Goal: Task Accomplishment & Management: Complete application form

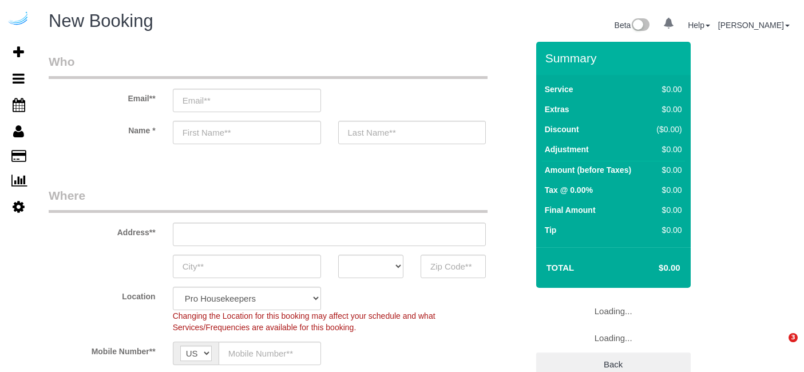
select select "4"
click at [512, 161] on fieldset "Who Email** Name *" at bounding box center [288, 108] width 479 height 111
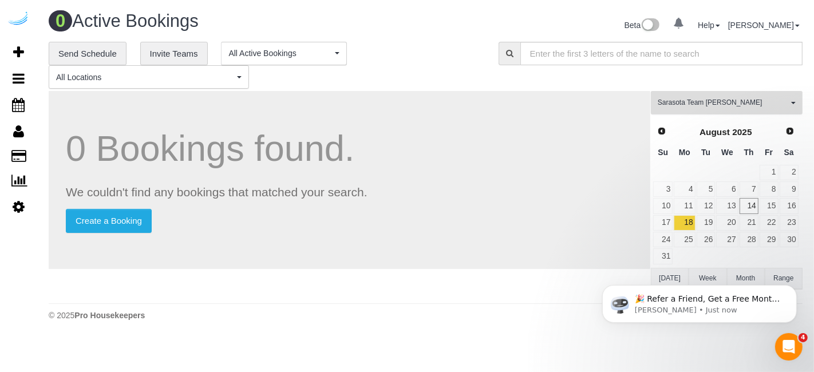
click at [693, 106] on span "Sarasota Team [PERSON_NAME]" at bounding box center [723, 103] width 131 height 10
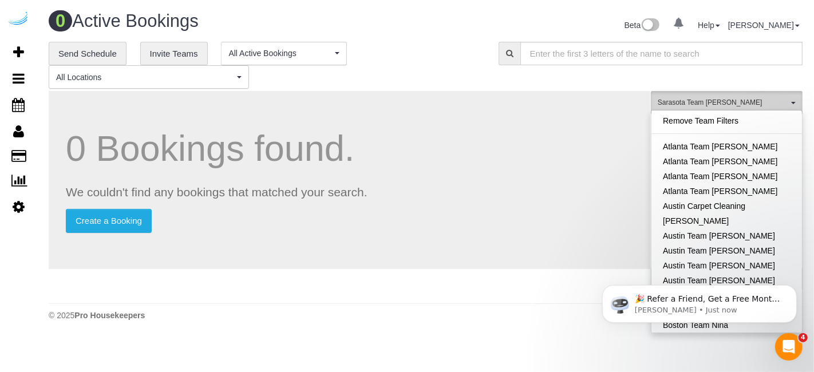
scroll to position [1129, 0]
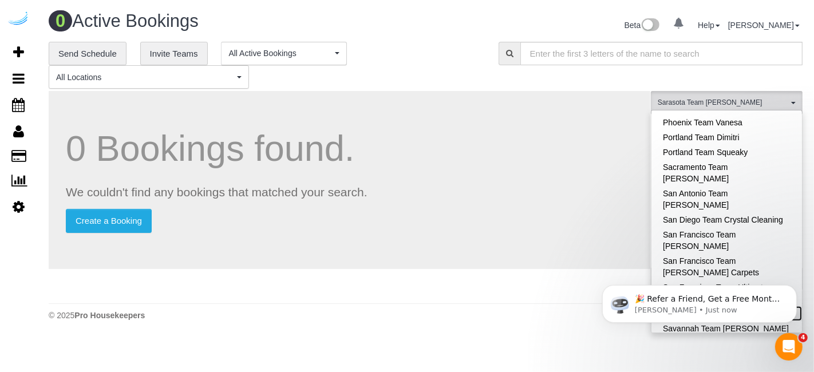
click at [727, 306] on link "Sarasota Team [PERSON_NAME]" at bounding box center [727, 313] width 151 height 15
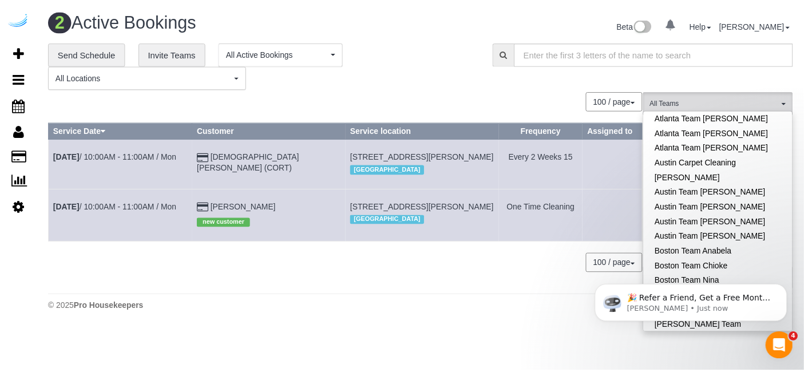
scroll to position [0, 0]
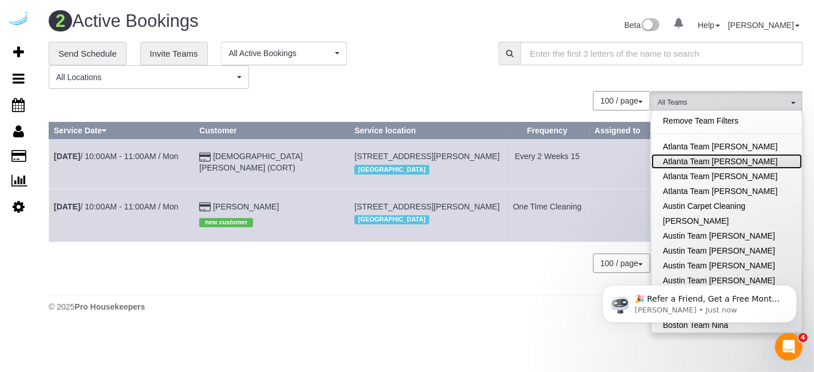
click at [728, 161] on link "Atlanta Team [PERSON_NAME]" at bounding box center [727, 161] width 151 height 15
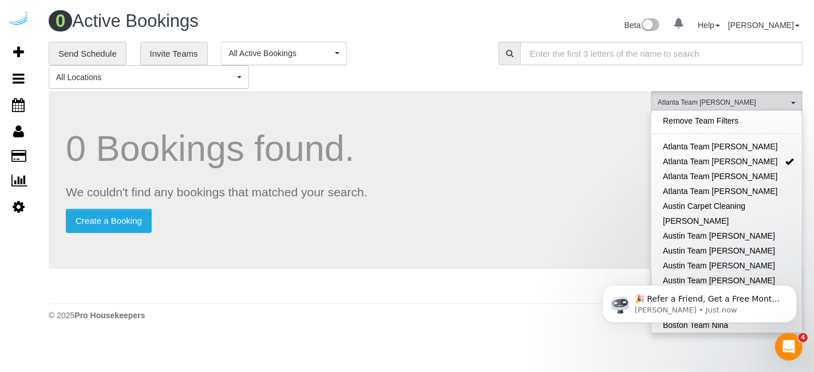
click at [483, 299] on div "0 Active Bookings Beta 0 Your Notifications You have 0 alerts Help Help Docs Ta…" at bounding box center [425, 169] width 777 height 338
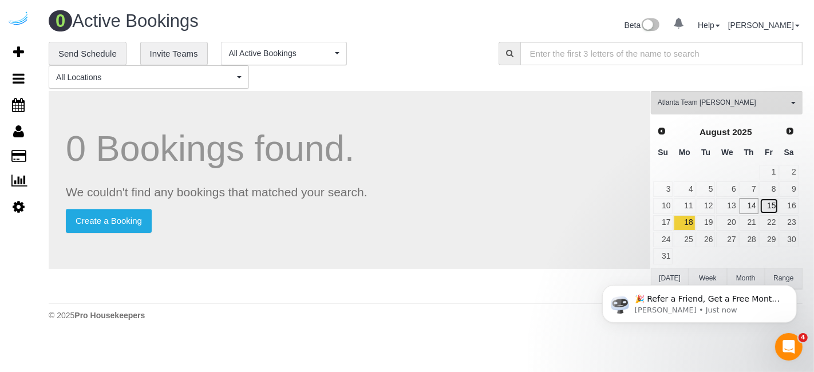
click at [768, 202] on link "15" at bounding box center [769, 205] width 19 height 15
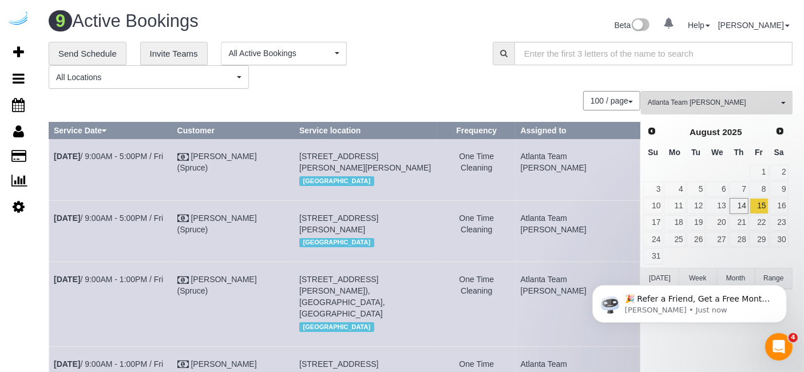
drag, startPoint x: 180, startPoint y: 159, endPoint x: 48, endPoint y: 171, distance: 132.8
drag, startPoint x: 186, startPoint y: 165, endPoint x: 56, endPoint y: 164, distance: 130.5
click at [56, 164] on td "[DATE] 9:00AM - 5:00PM / Fri" at bounding box center [111, 169] width 124 height 61
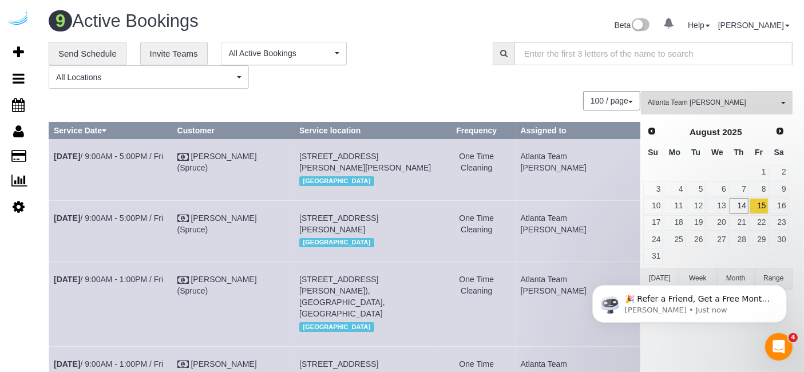
copy link "[DATE] 9:00AM - 5:00PM / Fri"
drag, startPoint x: 385, startPoint y: 177, endPoint x: 306, endPoint y: 158, distance: 80.8
click at [306, 158] on tr "[DATE] 9:00AM - 5:00PM / Fri [PERSON_NAME] (Spruce) [STREET_ADDRESS][PERSON_NAM…" at bounding box center [344, 169] width 591 height 61
copy tr "[STREET_ADDRESS][PERSON_NAME][PERSON_NAME]"
drag, startPoint x: 634, startPoint y: 156, endPoint x: 556, endPoint y: 157, distance: 78.5
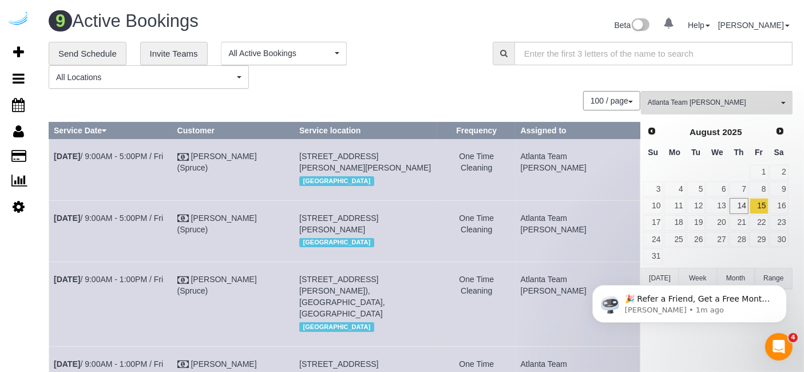
click at [556, 157] on td "Atlanta Team [PERSON_NAME]" at bounding box center [578, 169] width 124 height 61
copy td "Atlanta Team [PERSON_NAME]"
drag, startPoint x: 176, startPoint y: 227, endPoint x: 49, endPoint y: 226, distance: 127.7
click at [49, 226] on td "[DATE] 9:00AM - 5:00PM / Fri" at bounding box center [111, 230] width 124 height 61
copy link "[DATE] 9:00AM - 5:00PM / Fri"
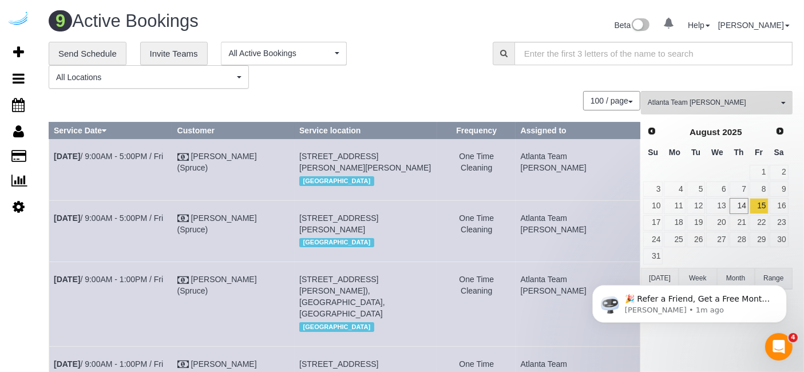
drag, startPoint x: 424, startPoint y: 253, endPoint x: 311, endPoint y: 230, distance: 114.5
click at [311, 230] on td "[STREET_ADDRESS][PERSON_NAME] [GEOGRAPHIC_DATA]" at bounding box center [366, 230] width 143 height 61
copy span "[STREET_ADDRESS][PERSON_NAME]"
drag, startPoint x: 630, startPoint y: 231, endPoint x: 550, endPoint y: 233, distance: 80.7
click at [550, 233] on tr "[DATE] 9:00AM - 5:00PM / Fri [PERSON_NAME] (Spruce) [STREET_ADDRESS][PERSON_NAM…" at bounding box center [344, 230] width 591 height 61
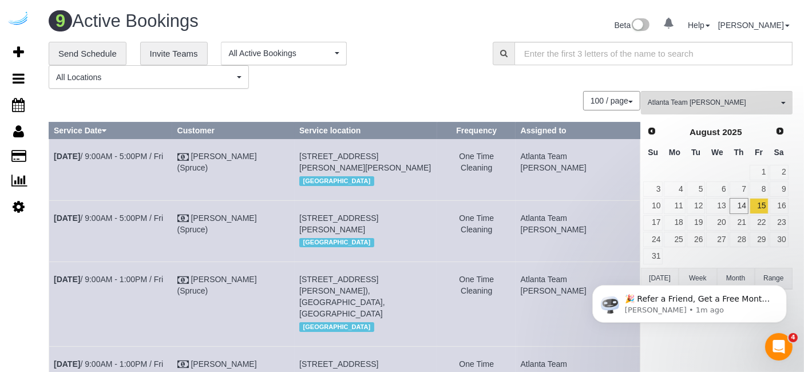
copy tr "Atlanta Team [PERSON_NAME]"
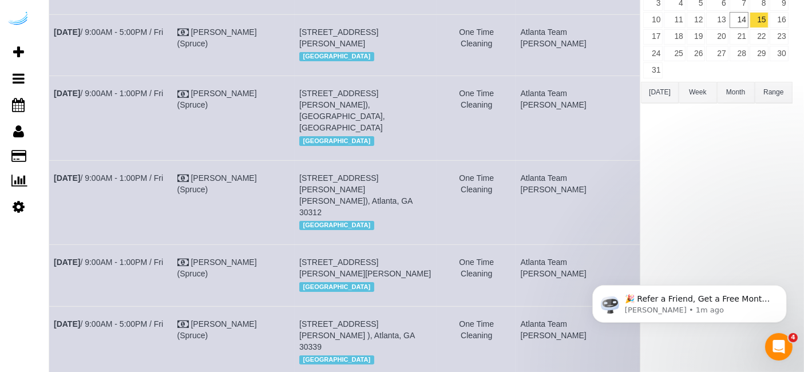
scroll to position [191, 0]
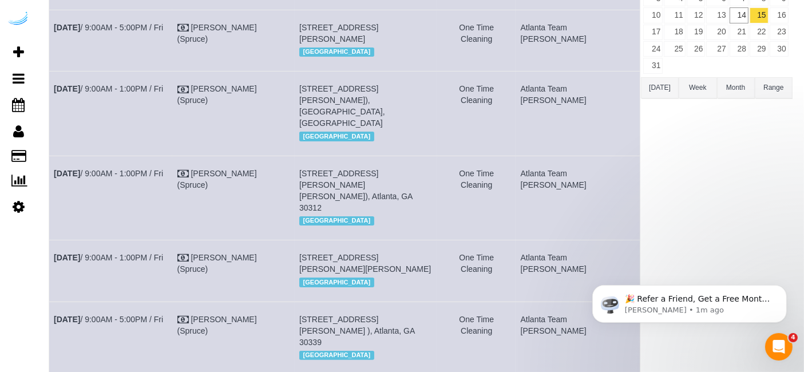
drag, startPoint x: 184, startPoint y: 110, endPoint x: 49, endPoint y: 120, distance: 136.1
click at [49, 120] on td "[DATE] 9:00AM - 1:00PM / Fri" at bounding box center [111, 114] width 124 height 84
copy link "[DATE] 9:00AM - 1:00PM / Fri"
drag, startPoint x: 345, startPoint y: 140, endPoint x: 305, endPoint y: 101, distance: 56.3
click at [305, 101] on tr "[DATE] 9:00AM - 1:00PM / Fri [PERSON_NAME] (Spruce) [STREET_ADDRESS][PERSON_NAM…" at bounding box center [344, 114] width 591 height 84
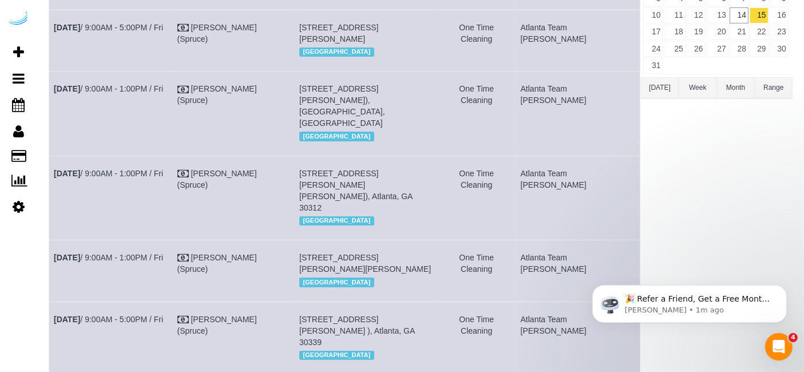
copy tr "[STREET_ADDRESS][PERSON_NAME]), [GEOGRAPHIC_DATA], [GEOGRAPHIC_DATA]"
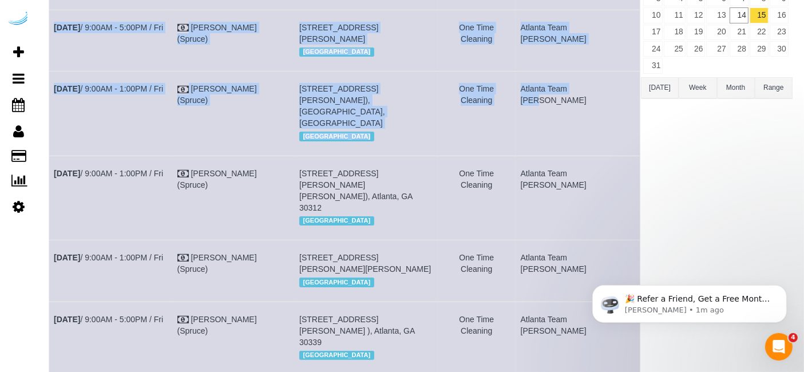
drag, startPoint x: 636, startPoint y: 111, endPoint x: 575, endPoint y: 113, distance: 60.7
click at [575, 115] on div "0 Bookings found. We couldn't find any bookings that matched your search. Creat…" at bounding box center [345, 279] width 593 height 759
click at [590, 117] on td "Atlanta Team [PERSON_NAME]" at bounding box center [578, 114] width 124 height 84
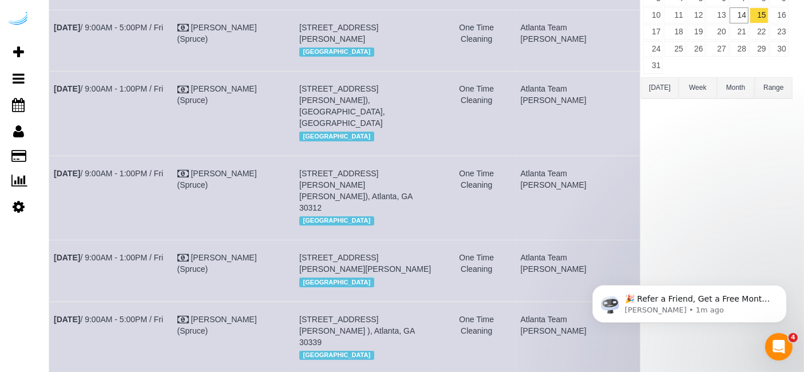
drag, startPoint x: 628, startPoint y: 112, endPoint x: 549, endPoint y: 112, distance: 79.0
click at [549, 112] on tr "[DATE] 9:00AM - 1:00PM / Fri [PERSON_NAME] (Spruce) [STREET_ADDRESS][PERSON_NAM…" at bounding box center [344, 114] width 591 height 84
copy tr "Atlanta Team [PERSON_NAME]"
copy link "[DATE] 9:00AM - 1:00PM / Fri"
drag, startPoint x: 448, startPoint y: 220, endPoint x: 306, endPoint y: 200, distance: 143.5
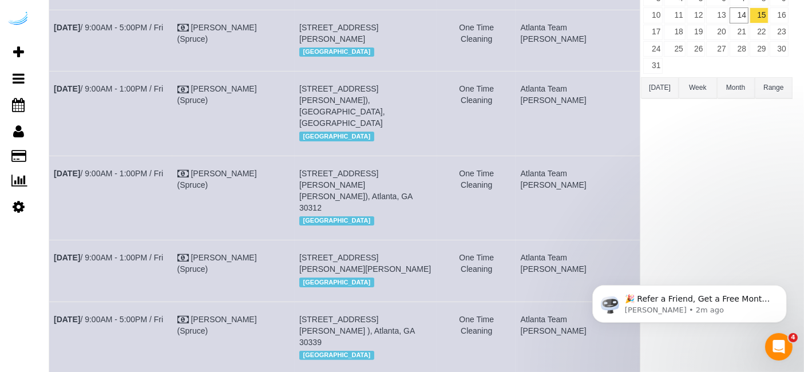
click at [306, 200] on tr "[DATE] 9:00AM - 1:00PM / Fri [PERSON_NAME] (Spruce) [STREET_ADDRESS][PERSON_NAM…" at bounding box center [344, 198] width 591 height 84
drag, startPoint x: 629, startPoint y: 197, endPoint x: 551, endPoint y: 199, distance: 77.9
click at [551, 199] on tr "[DATE] 9:00AM - 1:00PM / Fri [PERSON_NAME] (Spruce) [STREET_ADDRESS][PERSON_NAM…" at bounding box center [344, 198] width 591 height 84
drag, startPoint x: 180, startPoint y: 266, endPoint x: 49, endPoint y: 263, distance: 131.1
click at [49, 263] on td "[DATE] 9:00AM - 1:00PM / Fri" at bounding box center [111, 270] width 124 height 61
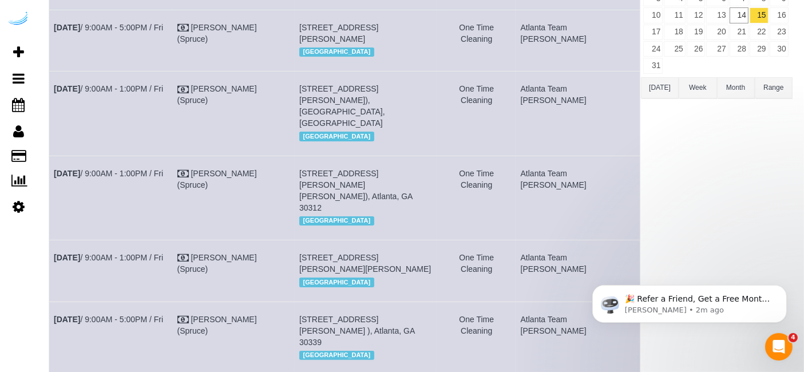
drag, startPoint x: 384, startPoint y: 290, endPoint x: 309, endPoint y: 262, distance: 79.7
click at [309, 263] on tr "[DATE] 9:00AM - 1:00PM / Fri [PERSON_NAME] (Spruce) [STREET_ADDRESS][PERSON_NAM…" at bounding box center [344, 270] width 591 height 61
drag, startPoint x: 610, startPoint y: 271, endPoint x: 530, endPoint y: 259, distance: 80.4
click html "🎉 Refer a Friend, Get a Free Month! 🎉 Love Automaid? Share the love! When you r…"
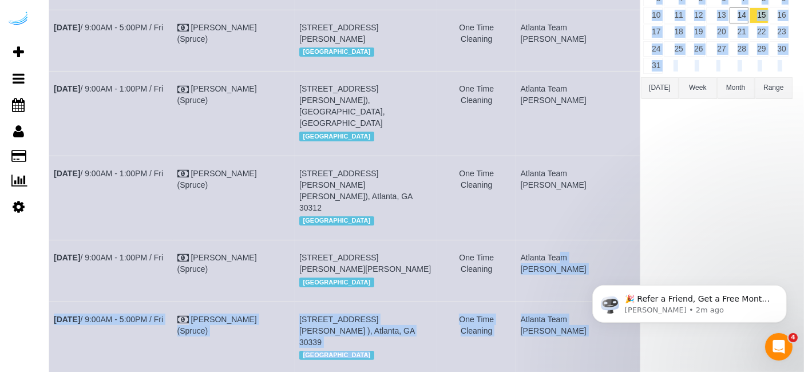
drag, startPoint x: 1134, startPoint y: 526, endPoint x: 615, endPoint y: 263, distance: 582.0
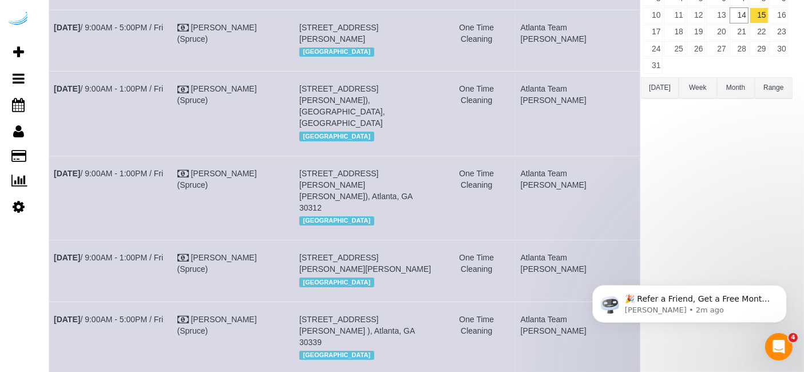
click html "🎉 Refer a Friend, Get a Free Month! 🎉 Love Automaid? Share the love! When you r…"
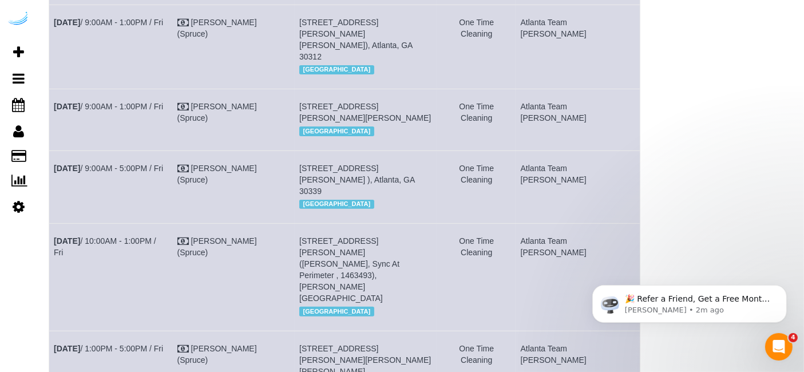
scroll to position [381, 0]
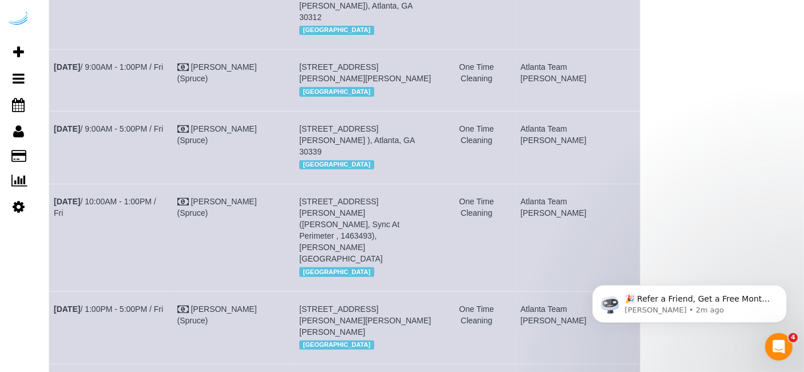
drag, startPoint x: 633, startPoint y: 86, endPoint x: 554, endPoint y: 77, distance: 78.9
click at [554, 77] on td "Atlanta Team [PERSON_NAME]" at bounding box center [578, 80] width 124 height 61
drag, startPoint x: 182, startPoint y: 149, endPoint x: 51, endPoint y: 153, distance: 130.6
click at [46, 153] on div "**********" at bounding box center [421, 64] width 762 height 808
click at [173, 174] on td "[DATE] 9:00AM - 5:00PM / Fri" at bounding box center [111, 147] width 124 height 73
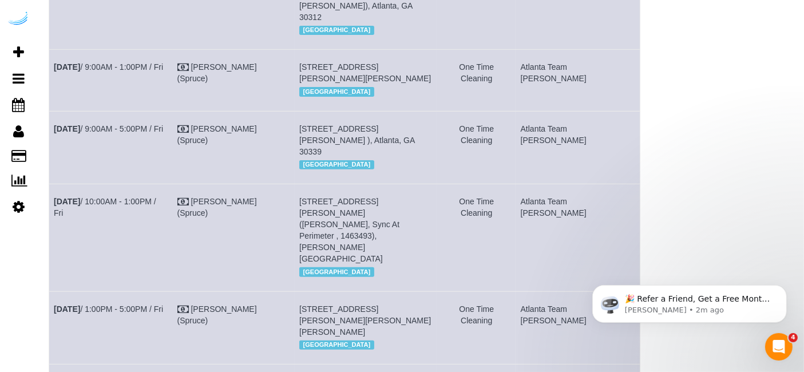
click at [173, 174] on td "[DATE] 9:00AM - 5:00PM / Fri" at bounding box center [111, 147] width 124 height 73
click at [173, 151] on td "[DATE] 9:00AM - 5:00PM / Fri" at bounding box center [111, 147] width 124 height 73
click at [173, 150] on td "[DATE] 9:00AM - 5:00PM / Fri" at bounding box center [111, 147] width 124 height 73
drag, startPoint x: 183, startPoint y: 151, endPoint x: 57, endPoint y: 156, distance: 126.1
click at [53, 157] on td "[DATE] 9:00AM - 5:00PM / Fri" at bounding box center [111, 147] width 124 height 73
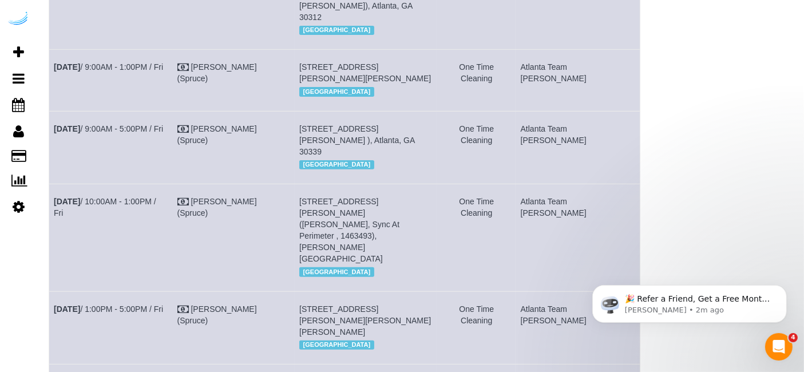
drag, startPoint x: 342, startPoint y: 184, endPoint x: 314, endPoint y: 148, distance: 45.3
click at [314, 148] on td "[STREET_ADDRESS][PERSON_NAME] ), Atlanta, GA 30339 [GEOGRAPHIC_DATA]" at bounding box center [366, 147] width 143 height 73
drag, startPoint x: 631, startPoint y: 157, endPoint x: 558, endPoint y: 158, distance: 73.3
click at [558, 158] on td "Atlanta Team [PERSON_NAME]" at bounding box center [578, 147] width 124 height 73
drag, startPoint x: 163, startPoint y: 240, endPoint x: 54, endPoint y: 239, distance: 109.4
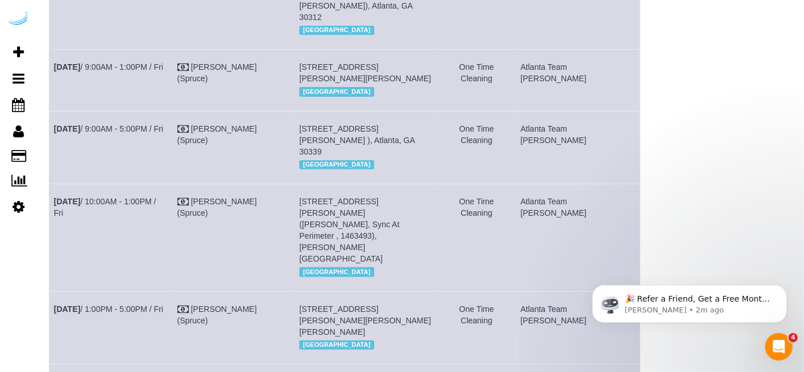
click at [53, 239] on td "[DATE] 10:00AM - 1:00PM / Fri" at bounding box center [111, 237] width 124 height 107
drag, startPoint x: 453, startPoint y: 256, endPoint x: 315, endPoint y: 237, distance: 139.3
click at [315, 237] on td "[STREET_ADDRESS][PERSON_NAME] ([PERSON_NAME], Sync At Perimeter , 1463493), [PE…" at bounding box center [366, 237] width 143 height 107
drag, startPoint x: 611, startPoint y: 239, endPoint x: 551, endPoint y: 241, distance: 60.7
click at [551, 241] on tr "[DATE] 10:00AM - 1:00PM / Fri [PERSON_NAME] (Spruce) [STREET_ADDRESS][PERSON_NA…" at bounding box center [344, 237] width 591 height 107
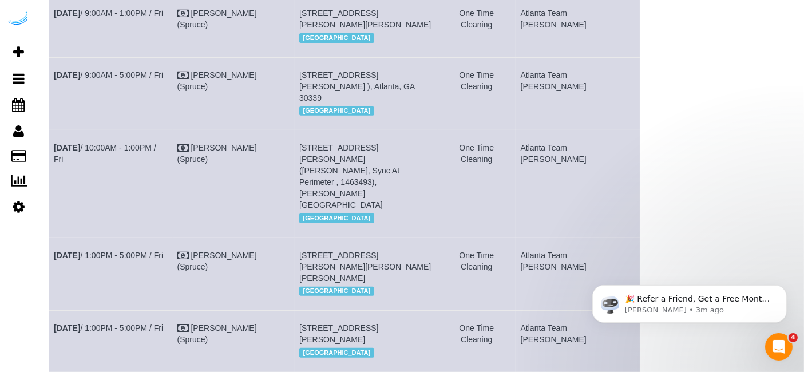
scroll to position [508, 0]
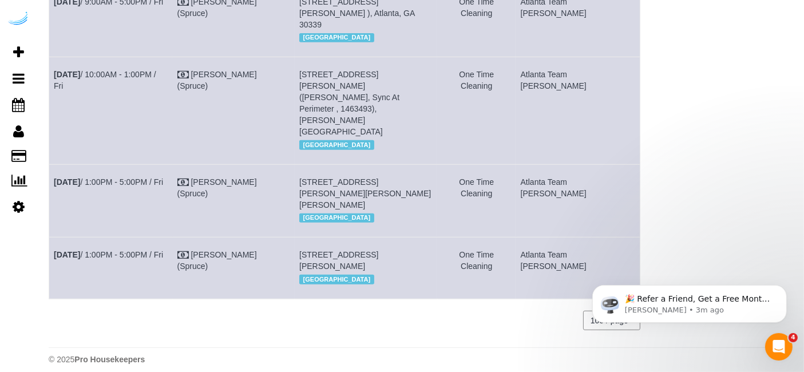
drag, startPoint x: 177, startPoint y: 187, endPoint x: 49, endPoint y: 190, distance: 127.7
click at [49, 190] on td "[DATE] 1:00PM - 5:00PM / Fri" at bounding box center [111, 200] width 124 height 73
drag, startPoint x: 340, startPoint y: 212, endPoint x: 313, endPoint y: 182, distance: 40.1
click at [313, 182] on td "[STREET_ADDRESS][PERSON_NAME][PERSON_NAME][PERSON_NAME] [GEOGRAPHIC_DATA]" at bounding box center [366, 200] width 143 height 73
drag, startPoint x: 627, startPoint y: 182, endPoint x: 555, endPoint y: 188, distance: 72.4
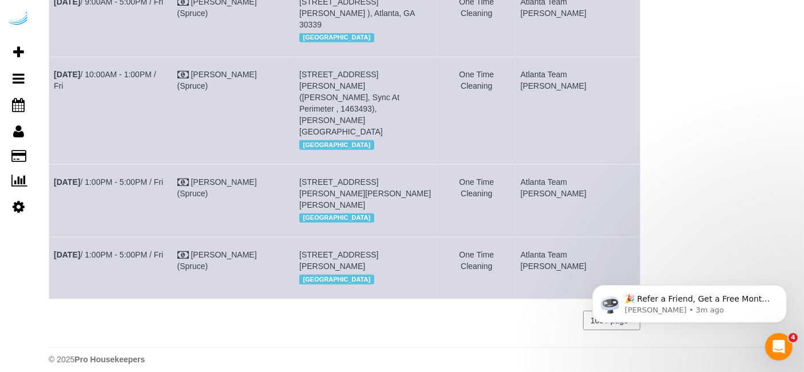
click at [555, 188] on td "Atlanta Team [PERSON_NAME]" at bounding box center [578, 200] width 124 height 73
drag, startPoint x: 177, startPoint y: 261, endPoint x: 53, endPoint y: 263, distance: 124.8
click at [53, 263] on td "[DATE] 1:00PM - 5:00PM / Fri" at bounding box center [111, 268] width 124 height 61
drag, startPoint x: 425, startPoint y: 290, endPoint x: 302, endPoint y: 270, distance: 124.7
click at [301, 270] on tr "[DATE] 1:00PM - 5:00PM / Fri [PERSON_NAME] (Spruce) [STREET_ADDRESS][PERSON_NAM…" at bounding box center [344, 268] width 591 height 61
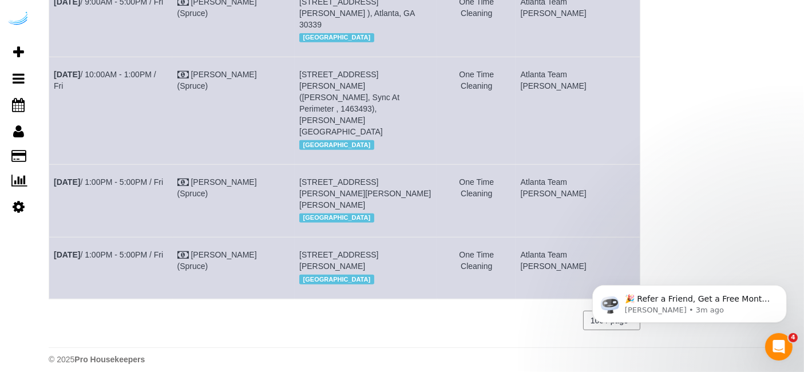
drag, startPoint x: 623, startPoint y: 261, endPoint x: 539, endPoint y: 273, distance: 84.4
click html "🎉 Refer a Friend, Get a Free Month! 🎉 Love Automaid? Share the love! When you r…"
click at [562, 266] on td "Atlanta Team [PERSON_NAME]" at bounding box center [578, 268] width 124 height 61
drag, startPoint x: 1130, startPoint y: 524, endPoint x: 622, endPoint y: 261, distance: 571.6
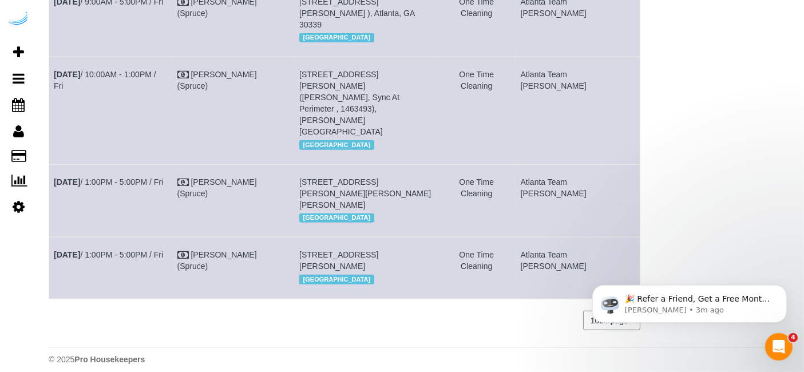
drag, startPoint x: 620, startPoint y: 267, endPoint x: 1130, endPoint y: 525, distance: 571.5
click html "🎉 Refer a Friend, Get a Free Month! 🎉 Love Automaid? Share the love! When you r…"
click at [783, 291] on button "Dismiss notification" at bounding box center [783, 288] width 15 height 15
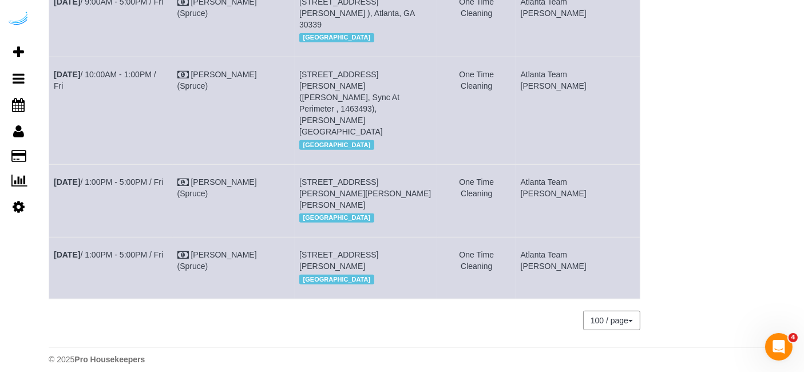
drag, startPoint x: 629, startPoint y: 267, endPoint x: 556, endPoint y: 267, distance: 72.7
click at [556, 267] on td "Atlanta Team [PERSON_NAME]" at bounding box center [578, 268] width 124 height 61
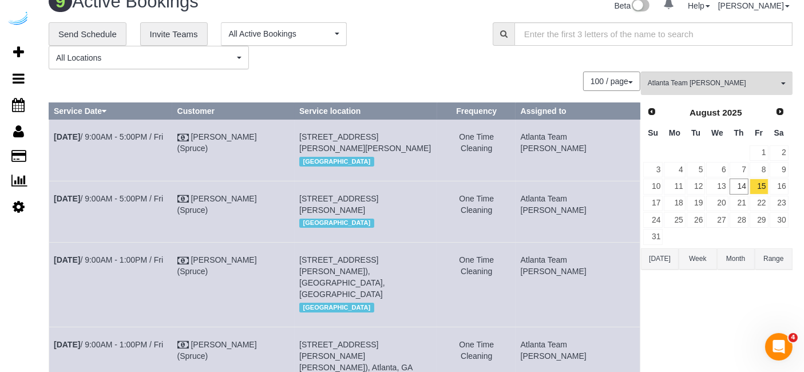
scroll to position [0, 0]
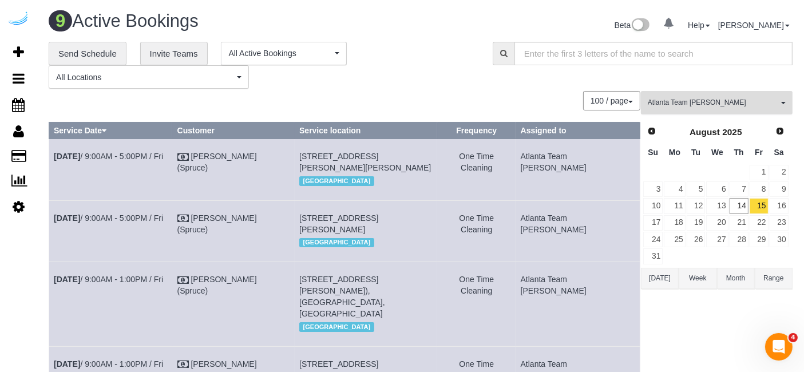
click at [659, 98] on span "Atlanta Team [PERSON_NAME]" at bounding box center [713, 103] width 131 height 10
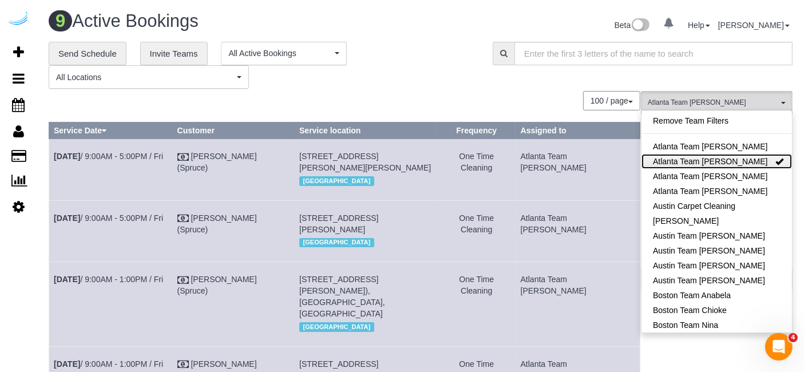
click at [676, 155] on link "Atlanta Team [PERSON_NAME]" at bounding box center [717, 161] width 151 height 15
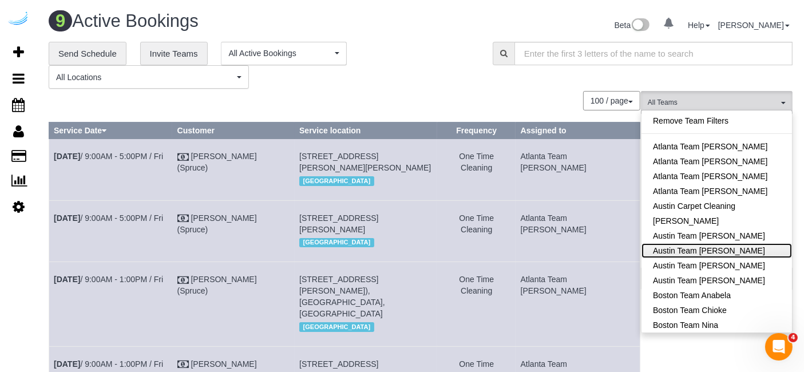
click at [715, 253] on link "Austin Team [PERSON_NAME]" at bounding box center [717, 250] width 151 height 15
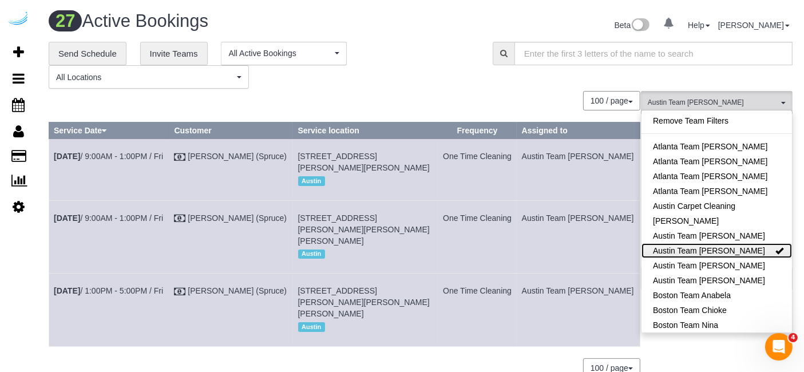
click at [690, 251] on link "Austin Team [PERSON_NAME]" at bounding box center [717, 250] width 151 height 15
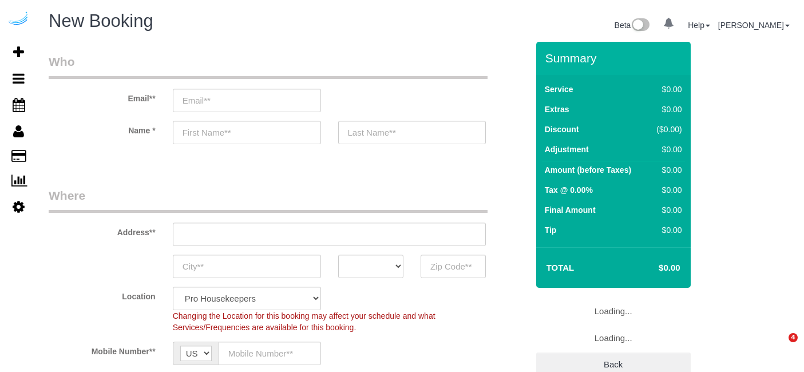
select select "4"
select select "number:9"
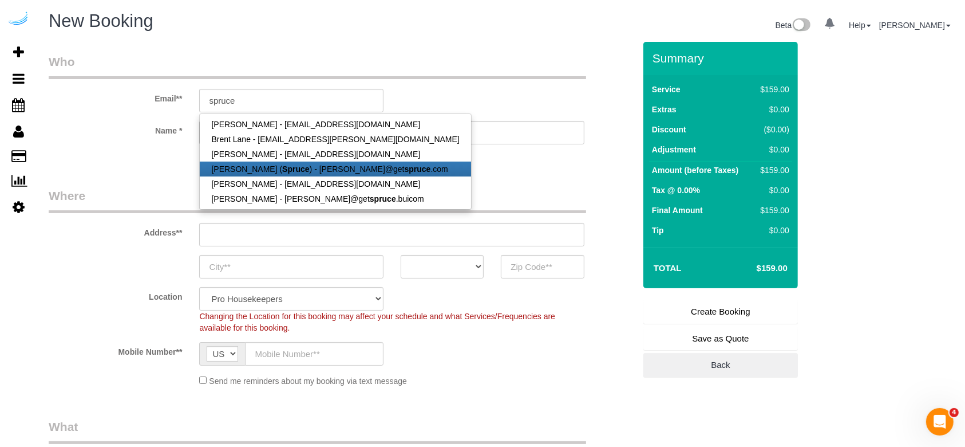
drag, startPoint x: 366, startPoint y: 171, endPoint x: 394, endPoint y: 122, distance: 55.9
click at [405, 171] on strong "spruce" at bounding box center [418, 168] width 26 height 9
type input "[PERSON_NAME][EMAIL_ADDRESS][DOMAIN_NAME]"
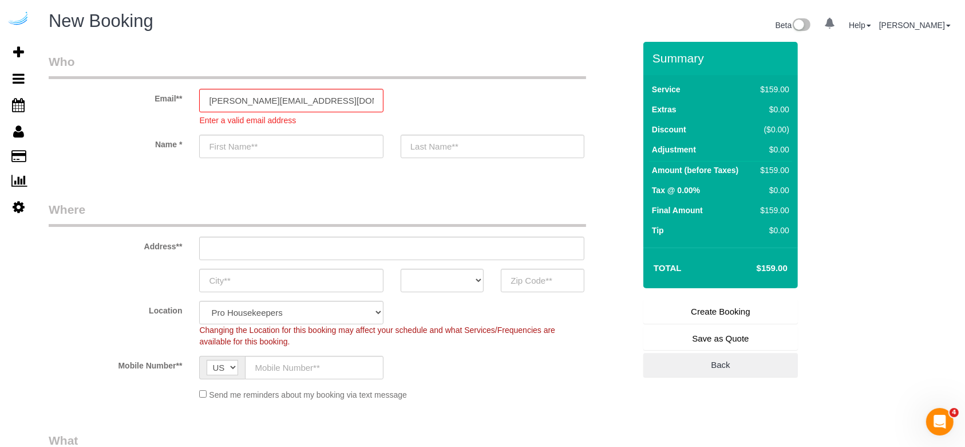
type input "[PERSON_NAME]"
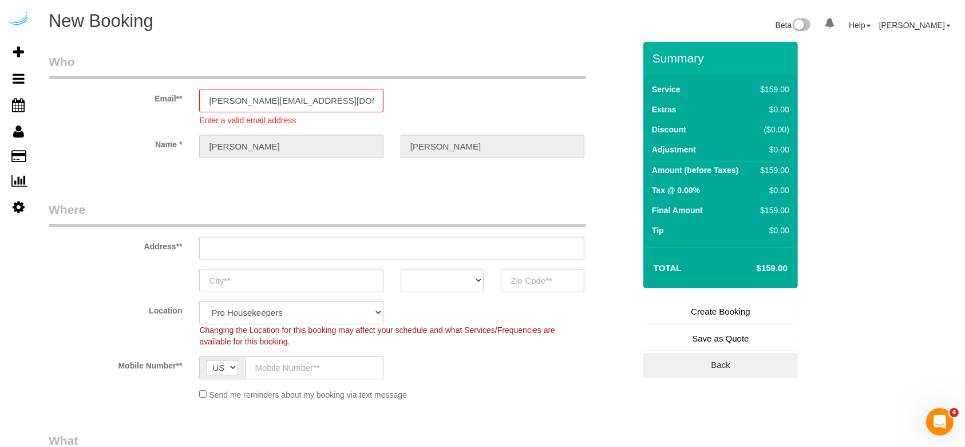
type input "[STREET_ADDRESS][PERSON_NAME]"
type input "Austin"
select select "[GEOGRAPHIC_DATA]"
type input "78704"
select select "9"
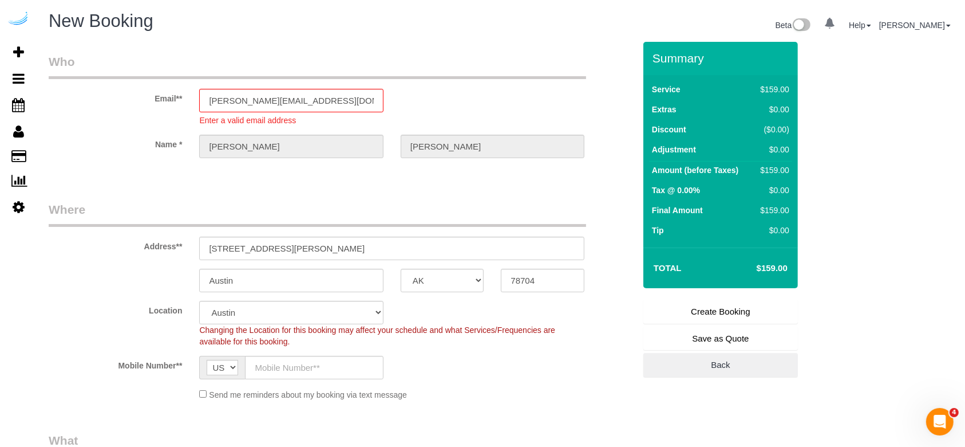
select select "object:1908"
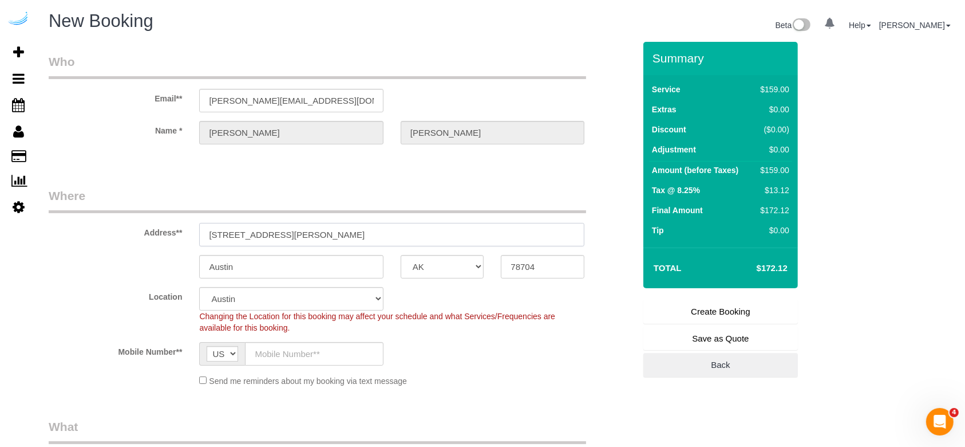
click at [341, 242] on input "[STREET_ADDRESS][PERSON_NAME]" at bounding box center [391, 234] width 385 height 23
paste input "[STREET_ADDRESS]"
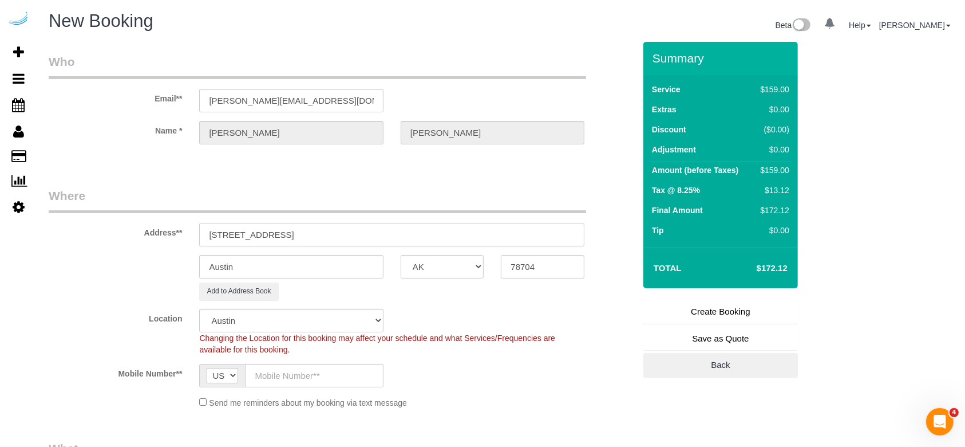
click at [326, 235] on input "[STREET_ADDRESS]" at bounding box center [391, 234] width 385 height 23
type input "[STREET_ADDRESS]"
click at [532, 271] on input "78704" at bounding box center [543, 266] width 84 height 23
paste input "02111"
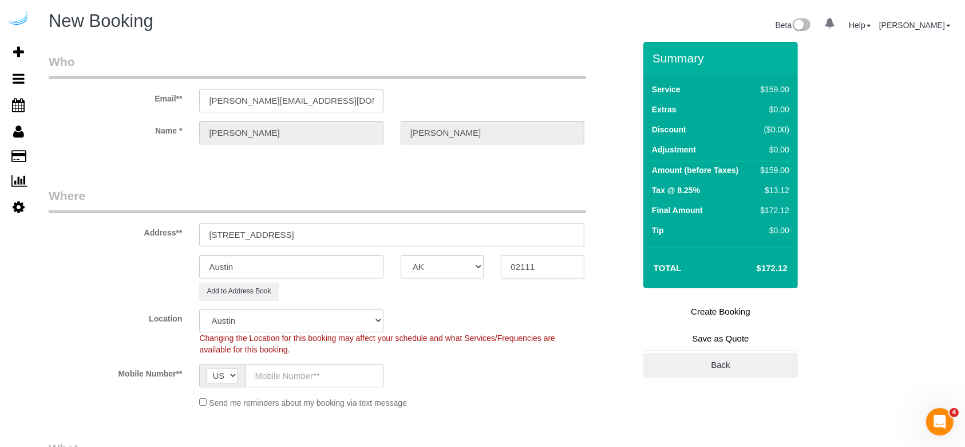
type input "02111"
click at [458, 259] on select "AK AL AR AZ CA CO CT DC DE [GEOGRAPHIC_DATA] [GEOGRAPHIC_DATA] HI IA ID IL IN K…" at bounding box center [443, 266] width 84 height 23
select select "MA"
click at [401, 255] on select "AK AL AR AZ CA CO CT DC DE [GEOGRAPHIC_DATA] [GEOGRAPHIC_DATA] HI IA ID IL IN K…" at bounding box center [443, 266] width 84 height 23
select select "7"
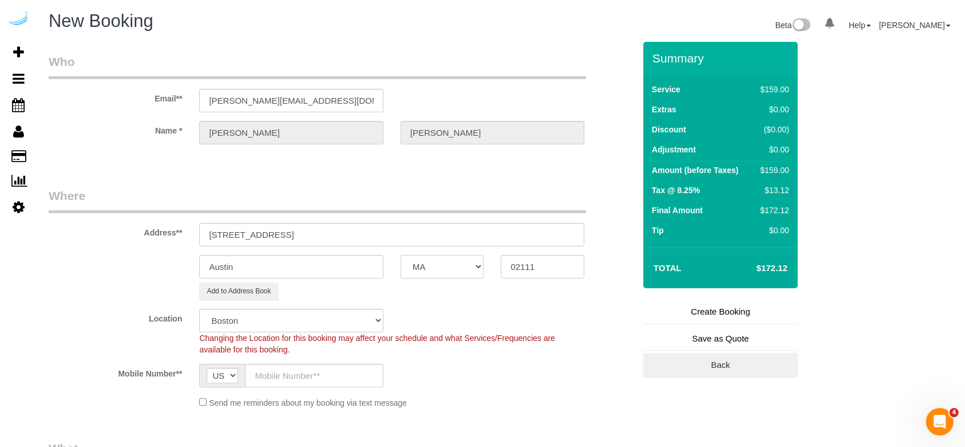
select select "object:1960"
click at [287, 231] on input "120 Kingston St, Boston, MA 02111" at bounding box center [391, 234] width 385 height 23
click at [292, 257] on input "Austin" at bounding box center [291, 266] width 184 height 23
paste input "Bosto"
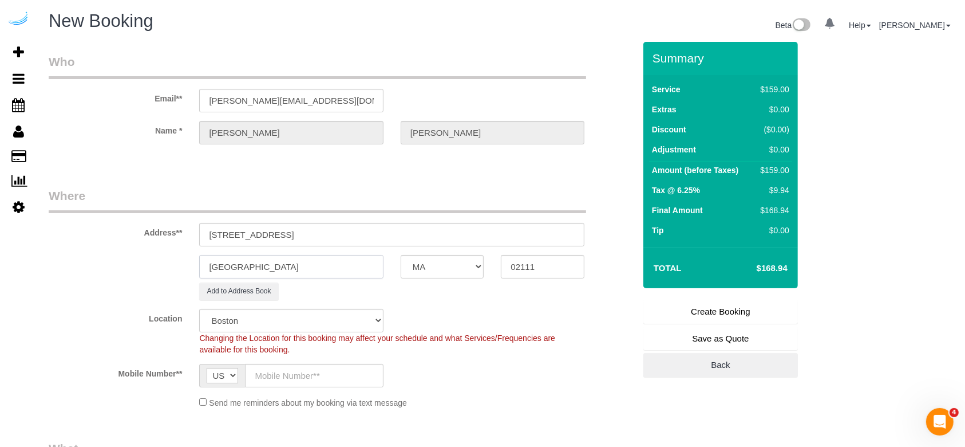
type input "[GEOGRAPHIC_DATA]"
drag, startPoint x: 354, startPoint y: 238, endPoint x: 275, endPoint y: 235, distance: 78.5
click at [275, 235] on input "120 Kingston St, Boston, MA 02111" at bounding box center [391, 234] width 385 height 23
paste input "1904"
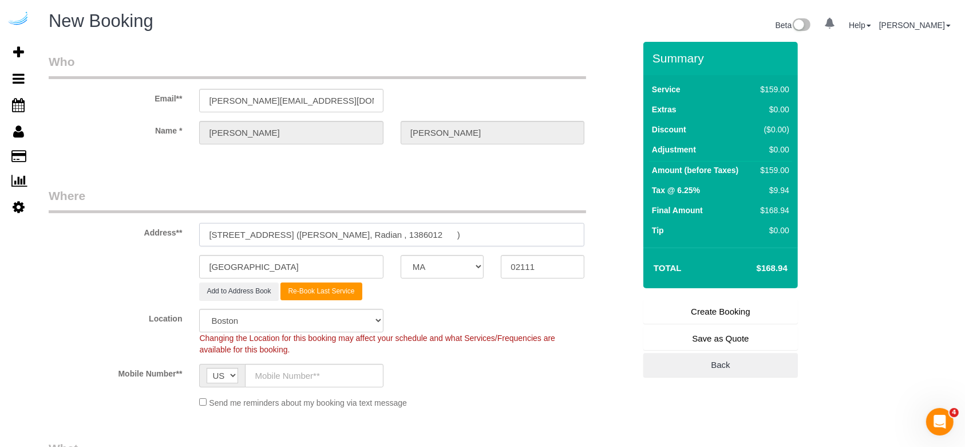
type input "120 Kingston St, Building 1904, Unit 1904 (Patricia Garza Gonzalez, Radian , 13…"
drag, startPoint x: 298, startPoint y: 300, endPoint x: 303, endPoint y: 293, distance: 9.4
click at [299, 300] on fieldset "Where Address** 120 Kingston St, Building 1904, Unit 1904 (Patricia Garza Gonza…" at bounding box center [342, 302] width 586 height 230
click at [307, 291] on button "Re-Book Last Service" at bounding box center [321, 291] width 81 height 18
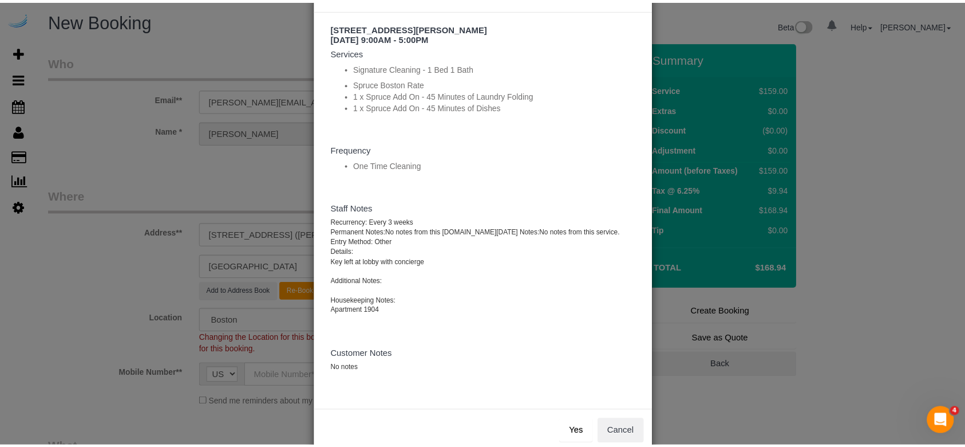
scroll to position [65, 0]
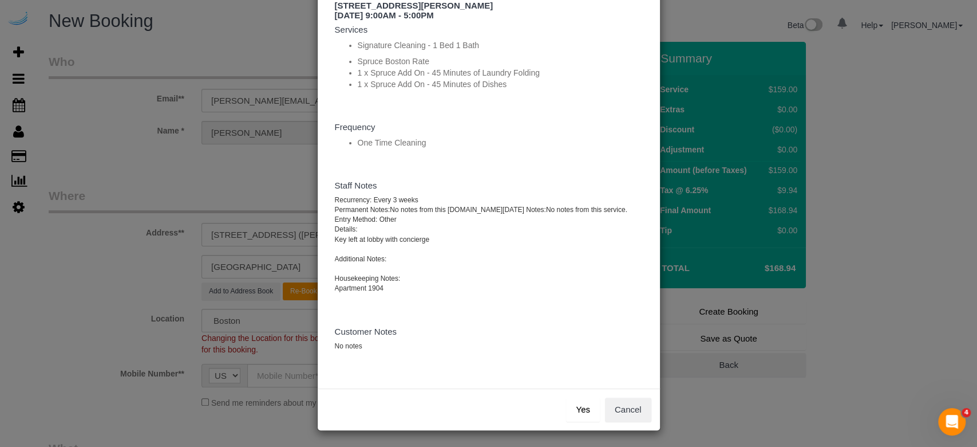
click at [586, 372] on button "Yes" at bounding box center [582, 409] width 33 height 24
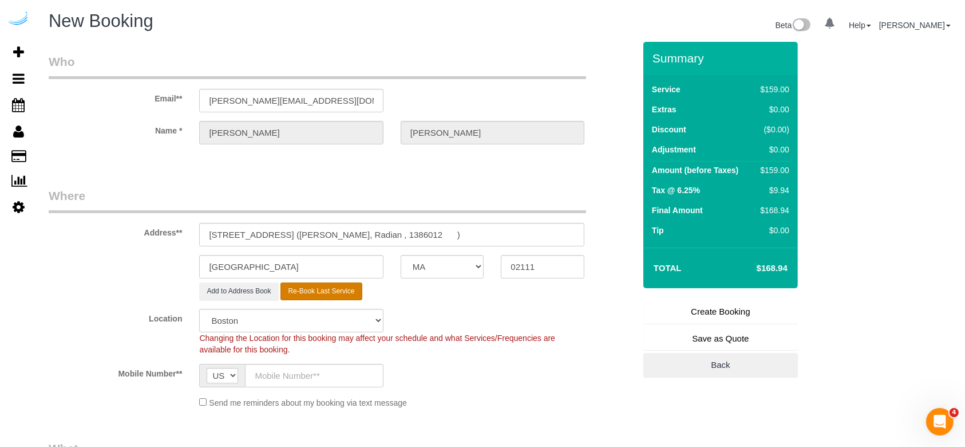
type input "(512) 444-3607"
select select "string:check"
select select "? string:null ?"
type textarea "Recurrency: Every 3 weeks Permanent Notes:No notes from this customer.Today's N…"
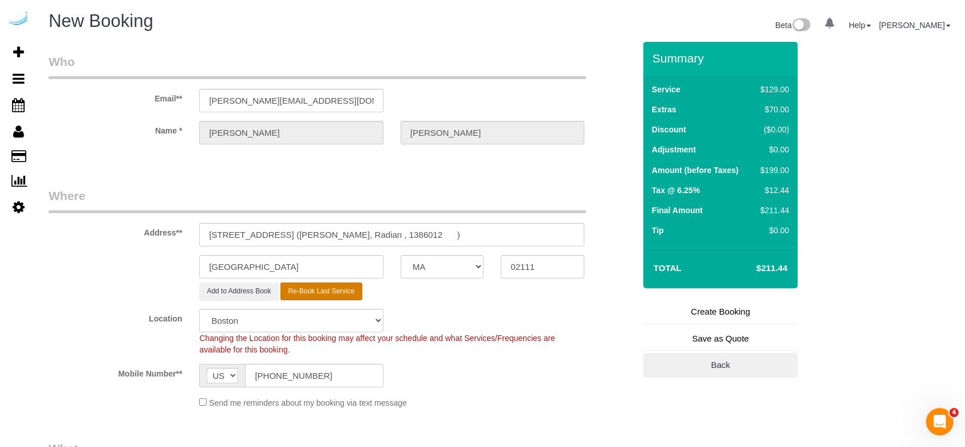
select select "number:9"
select select "object:2091"
select select "282"
click at [526, 229] on input "120 Kingston St, Building 1904, Unit 1904 (Patricia Garza Gonzalez, Radian , 13…" at bounding box center [391, 234] width 385 height 23
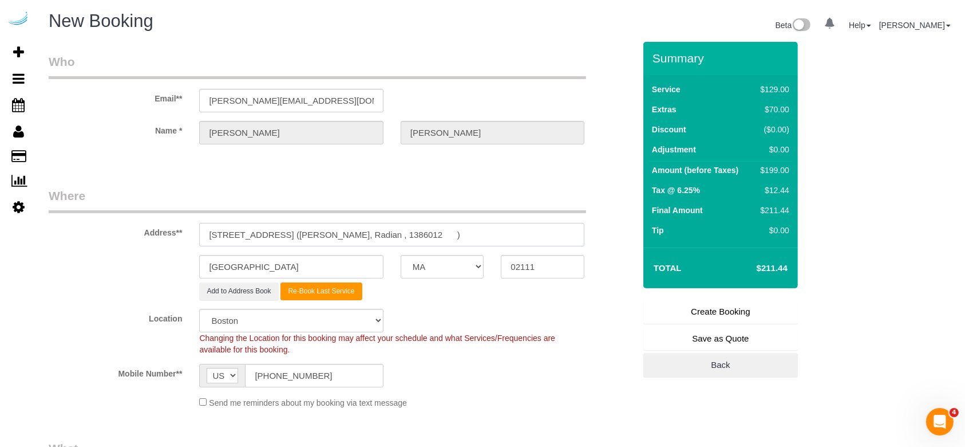
paste input "406870"
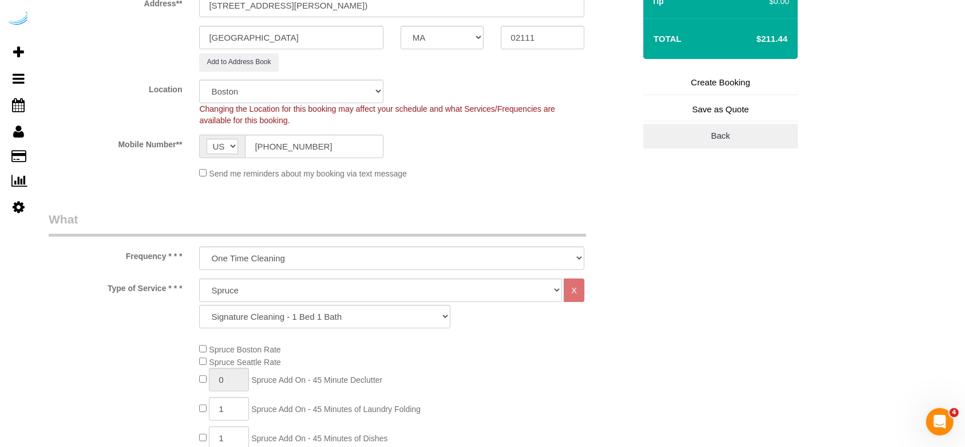
type input "120 Kingston St, Building 1904, Unit 1904 (Patricia Garza Gonzalez, Radian , 14…"
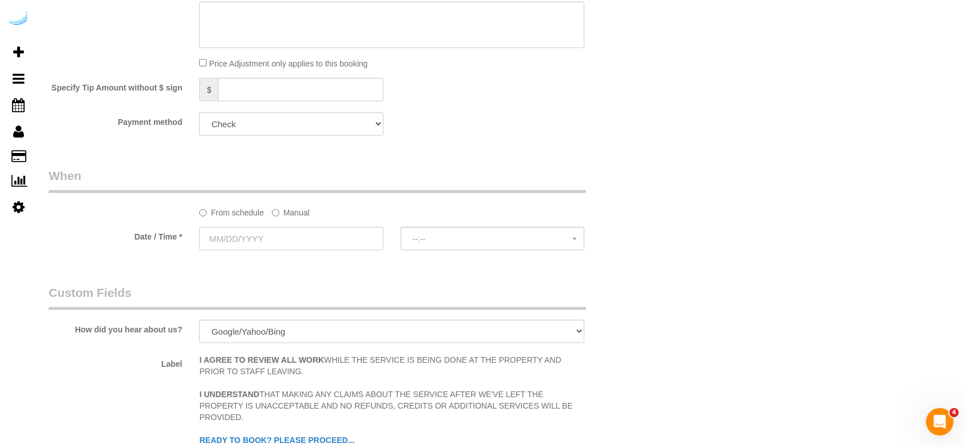
scroll to position [1145, 0]
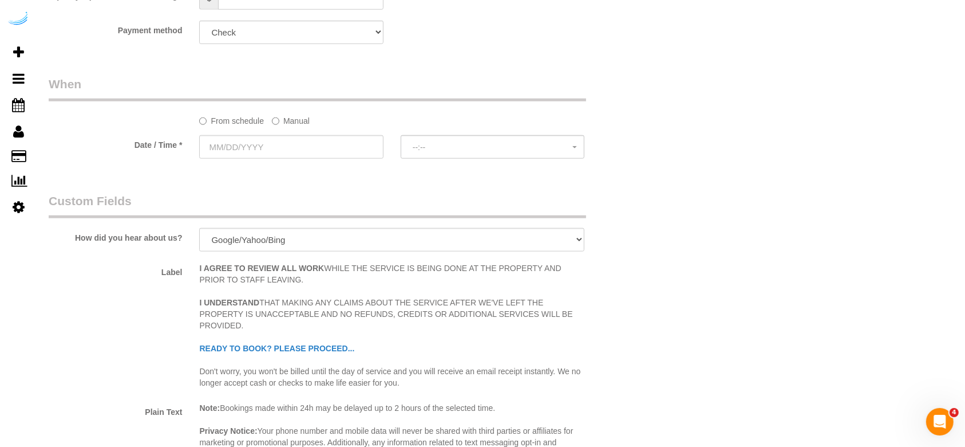
click at [291, 124] on label "Manual" at bounding box center [291, 118] width 38 height 15
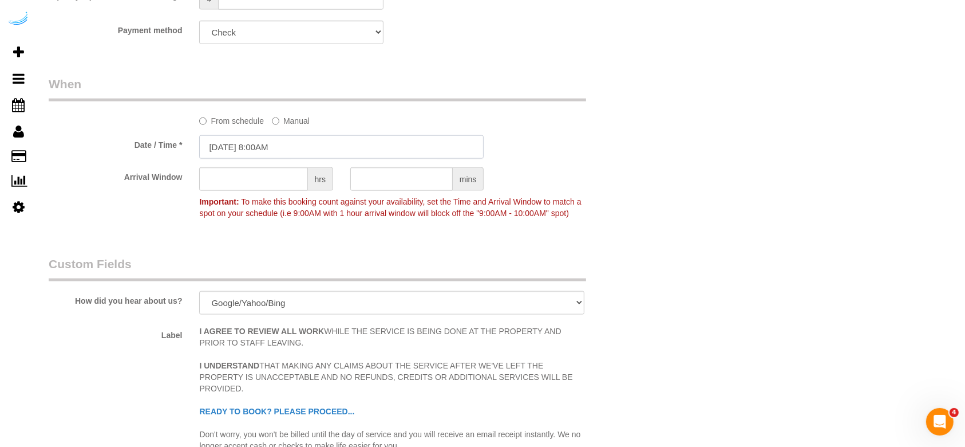
click at [228, 144] on input "08/14/2025 8:00AM" at bounding box center [341, 146] width 285 height 23
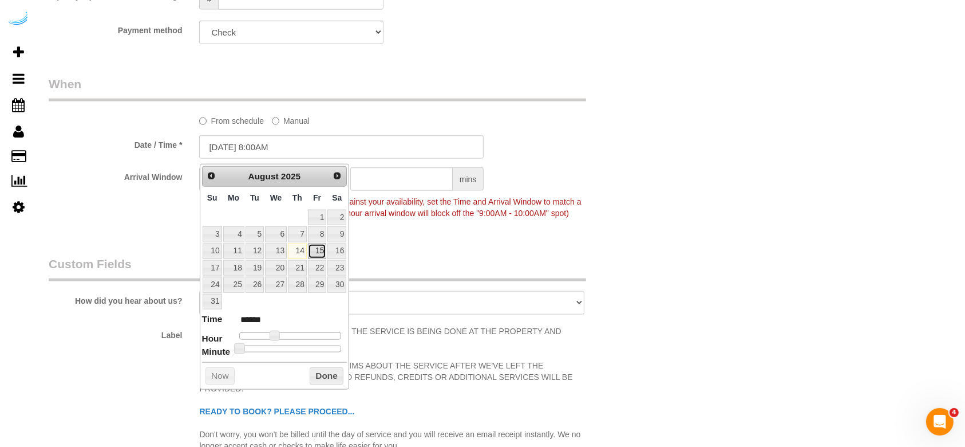
click at [322, 257] on link "15" at bounding box center [317, 250] width 18 height 15
type input "08/15/2025 9:00AM"
type input "******"
click at [281, 333] on span at bounding box center [279, 335] width 10 height 10
click at [382, 281] on legend "Custom Fields" at bounding box center [318, 268] width 538 height 26
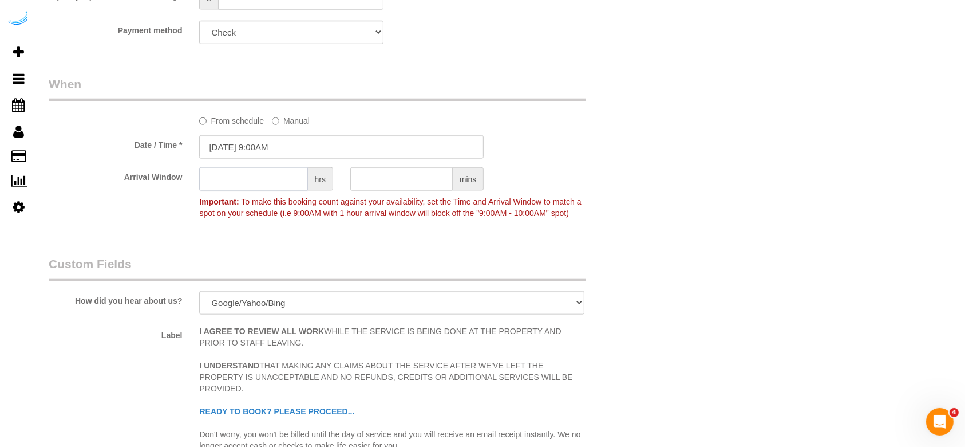
click at [266, 175] on input "text" at bounding box center [253, 178] width 108 height 23
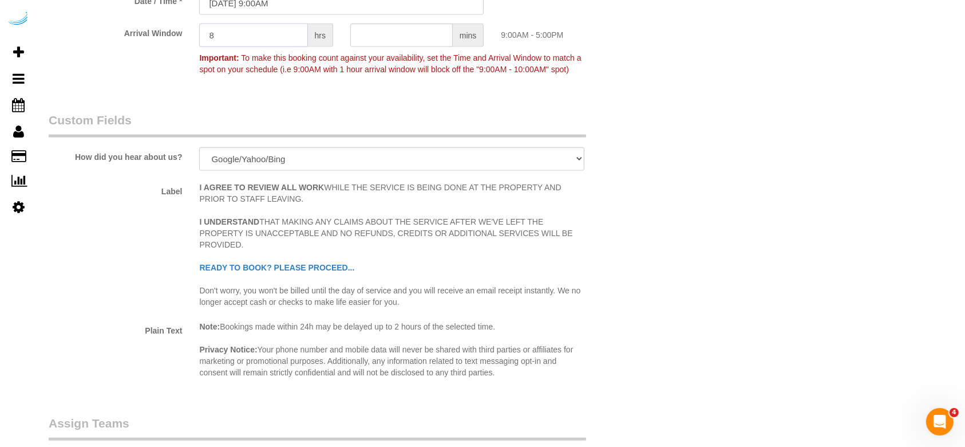
scroll to position [1526, 0]
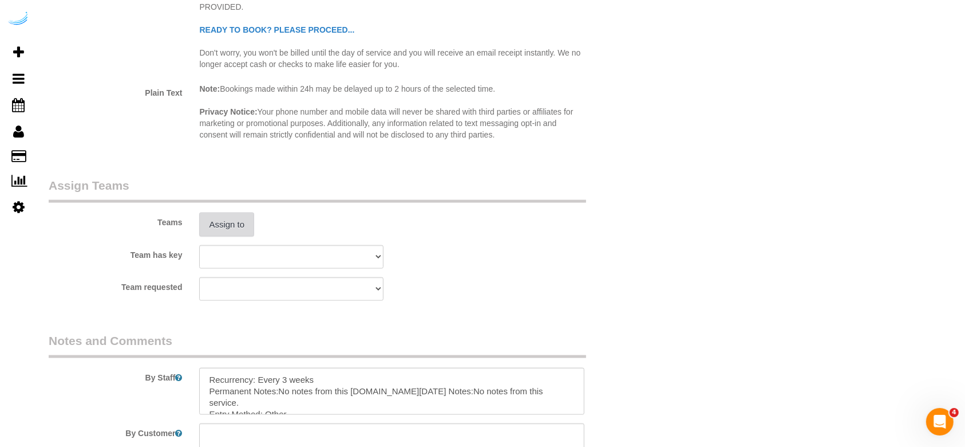
type input "8"
click at [247, 235] on button "Assign to" at bounding box center [226, 224] width 55 height 24
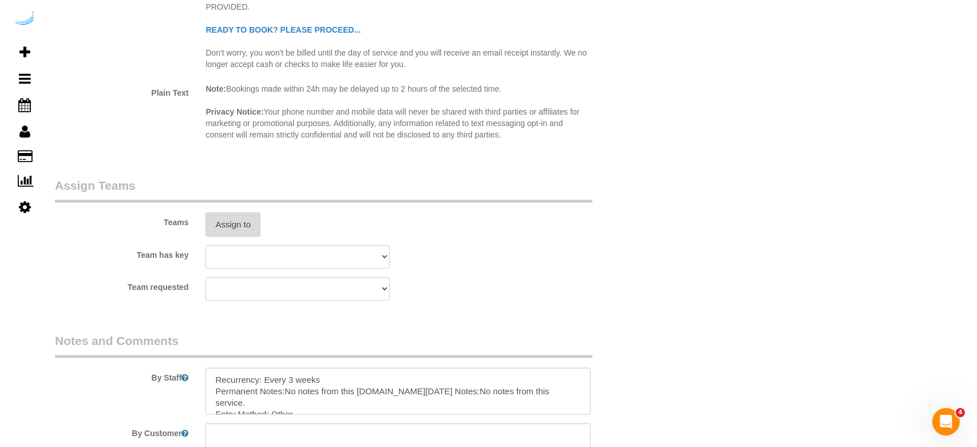
scroll to position [1524, 0]
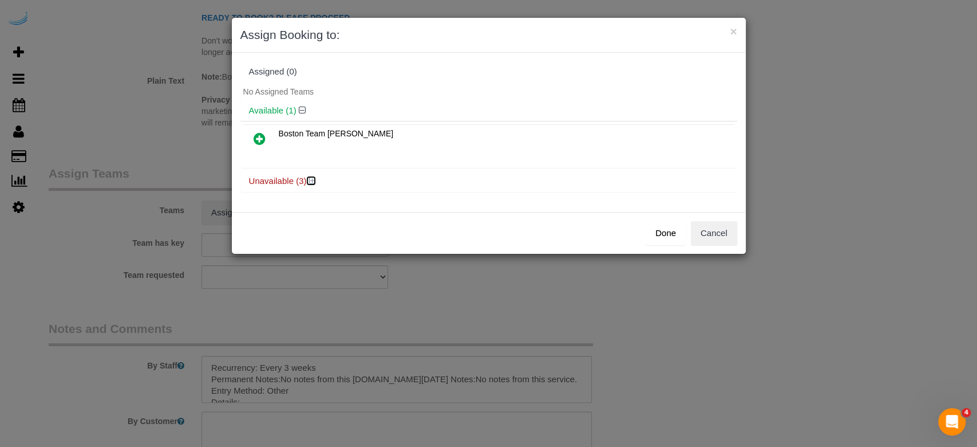
click at [313, 177] on icon at bounding box center [312, 180] width 7 height 9
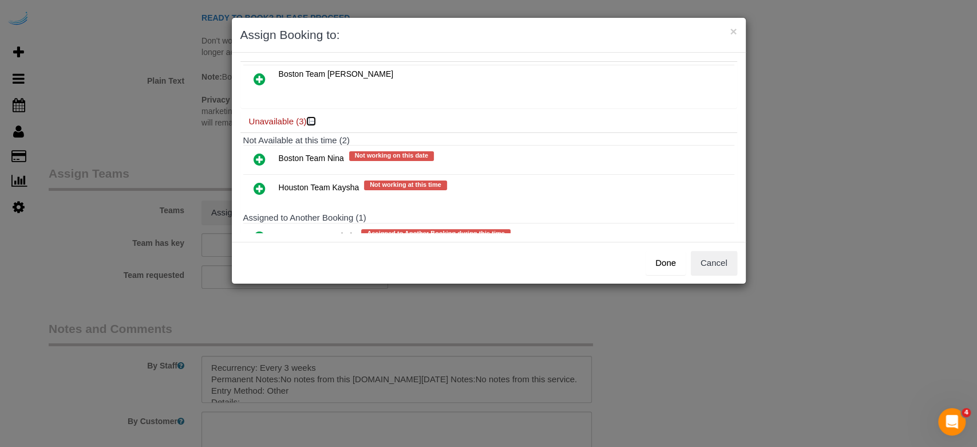
scroll to position [99, 0]
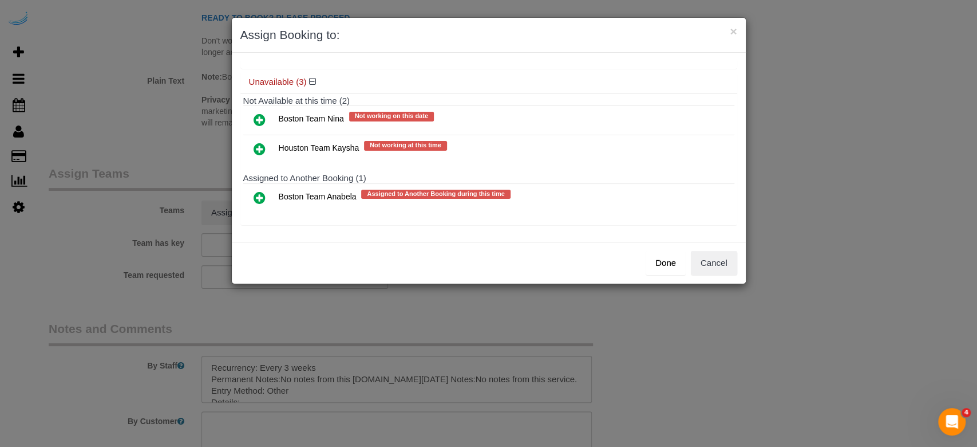
click at [257, 195] on icon at bounding box center [260, 198] width 12 height 14
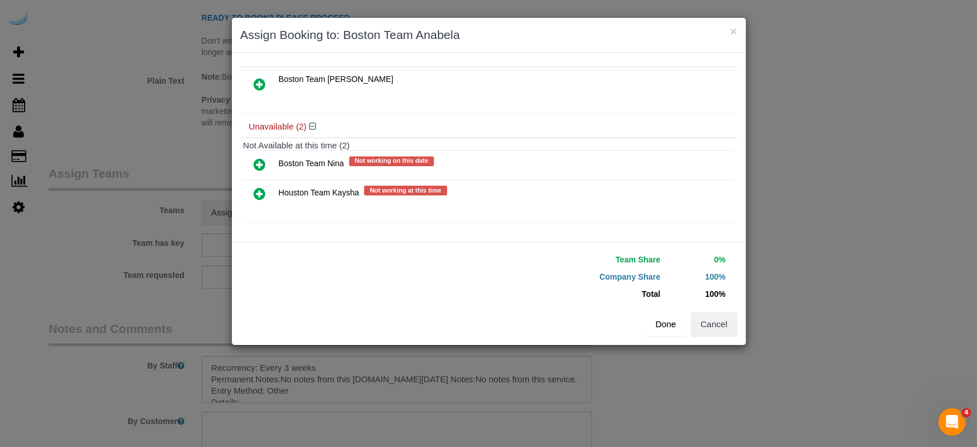
scroll to position [78, 0]
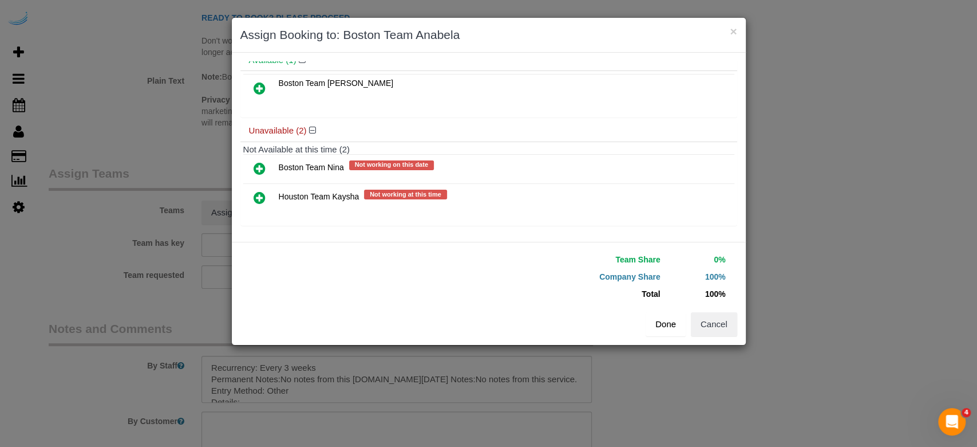
click at [667, 332] on button "Done" at bounding box center [666, 324] width 40 height 24
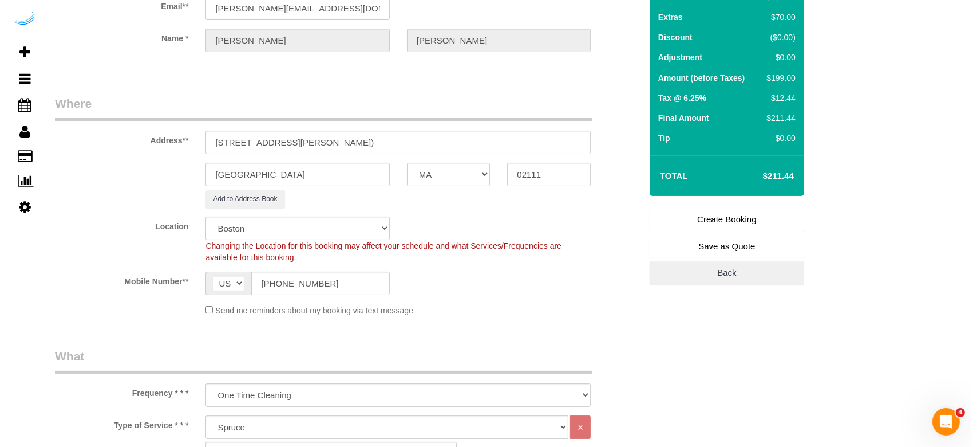
scroll to position [0, 0]
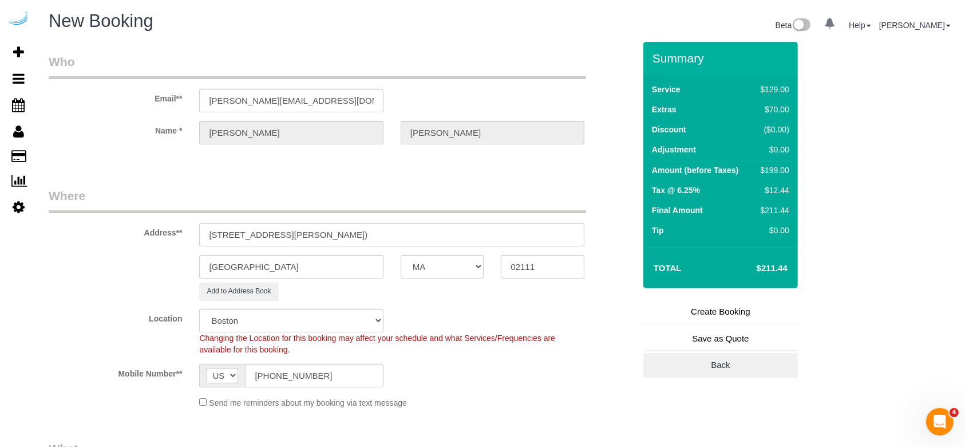
click at [708, 306] on link "Create Booking" at bounding box center [721, 311] width 155 height 24
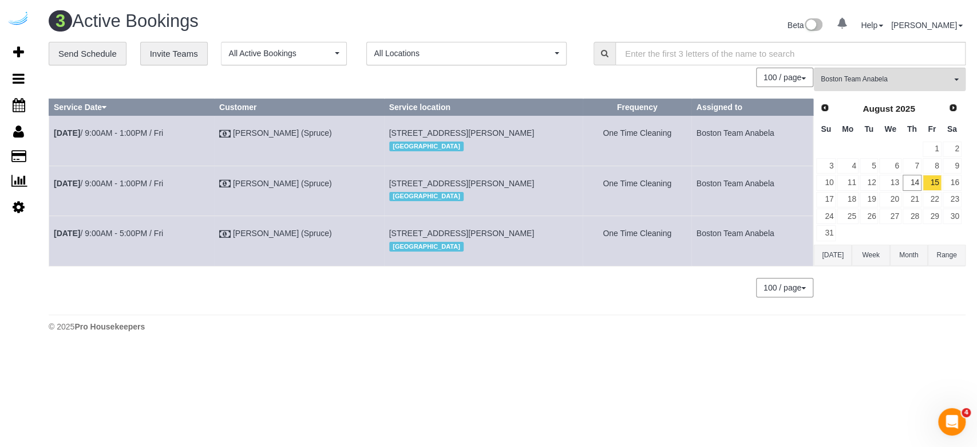
drag, startPoint x: 197, startPoint y: 127, endPoint x: 52, endPoint y: 141, distance: 145.6
click at [52, 141] on td "[DATE] 9:00AM - 1:00PM / Fri" at bounding box center [131, 141] width 165 height 50
copy link "[DATE] 9:00AM - 1:00PM / Fri"
drag, startPoint x: 464, startPoint y: 153, endPoint x: 364, endPoint y: 146, distance: 100.4
click at [364, 146] on tr "Aug 15th / 9:00AM - 1:00PM / Fri Brandie Louck (Spruce) 125 Guest St, Building …" at bounding box center [431, 141] width 764 height 50
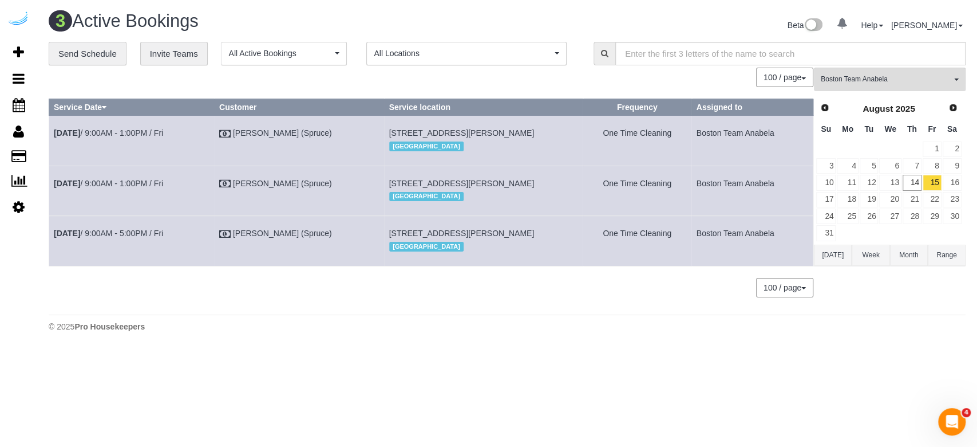
copy tr "[STREET_ADDRESS][PERSON_NAME]"
drag, startPoint x: 778, startPoint y: 140, endPoint x: 692, endPoint y: 143, distance: 85.4
click at [692, 143] on td "Boston Team Anabela" at bounding box center [752, 141] width 121 height 50
copy td "Boston Team Anabela"
drag, startPoint x: 198, startPoint y: 217, endPoint x: 54, endPoint y: 218, distance: 144.3
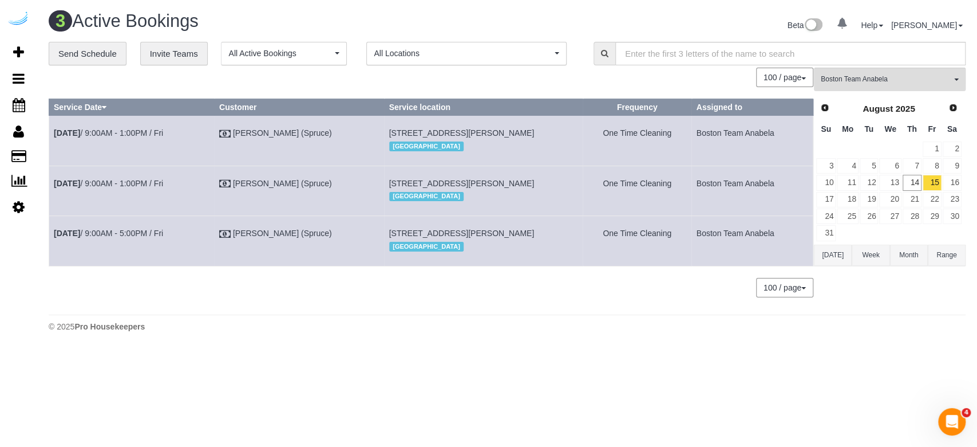
click at [54, 215] on td "[DATE] 9:00AM - 1:00PM / Fri" at bounding box center [131, 190] width 165 height 50
copy link "[DATE] 9:00AM - 1:00PM / Fri"
drag, startPoint x: 508, startPoint y: 217, endPoint x: 391, endPoint y: 199, distance: 118.1
click at [390, 201] on td "449 Canal St, Unit 916 (Varun Kasturia, Montaje, 1463139), Somerville, MA 02145…" at bounding box center [483, 190] width 199 height 50
copy span "49 Canal St, Unit 916 (Varun Kasturia, Montaje, 1463139), Somerville, MA 02145"
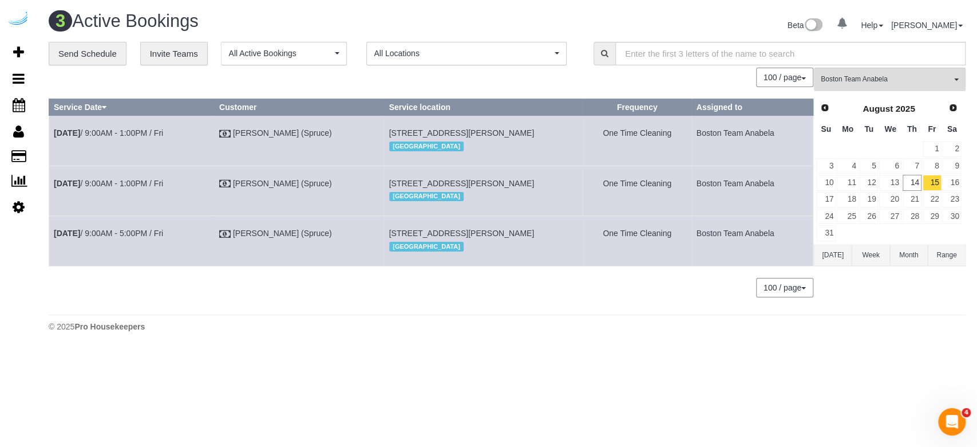
drag, startPoint x: 183, startPoint y: 267, endPoint x: 51, endPoint y: 274, distance: 132.5
click at [51, 266] on td "[DATE] 9:00AM - 5:00PM / Fri" at bounding box center [131, 241] width 165 height 50
copy link "[DATE] 9:00AM - 5:00PM / Fri"
drag, startPoint x: 419, startPoint y: 290, endPoint x: 385, endPoint y: 269, distance: 39.9
click at [385, 266] on td "120 Kingston St, Building 1904, Unit 1904 (Patricia Garza Gonzalez, Radian , 14…" at bounding box center [483, 241] width 199 height 50
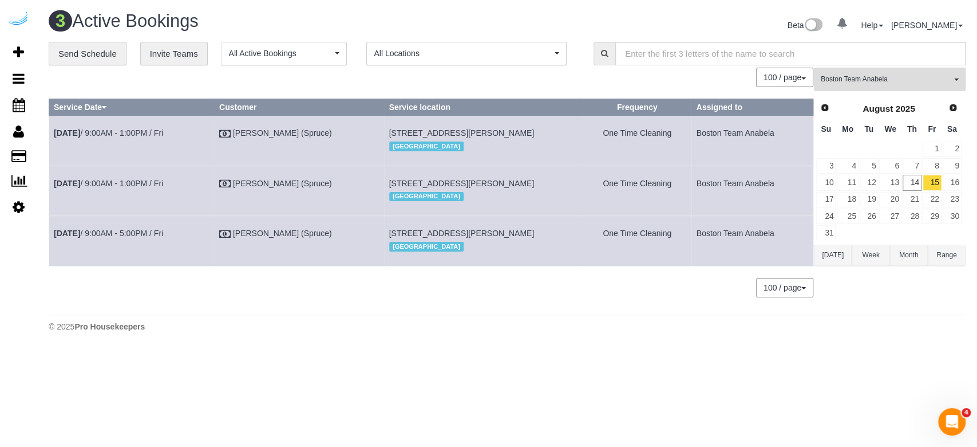
copy span "120 Kingston St, Building 1904, Unit 1904 (Patricia Garza Gonzalez, Radian , 14…"
drag, startPoint x: 783, startPoint y: 265, endPoint x: 676, endPoint y: 270, distance: 106.6
click at [676, 266] on tr "Aug 15th / 9:00AM - 5:00PM / Fri Brandie Louck (Spruce) 120 Kingston St, Buildi…" at bounding box center [431, 241] width 764 height 50
copy tr "Boston Team Anabela"
click at [804, 81] on span "Boston Team Anabela" at bounding box center [886, 79] width 131 height 10
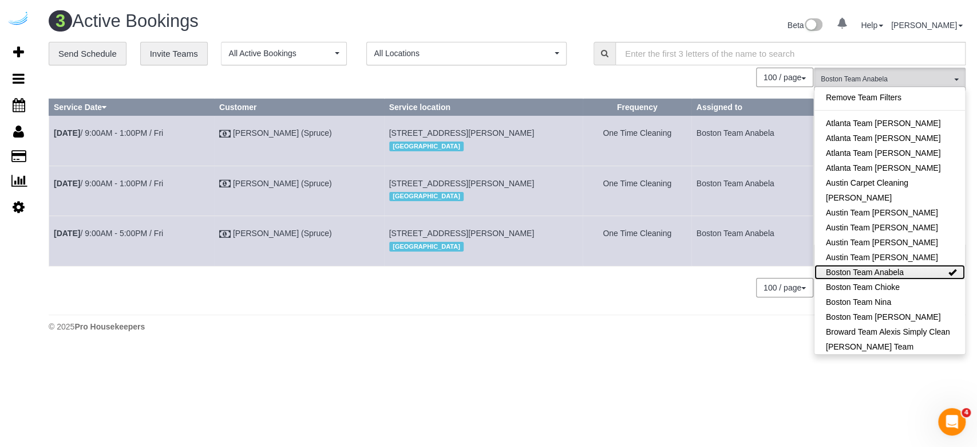
click at [804, 278] on link "Boston Team Anabela" at bounding box center [890, 272] width 151 height 15
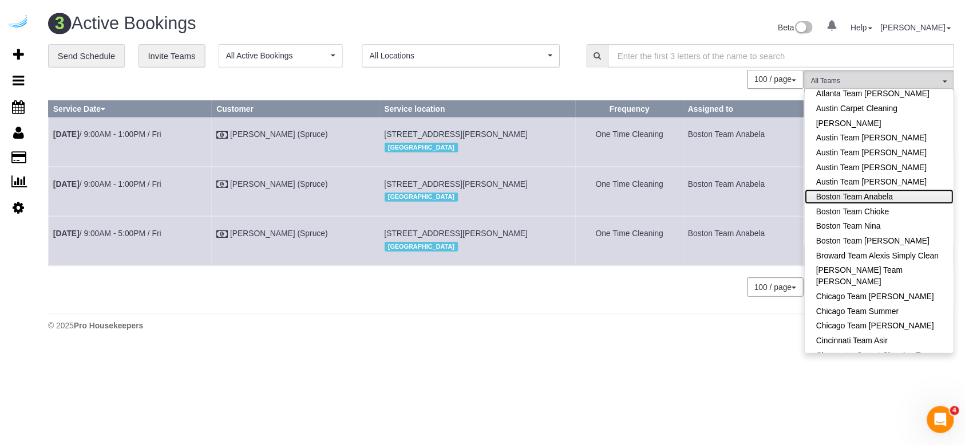
scroll to position [152, 0]
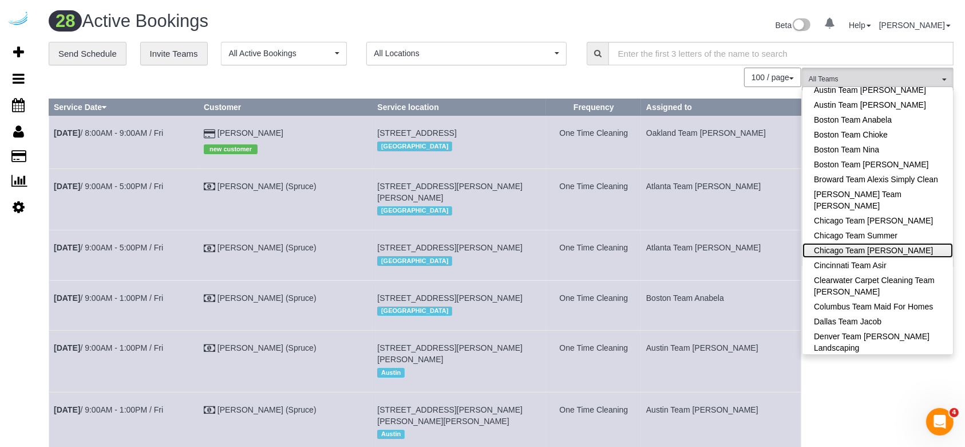
click at [804, 245] on link "Chicago Team [PERSON_NAME]" at bounding box center [878, 250] width 151 height 15
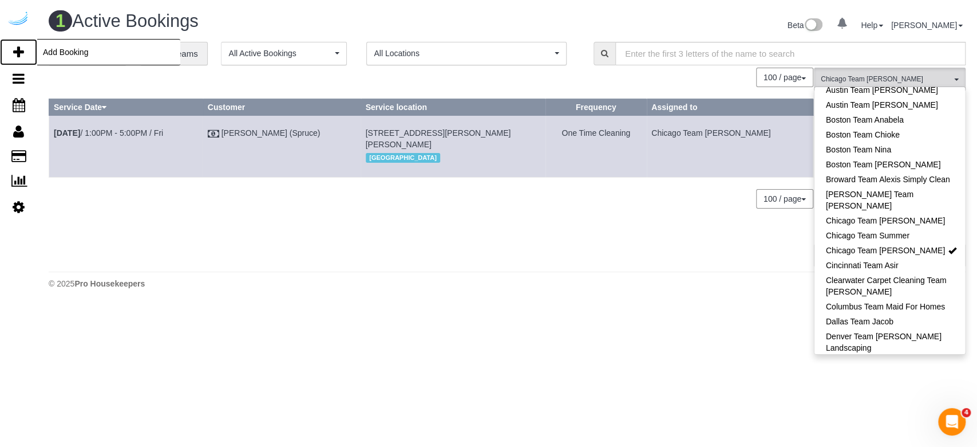
click at [19, 51] on icon at bounding box center [18, 52] width 11 height 14
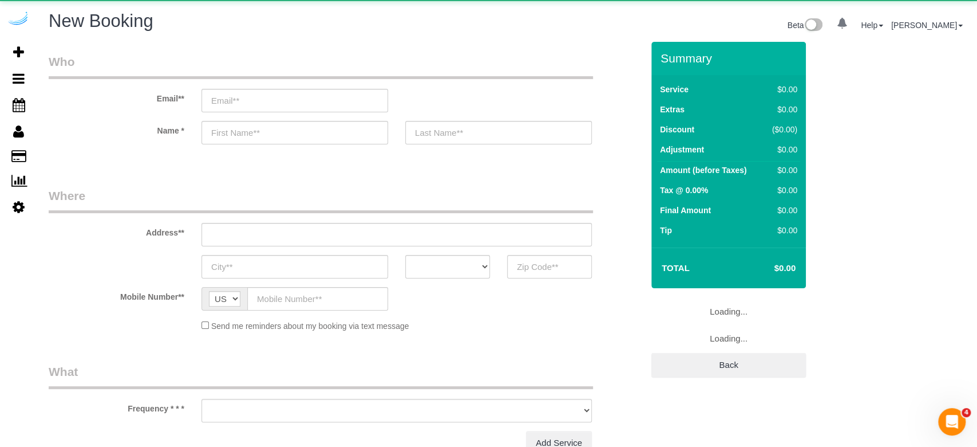
select select "object:3973"
select select "4"
select select "number:9"
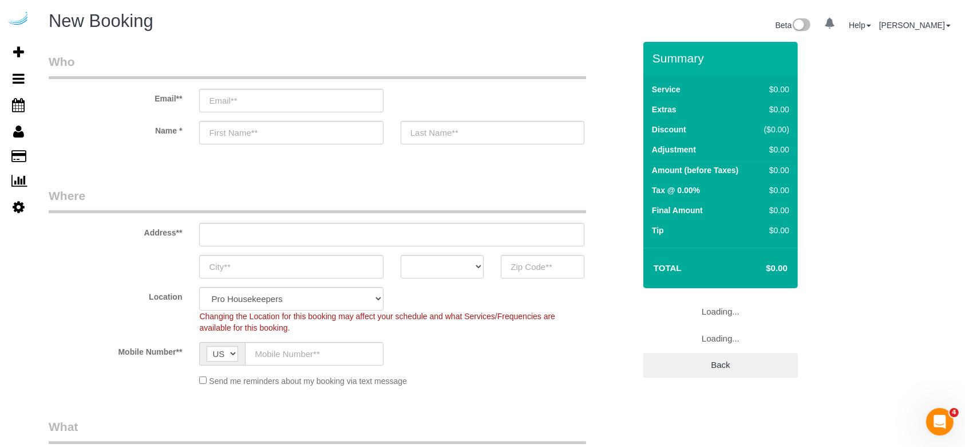
click at [236, 113] on sui-booking-customer "Email** Name *" at bounding box center [342, 104] width 586 height 102
click at [236, 99] on input "email" at bounding box center [291, 100] width 184 height 23
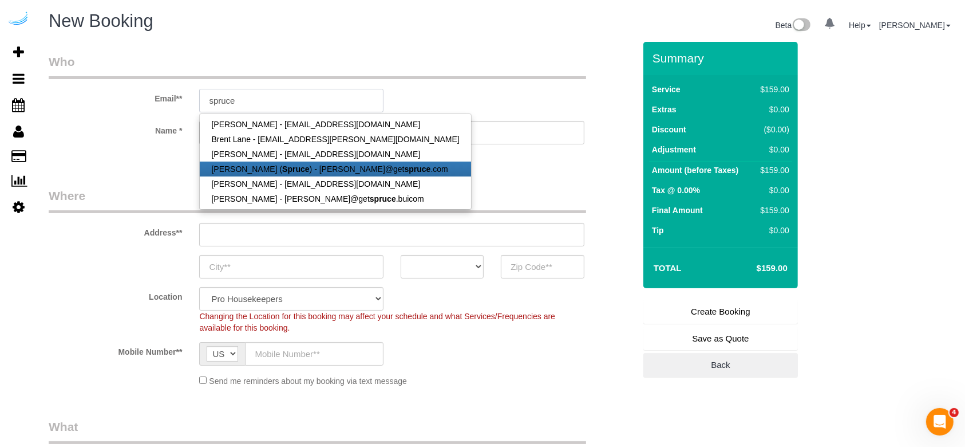
type input "brandie@getspruce.com"
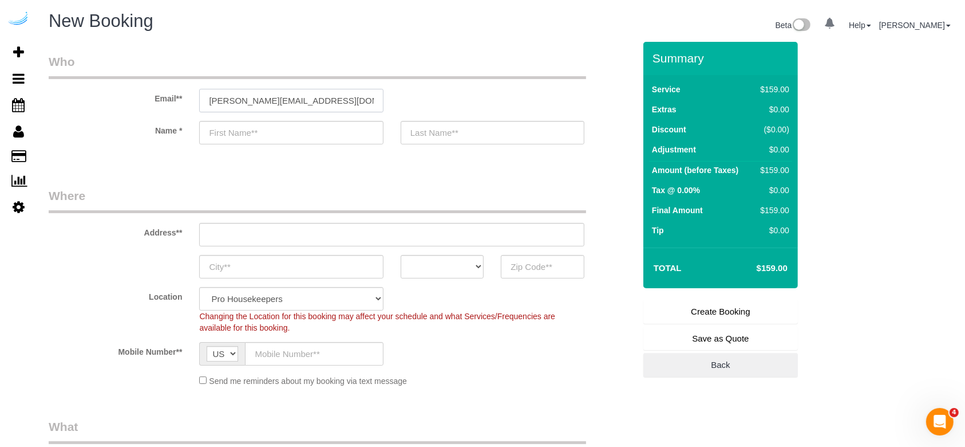
type input "Brandie"
type input "Louck"
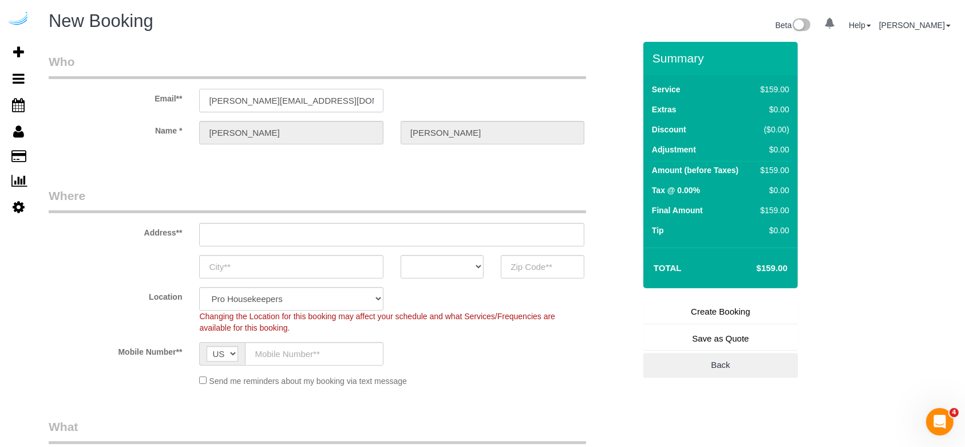
type input "3816 S Lamar Blvd"
type input "Austin"
select select "[GEOGRAPHIC_DATA]"
type input "78704"
type input "brandie@getspruce.com"
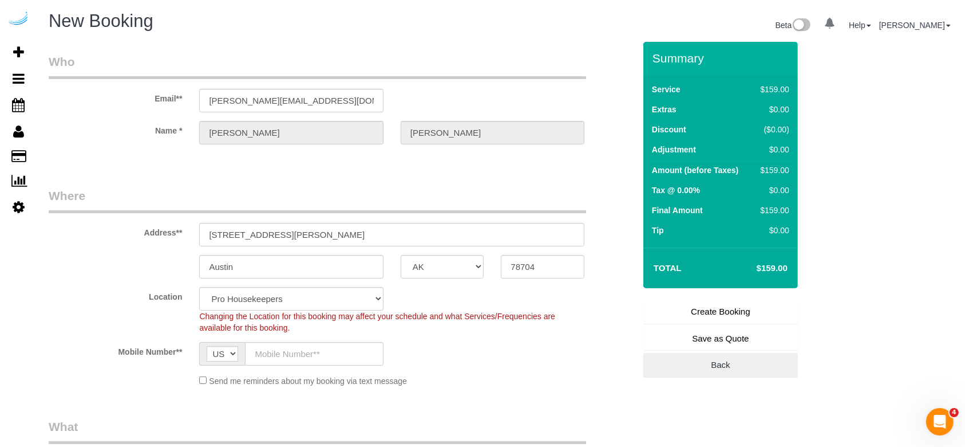
select select "9"
select select "object:4010"
click at [328, 244] on input "3816 S Lamar Blvd" at bounding box center [391, 234] width 385 height 23
paste input "1140 S Wabash Ave, Chicago, IL 60605"
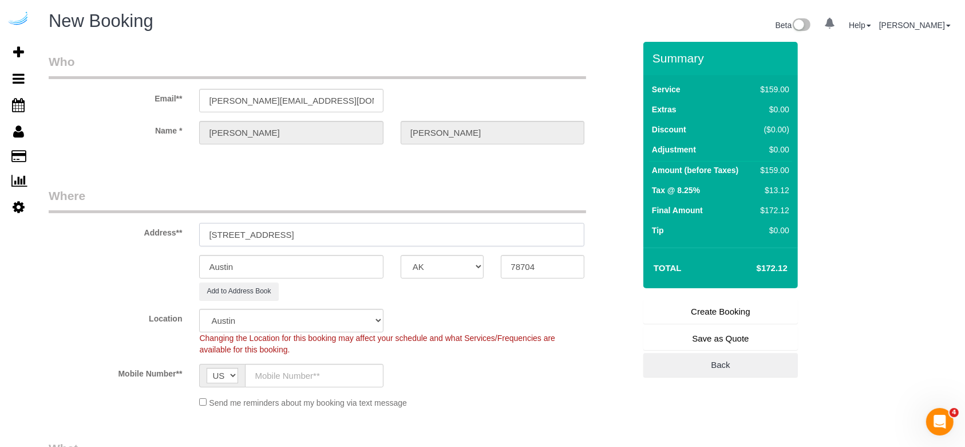
click at [349, 227] on input "1140 S Wabash Ave, Chicago, IL 60605" at bounding box center [391, 234] width 385 height 23
type input "1140 S Wabash Ave, Chicago, IL 60605"
click at [554, 271] on input "78704" at bounding box center [543, 266] width 84 height 23
paste input "60605"
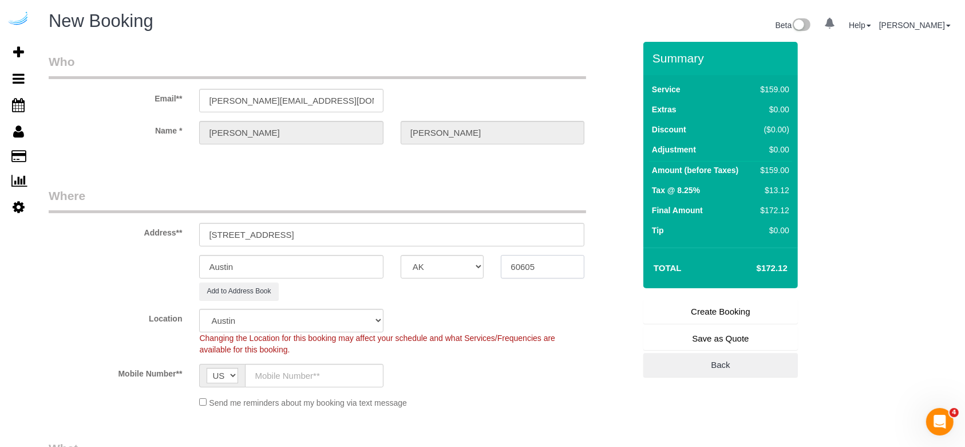
type input "60605"
click at [463, 270] on select "AK AL AR AZ CA CO CT DC DE FL GA HI IA ID IL IN KS KY LA MA MD ME MI MN MO MS M…" at bounding box center [443, 266] width 84 height 23
select select "11"
select select "object:4062"
select select "IL"
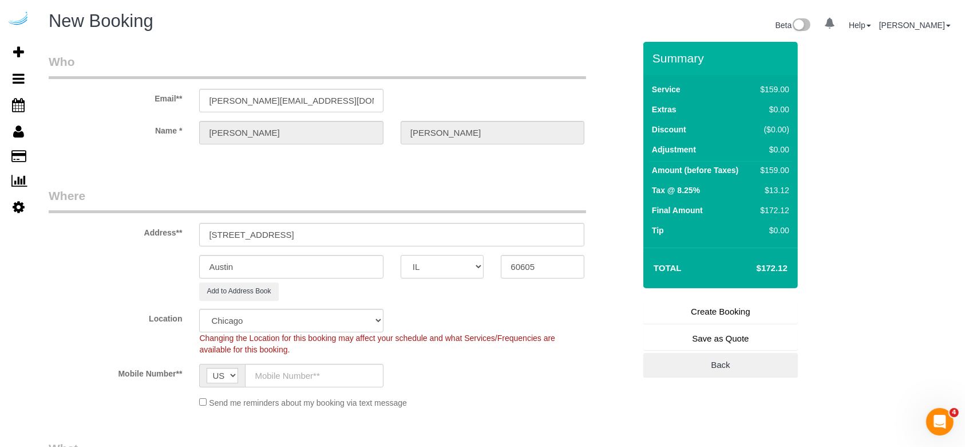
click at [401, 255] on select "AK AL AR AZ CA CO CT DC DE FL GA HI IA ID IL IN KS KY LA MA MD ME MI MN MO MS M…" at bounding box center [443, 266] width 84 height 23
click at [315, 240] on input "1140 S Wabash Ave, Chicago, IL 60605" at bounding box center [391, 234] width 385 height 23
click at [315, 252] on sui-booking-address "Address** 1140 S Wabash Ave, Chicago, IL 60605 Austin AK AL AR AZ CA CO CT DC D…" at bounding box center [342, 243] width 586 height 113
click at [315, 266] on input "Austin" at bounding box center [291, 266] width 184 height 23
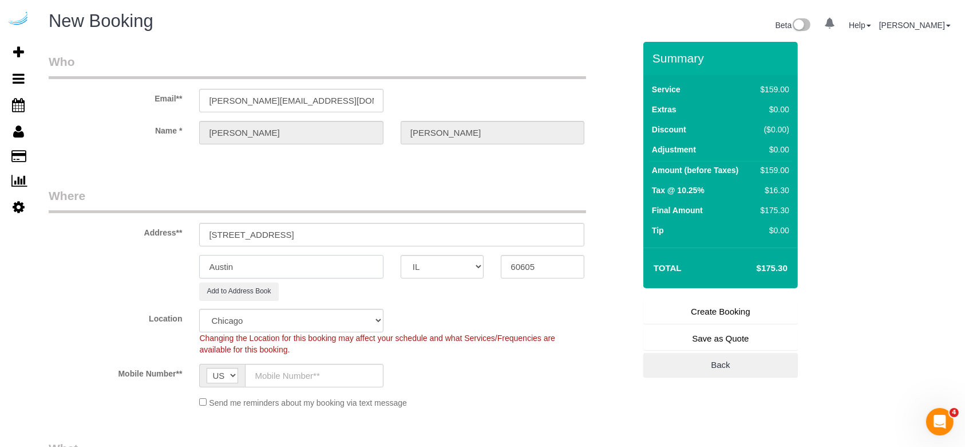
paste input "[GEOGRAPHIC_DATA]"
type input "[GEOGRAPHIC_DATA]"
drag, startPoint x: 368, startPoint y: 237, endPoint x: 289, endPoint y: 232, distance: 79.1
click at [289, 232] on input "1140 S Wabash Ave, Chicago, IL 60605" at bounding box center [391, 234] width 385 height 23
paste input "2102"
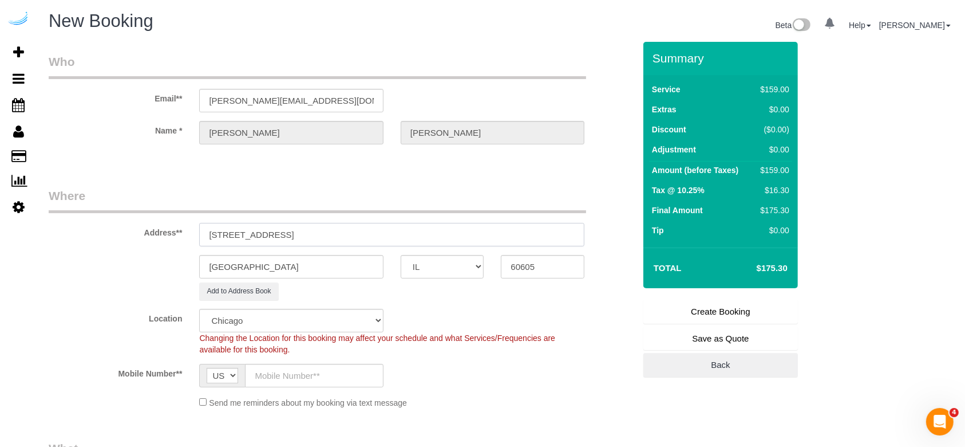
paste input "2102"
paste input "Aboira Irumudomon"
paste input "1407321"
type input "1140 S Wabash Ave, Building 2102, Unit 2102 (Aboira Irumudomon,Eleven40,1407321)"
click at [301, 372] on sui-booking-location "Location Pro Housekeepers Atlanta Austin Boston Chicago Cincinnati Clearwater D…" at bounding box center [342, 359] width 586 height 100
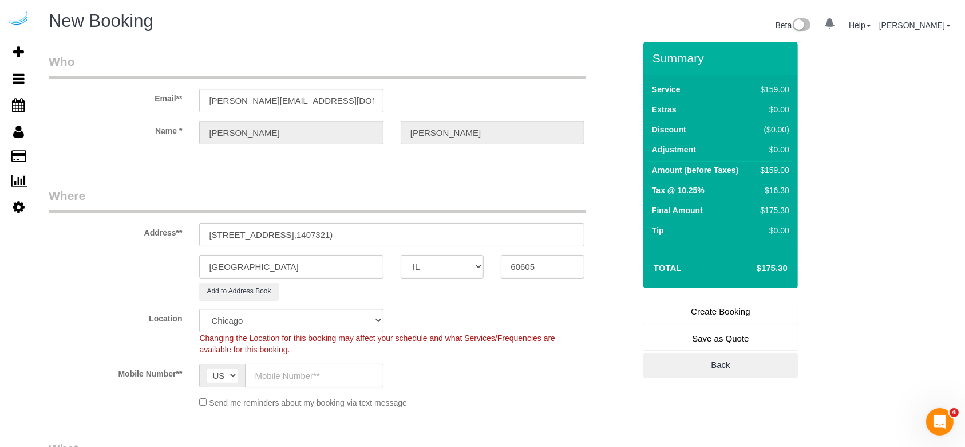
click at [308, 372] on input "text" at bounding box center [314, 375] width 138 height 23
type input "(512) 444-3607"
type input "Brandie Louck"
type input "(512) 444-3607"
click at [261, 289] on button "Add to Address Book" at bounding box center [238, 291] width 79 height 18
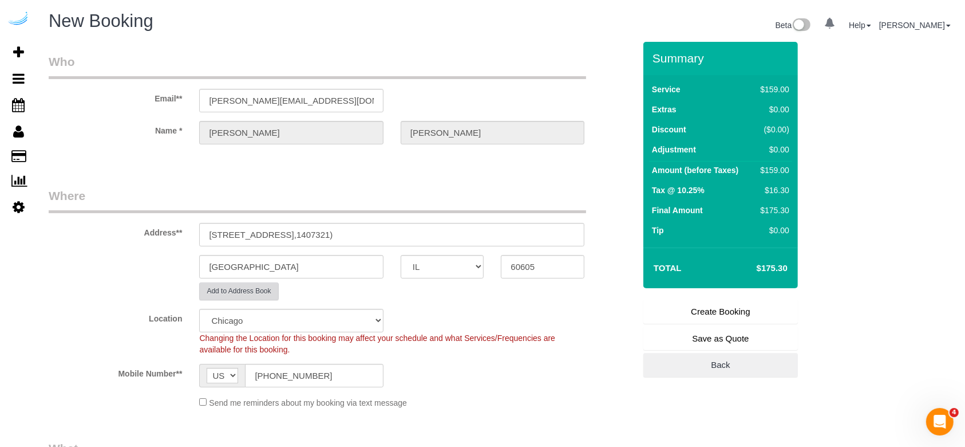
click at [263, 288] on button "Add to Address Book" at bounding box center [238, 291] width 79 height 18
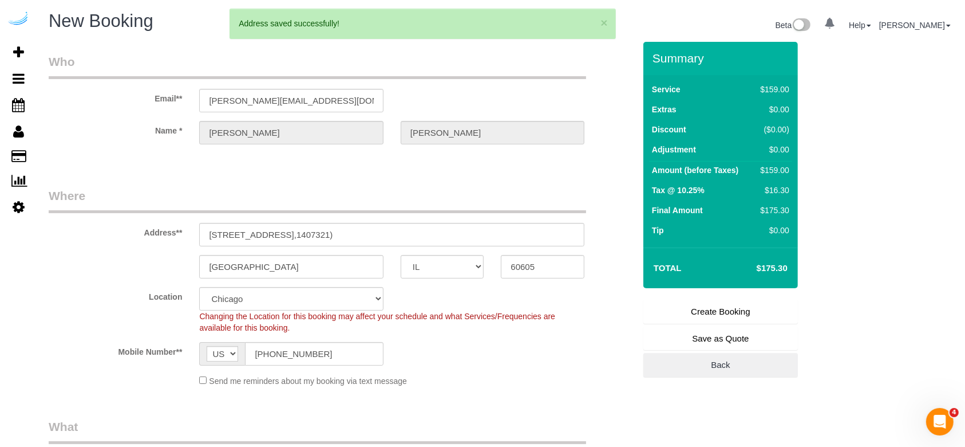
scroll to position [305, 0]
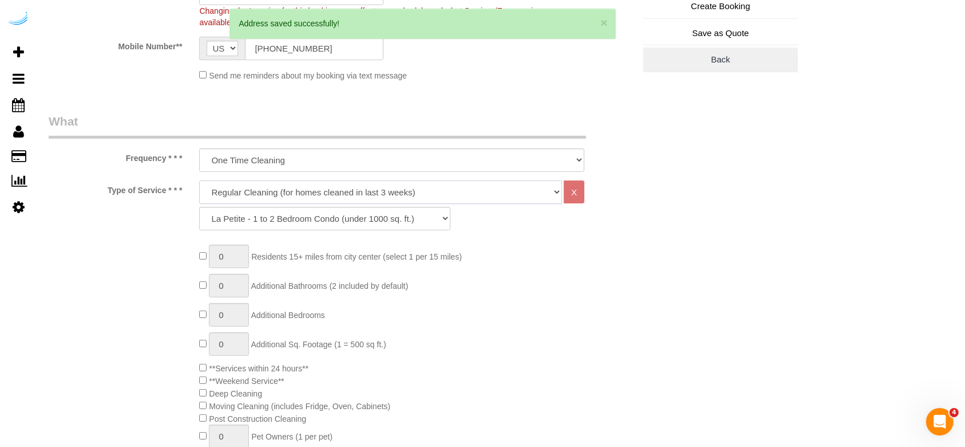
click at [366, 199] on select "Deep Cleaning (for homes that have not been cleaned in 3+ weeks) Spruce Regular…" at bounding box center [380, 191] width 363 height 23
select select "282"
click at [199, 180] on select "Deep Cleaning (for homes that have not been cleaned in 3+ weeks) Spruce Regular…" at bounding box center [380, 191] width 363 height 23
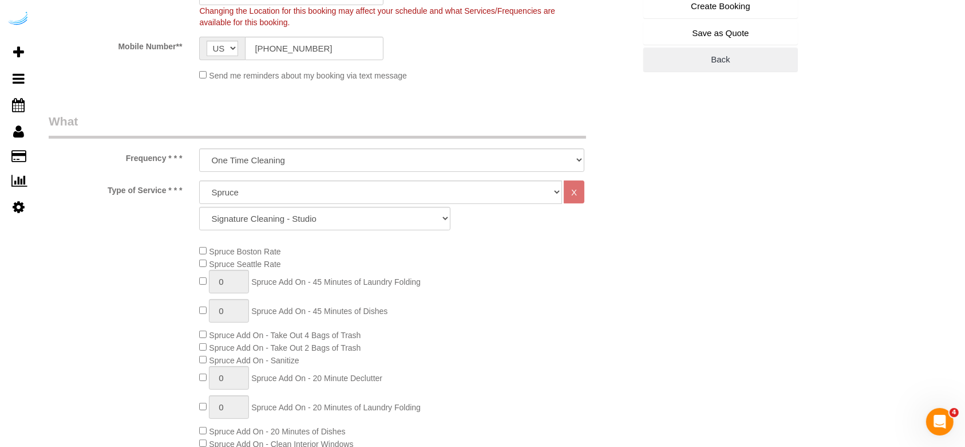
click at [348, 230] on div "Deep Cleaning (for homes that have not been cleaned in 3+ weeks) Spruce Regular…" at bounding box center [392, 208] width 403 height 56
click at [348, 224] on select "Signature Cleaning - Studio Signature Cleaning - 1 Bed 1 Bath Signature Cleanin…" at bounding box center [324, 218] width 251 height 23
select select "309"
click at [199, 207] on select "Signature Cleaning - Studio Signature Cleaning - 1 Bed 1 Bath Signature Cleanin…" at bounding box center [324, 218] width 251 height 23
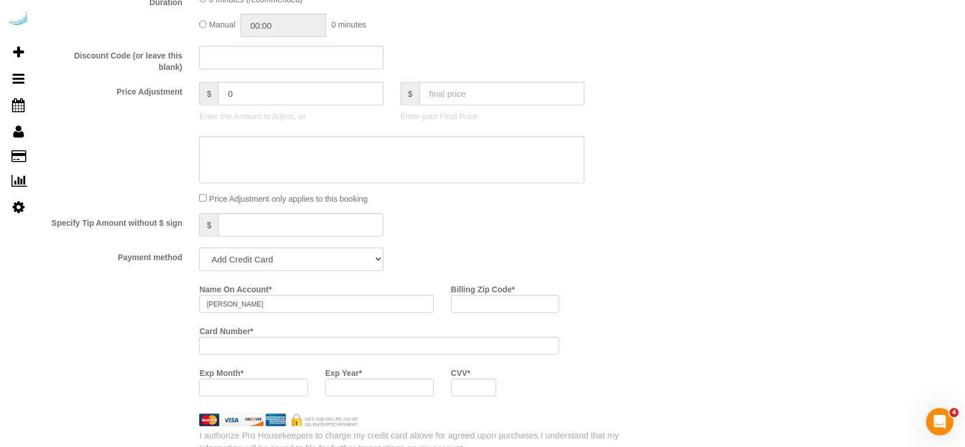
scroll to position [1068, 0]
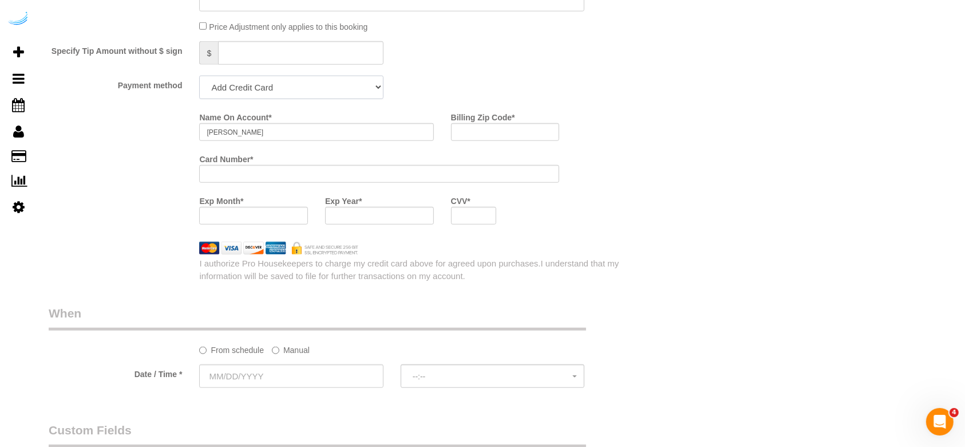
click at [324, 92] on select "Add Credit Card Cash Check Paypal" at bounding box center [291, 87] width 184 height 23
select select "string:check"
click at [199, 80] on select "Add Credit Card Cash Check Paypal" at bounding box center [291, 87] width 184 height 23
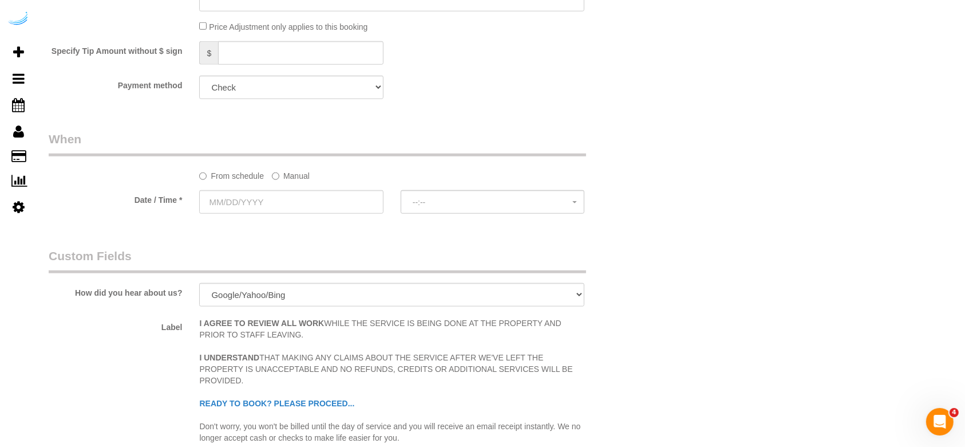
click at [292, 179] on label "Manual" at bounding box center [291, 173] width 38 height 15
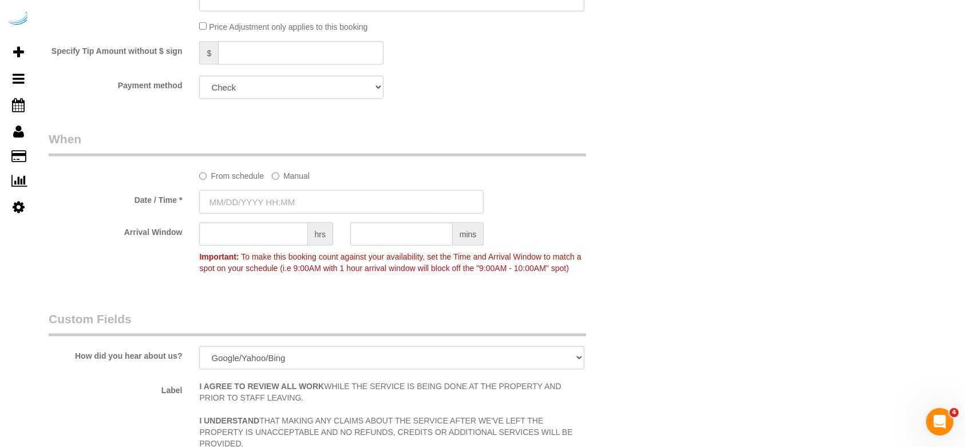
click at [247, 200] on input "text" at bounding box center [341, 201] width 285 height 23
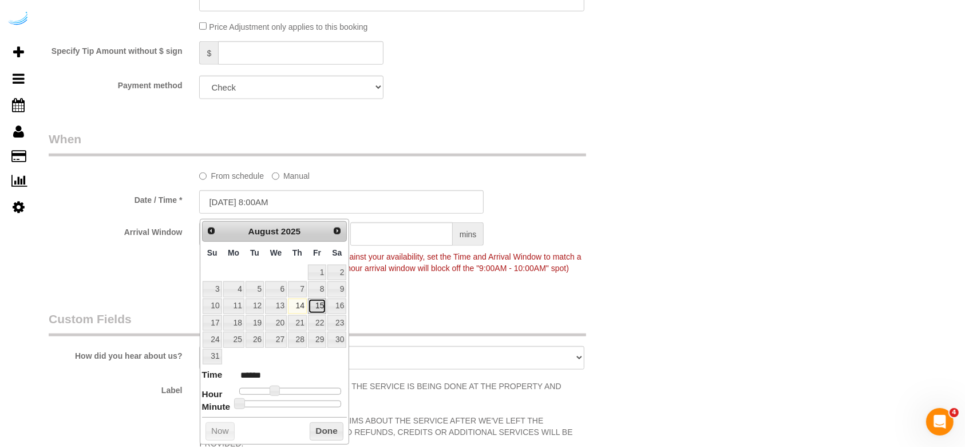
click at [321, 298] on link "15" at bounding box center [317, 305] width 18 height 15
type input "08/15/2025 9:00AM"
type input "******"
click at [281, 372] on span at bounding box center [279, 390] width 10 height 10
click at [382, 336] on legend "Custom Fields" at bounding box center [318, 323] width 538 height 26
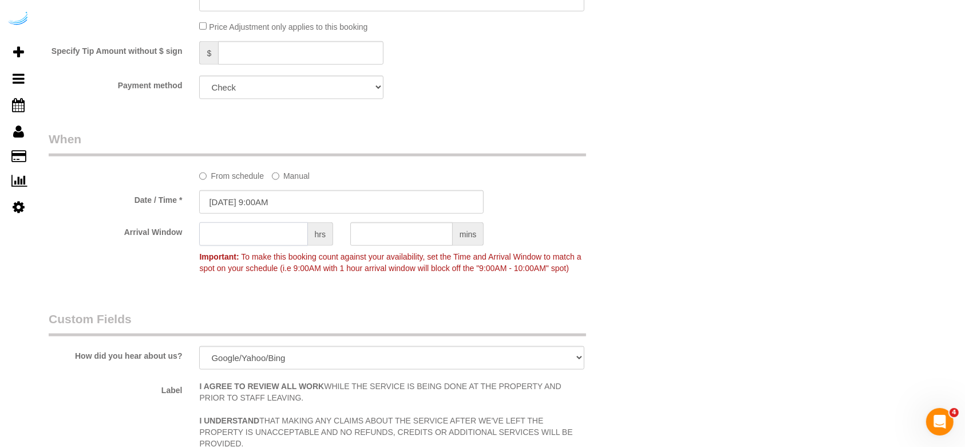
click at [266, 230] on input "text" at bounding box center [253, 233] width 108 height 23
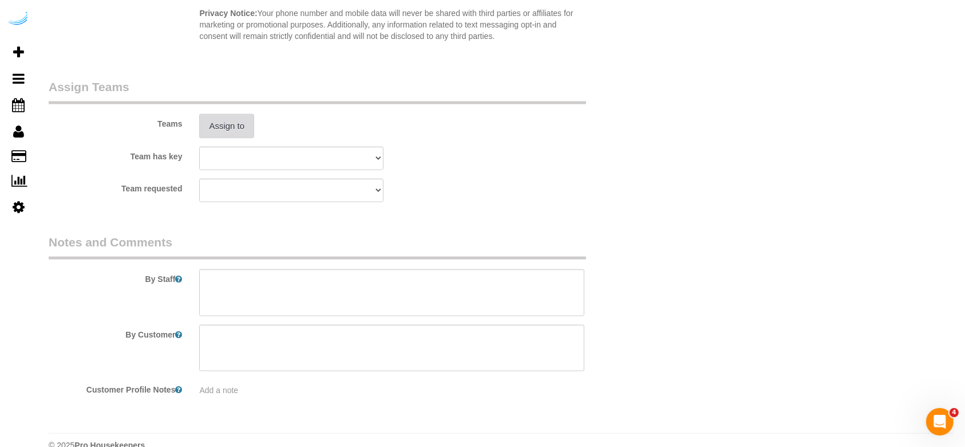
type input "4"
click at [219, 126] on button "Assign to" at bounding box center [226, 126] width 55 height 24
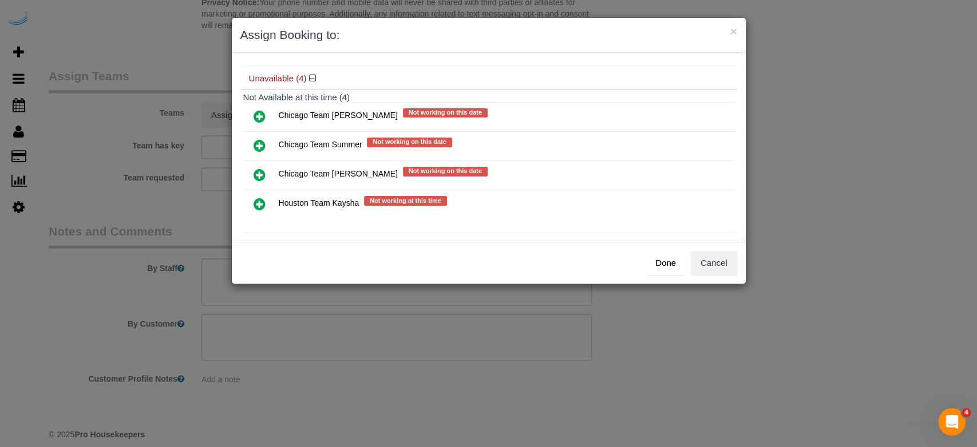
scroll to position [91, 0]
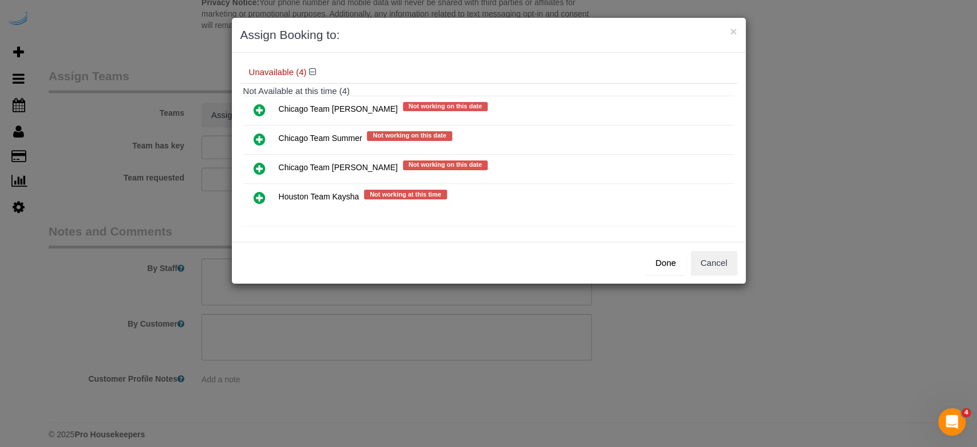
click at [254, 163] on icon at bounding box center [260, 168] width 12 height 14
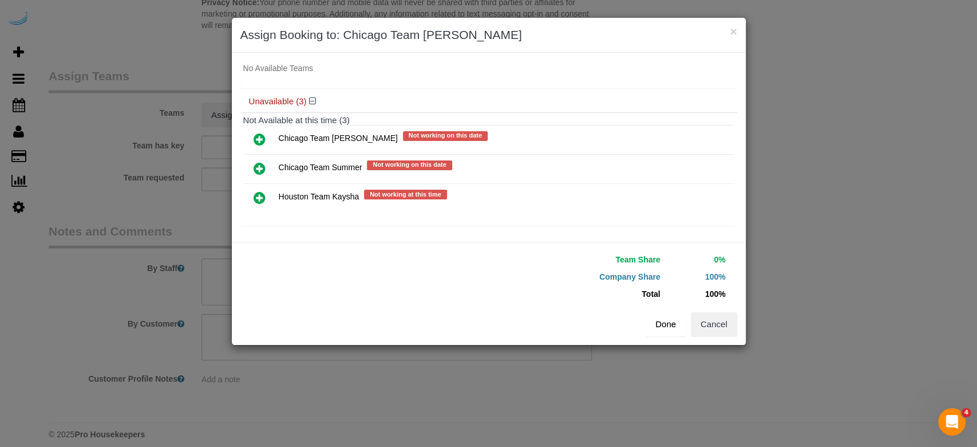
drag, startPoint x: 666, startPoint y: 333, endPoint x: 666, endPoint y: 326, distance: 7.4
click at [665, 333] on button "Done" at bounding box center [666, 324] width 40 height 24
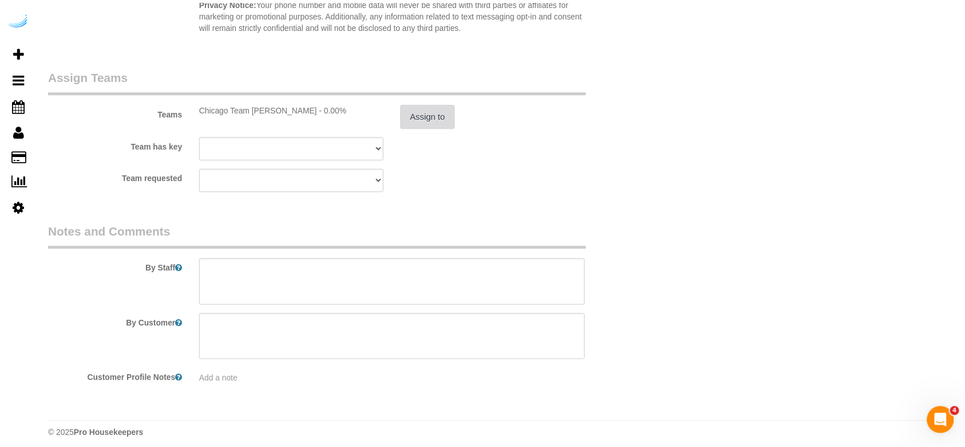
scroll to position [1603, 0]
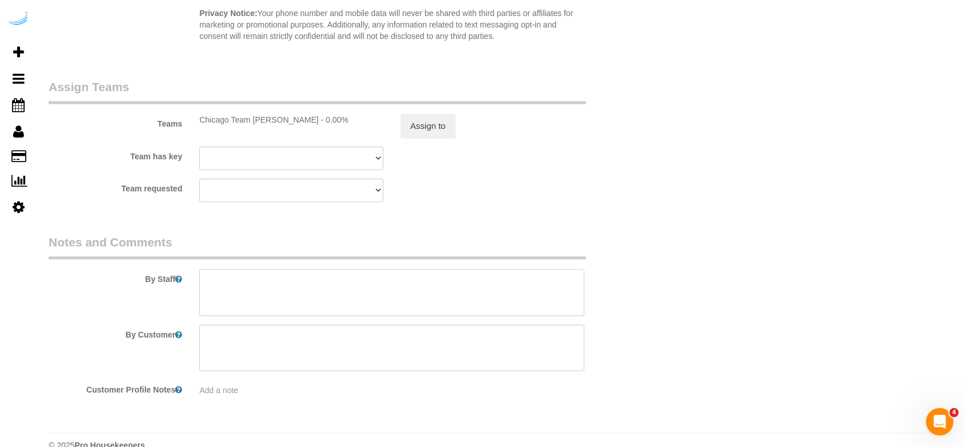
click at [305, 303] on textarea at bounding box center [391, 292] width 385 height 47
paste textarea "Permanent Notes:No notes from this customer.Today's Notes:**PRIORITY RESCHEDULE…"
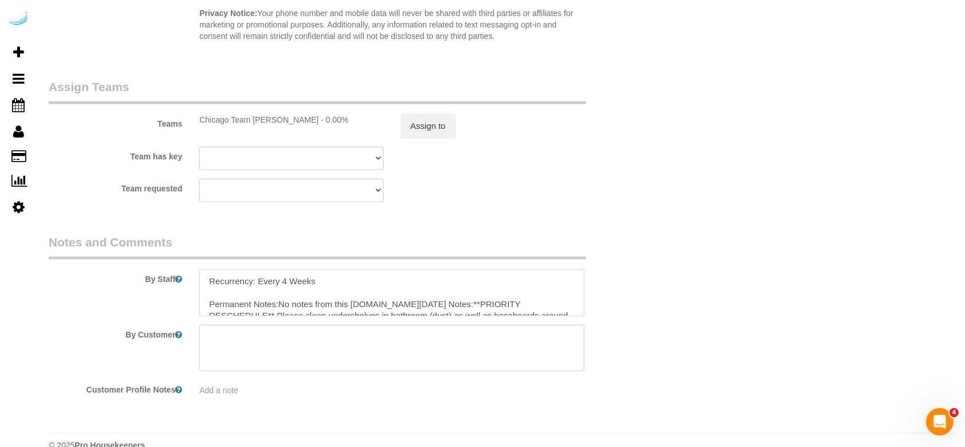
scroll to position [141, 0]
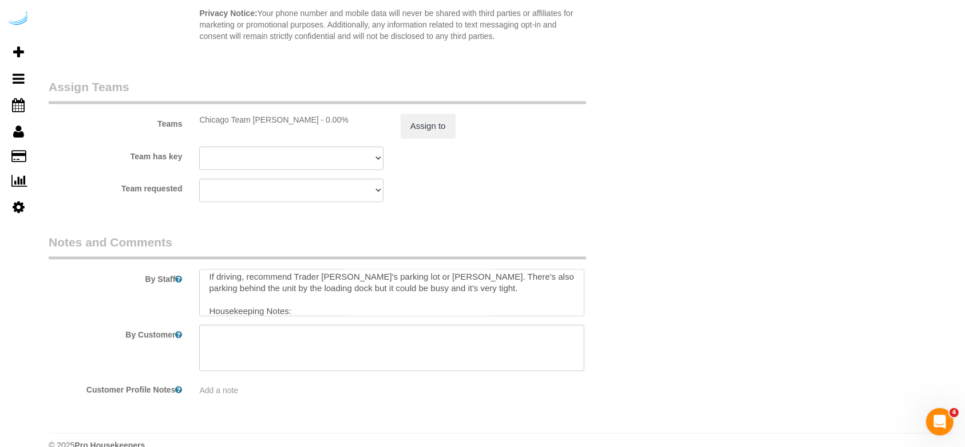
paste textarea "Please close the windows too before you leave you will need to push out then pu…"
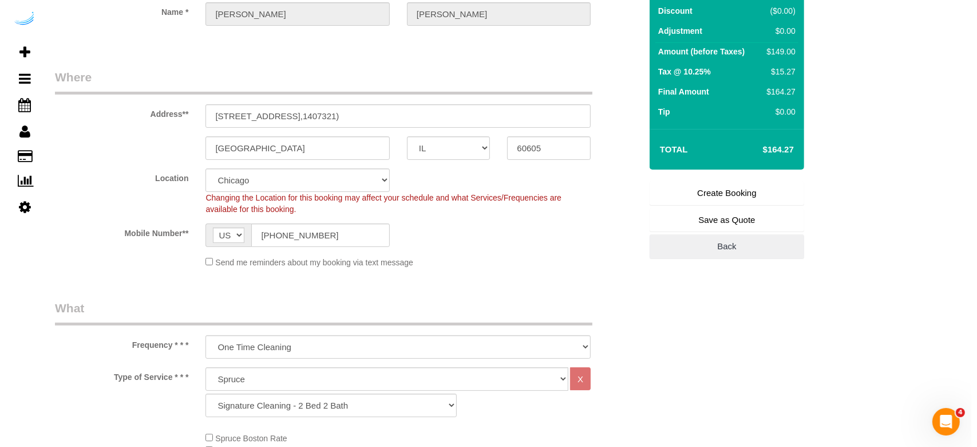
scroll to position [0, 0]
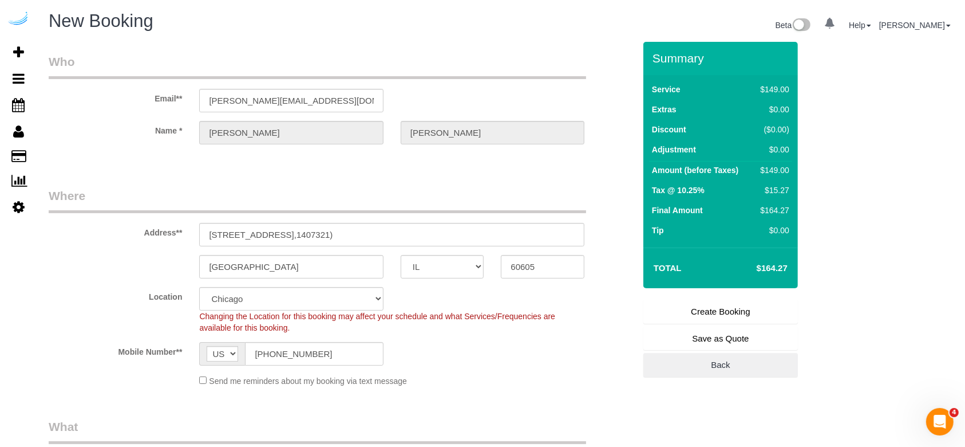
type textarea "Recurrency: Every 4 Weeks Permanent Notes:No notes from this customer.Today's N…"
click at [739, 308] on link "Create Booking" at bounding box center [721, 311] width 155 height 24
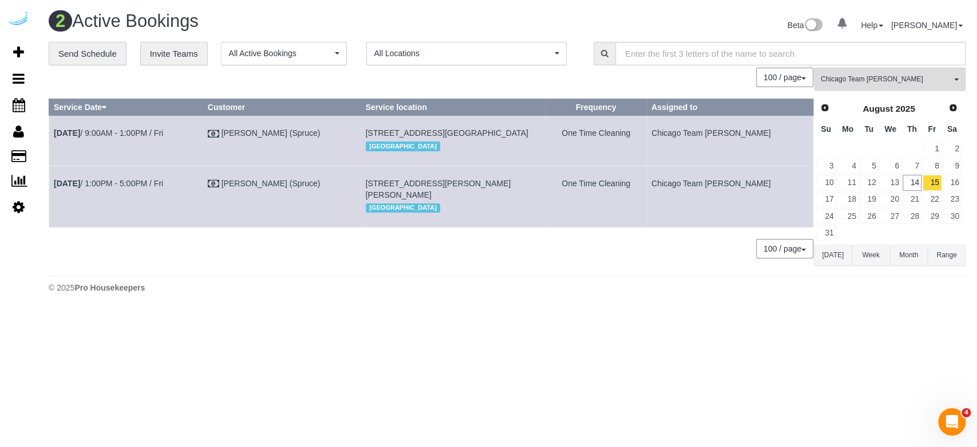
drag, startPoint x: 191, startPoint y: 132, endPoint x: 52, endPoint y: 147, distance: 140.5
click at [52, 147] on td "[DATE] 9:00AM - 1:00PM / Fri" at bounding box center [126, 141] width 154 height 50
copy link "[DATE] 9:00AM - 1:00PM / Fri"
drag, startPoint x: 413, startPoint y: 157, endPoint x: 384, endPoint y: 131, distance: 39.3
click at [384, 131] on td "1140 S Wabash Ave, Building 2102, Unit 2102 (Aboira Irumudomon,Eleven40,1407321…" at bounding box center [453, 141] width 185 height 50
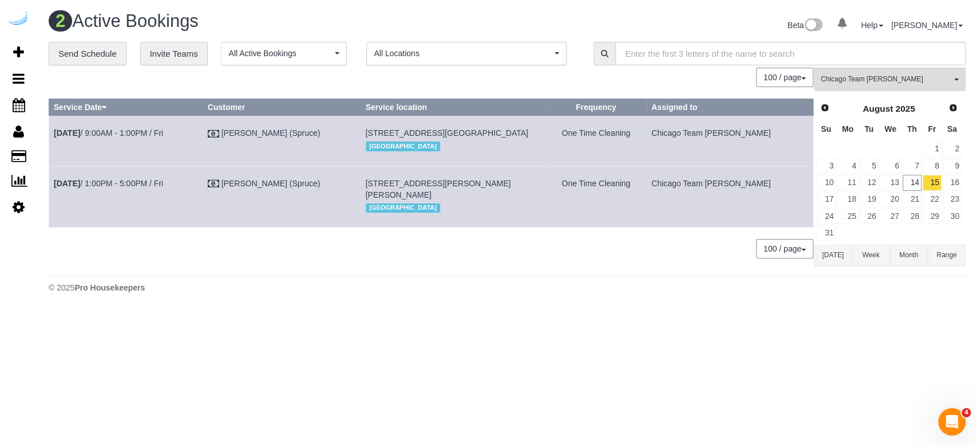
copy span "1140 S Wabash Ave, Building 2102, Unit 2102 (Aboira Irumudomon,Eleven40,1407321…"
drag, startPoint x: 778, startPoint y: 153, endPoint x: 688, endPoint y: 132, distance: 92.5
click at [688, 135] on tr "Aug 15th / 9:00AM - 1:00PM / Fri Brandie Louck (Spruce) 1140 S Wabash Ave, Buil…" at bounding box center [431, 141] width 764 height 50
drag, startPoint x: 187, startPoint y: 208, endPoint x: 52, endPoint y: 220, distance: 135.7
click at [50, 220] on td "[DATE] 1:00PM - 5:00PM / Fri" at bounding box center [126, 195] width 154 height 61
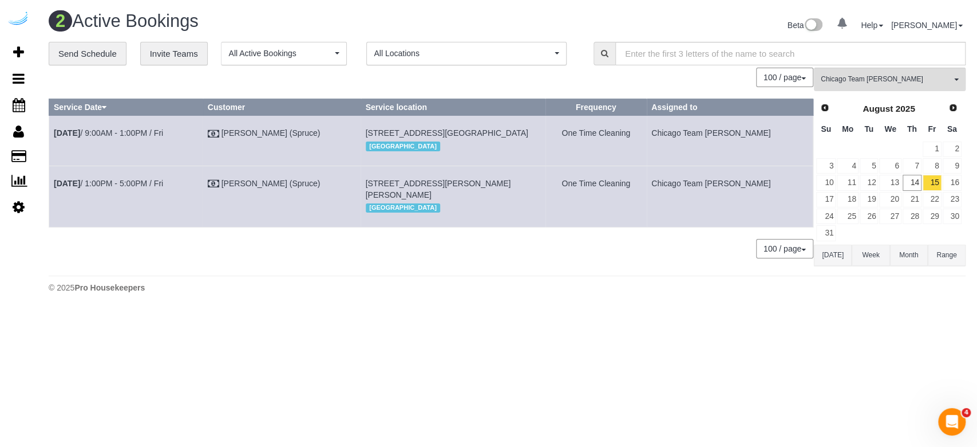
drag, startPoint x: 408, startPoint y: 231, endPoint x: 376, endPoint y: 213, distance: 36.6
click at [376, 213] on tr "Aug 15th / 1:00PM - 5:00PM / Fri Brandie Louck (Spruce) 71 W Hubbard St, Buildi…" at bounding box center [431, 195] width 764 height 61
drag, startPoint x: 764, startPoint y: 220, endPoint x: 668, endPoint y: 211, distance: 96.6
click at [667, 212] on tr "Aug 15th / 1:00PM - 5:00PM / Fri Brandie Louck (Spruce) 71 W Hubbard St, Buildi…" at bounding box center [431, 195] width 764 height 61
click at [804, 78] on span "Chicago Team [PERSON_NAME]" at bounding box center [886, 79] width 131 height 10
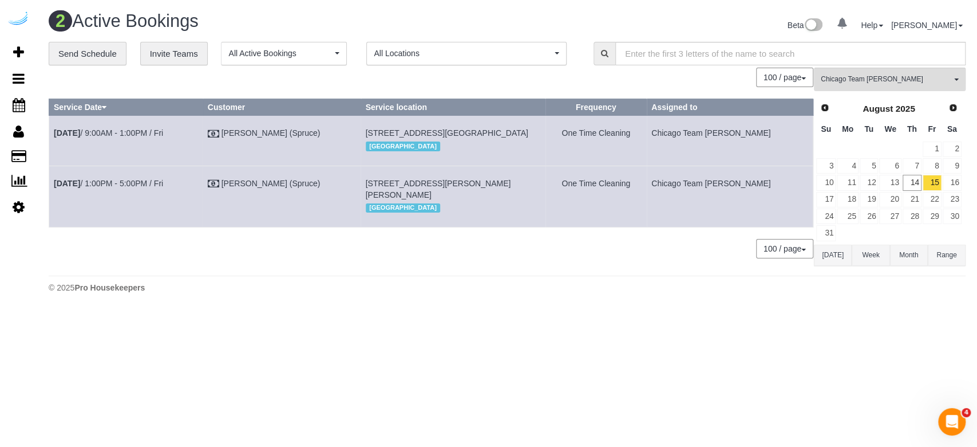
scroll to position [182, 0]
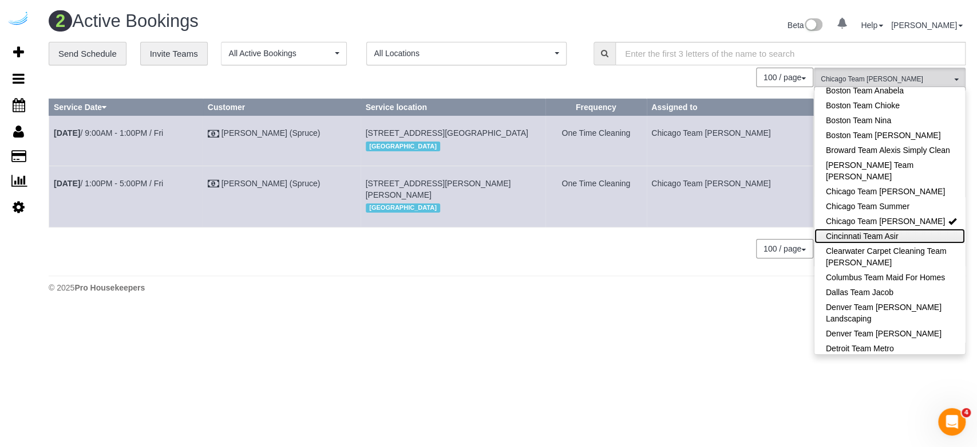
click at [804, 234] on link "Cincinnati Team Asir" at bounding box center [890, 235] width 151 height 15
click at [804, 222] on link "Chicago Team [PERSON_NAME]" at bounding box center [890, 221] width 151 height 15
click at [804, 235] on link "Cincinnati Team Asir" at bounding box center [890, 235] width 151 height 15
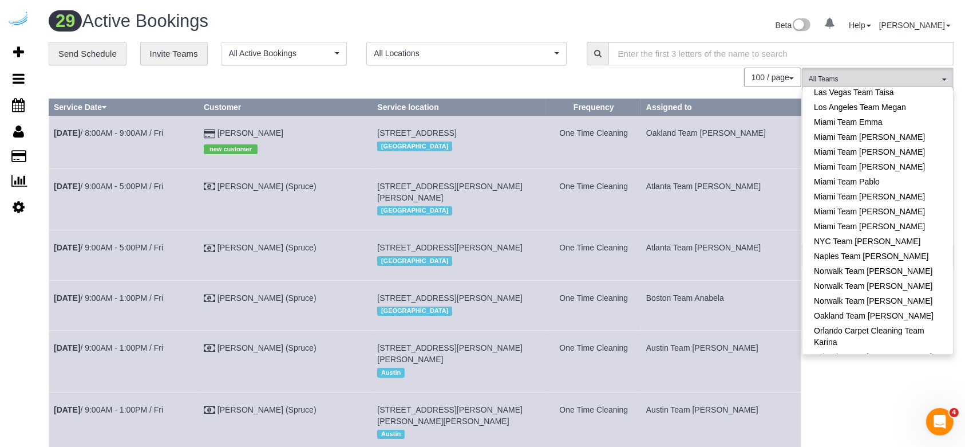
scroll to position [792, 0]
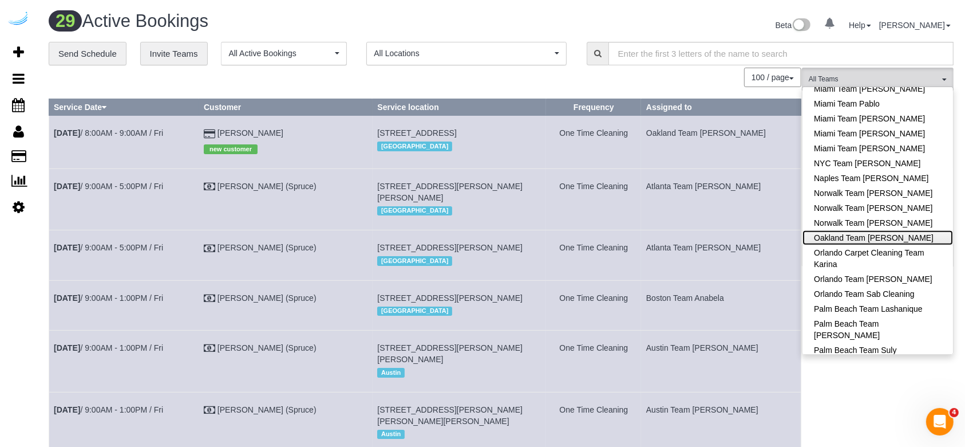
click at [804, 230] on link "Oakland Team [PERSON_NAME]" at bounding box center [878, 237] width 151 height 15
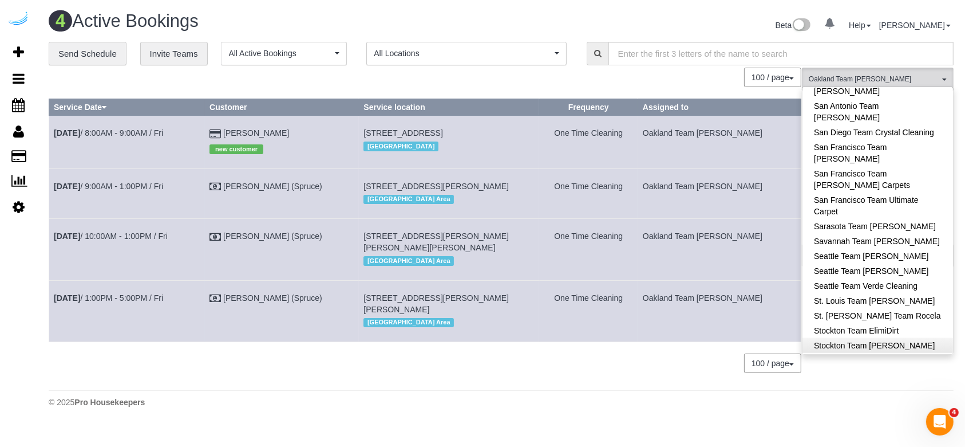
scroll to position [1222, 0]
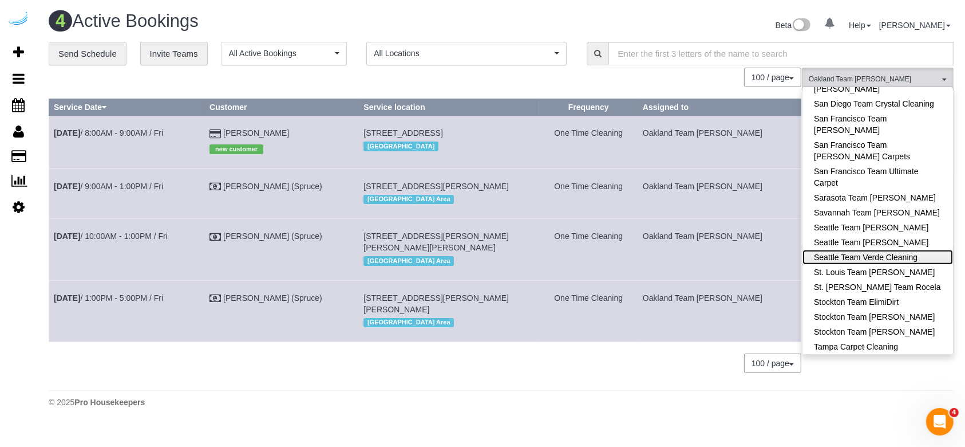
click at [804, 250] on link "Seattle Team Verde Cleaning" at bounding box center [878, 257] width 151 height 15
click at [526, 77] on div "100 / page 10 / page 20 / page 30 / page 40 / page 50 / page 100 / page" at bounding box center [425, 77] width 753 height 19
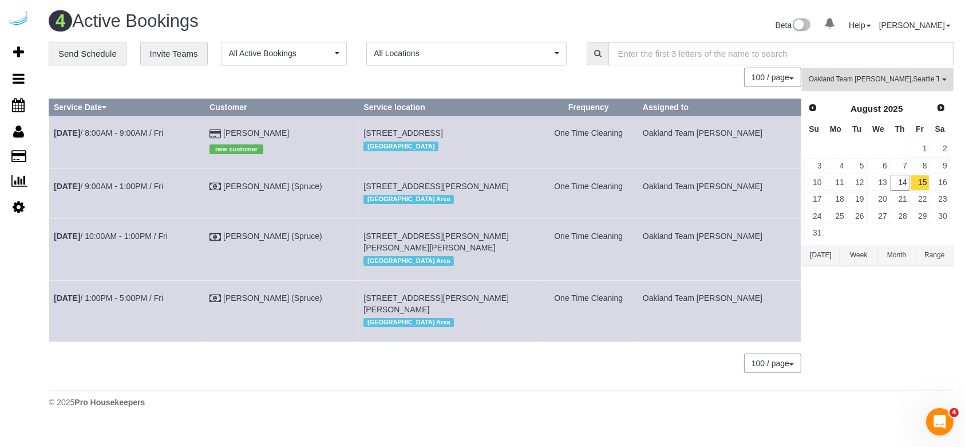
click at [804, 76] on span "Oakland Team Cristina , Seattle Team Verde Cleaning" at bounding box center [874, 79] width 131 height 10
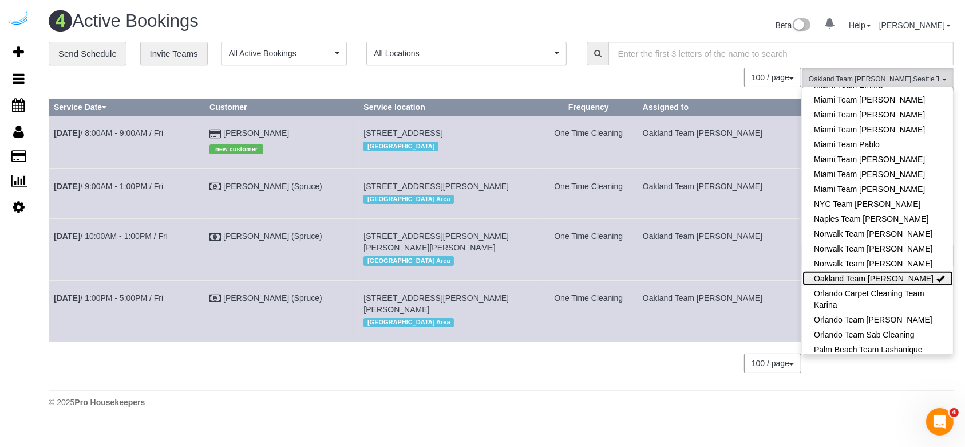
click at [804, 271] on link "Oakland Team [PERSON_NAME]" at bounding box center [878, 278] width 151 height 15
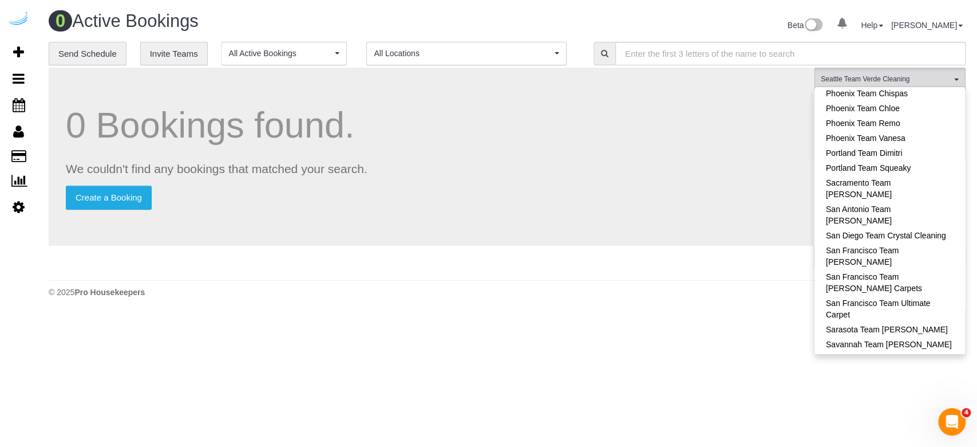
scroll to position [1222, 0]
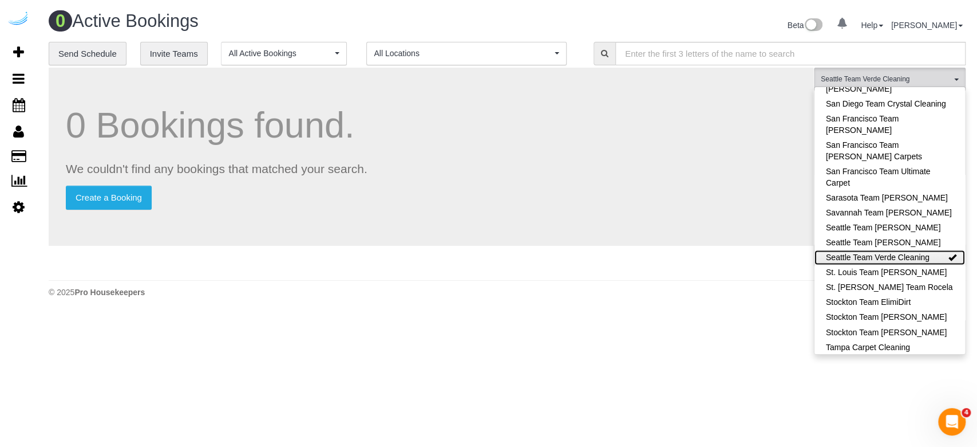
click at [804, 250] on link "Seattle Team Verde Cleaning" at bounding box center [890, 257] width 151 height 15
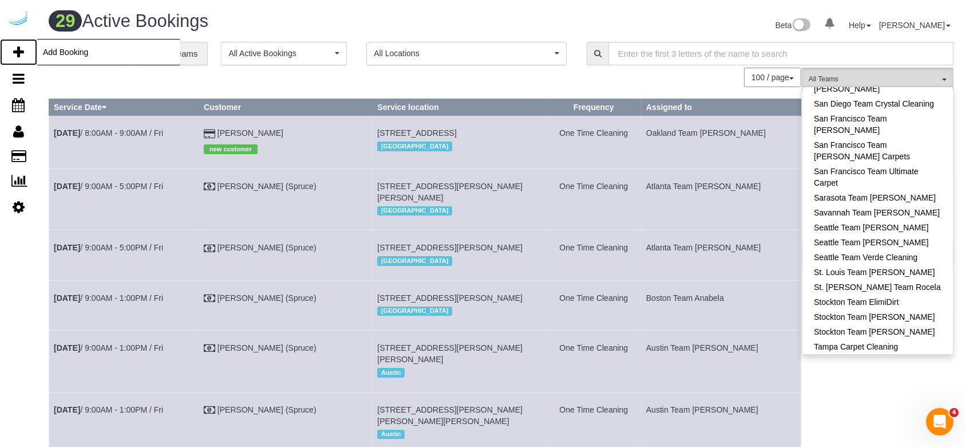
click at [18, 49] on icon at bounding box center [18, 52] width 11 height 14
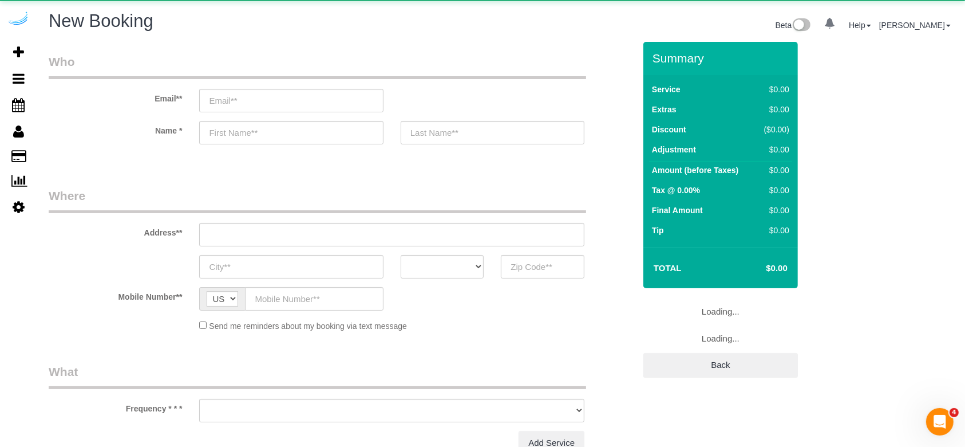
select select "4"
select select "number:9"
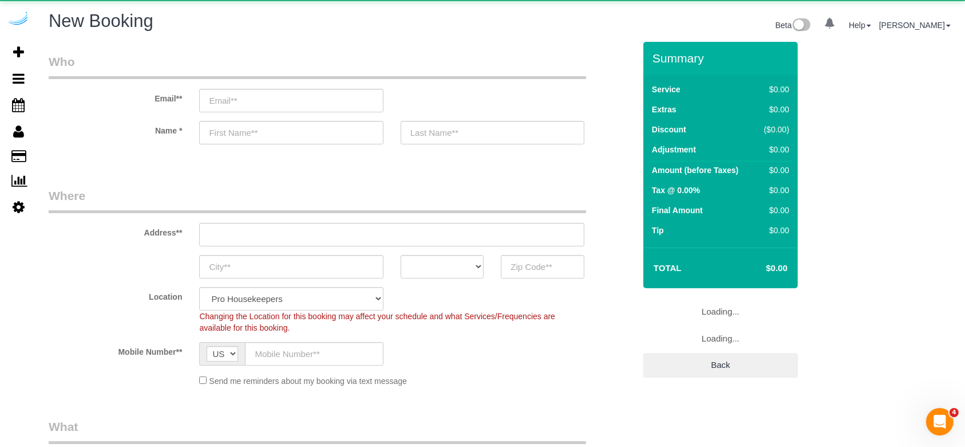
select select "object:6533"
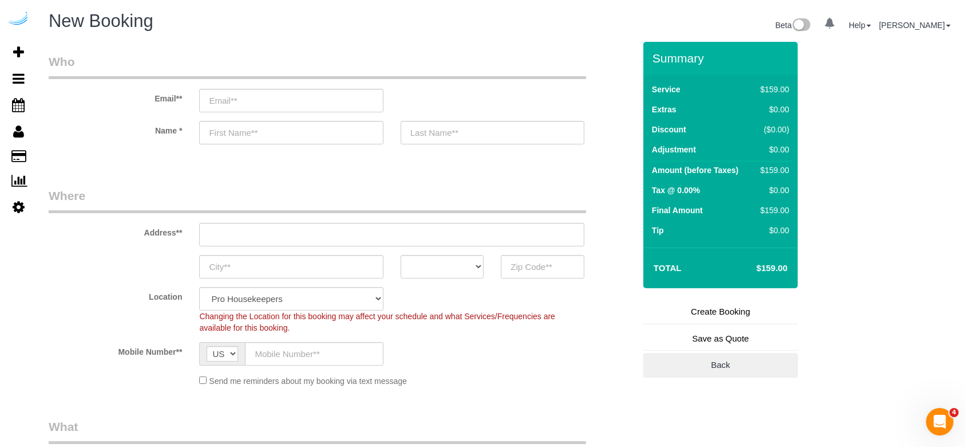
click at [224, 86] on div "Email**" at bounding box center [341, 82] width 603 height 59
click at [248, 98] on input "email" at bounding box center [291, 100] width 184 height 23
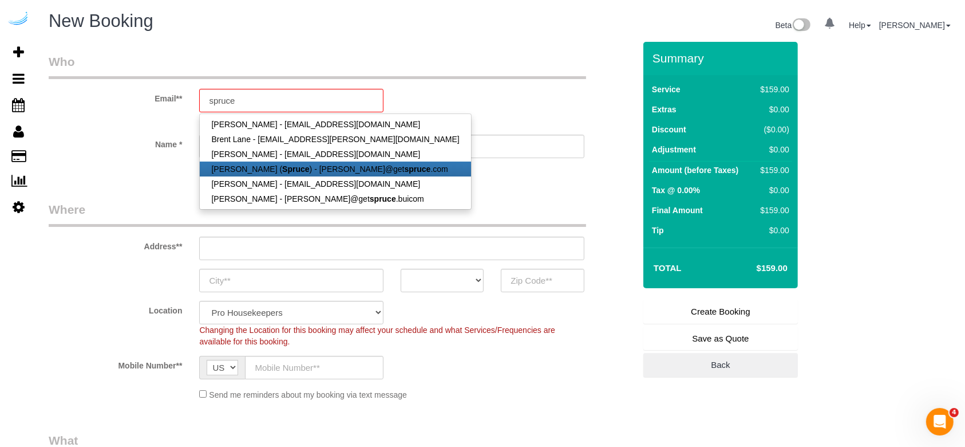
click at [344, 165] on link "Brandie Louck ( Spruce ) - brandie@get spruce .com" at bounding box center [335, 168] width 271 height 15
type input "brandie@getspruce.com"
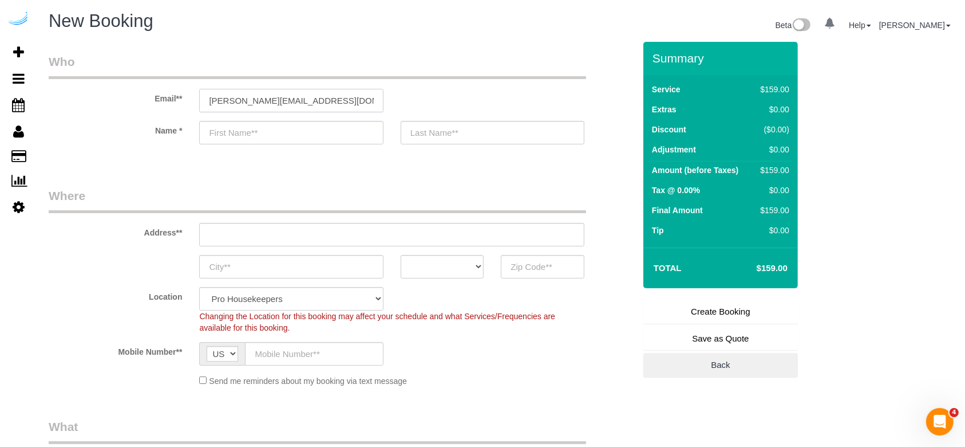
type input "Brandie"
type input "Louck"
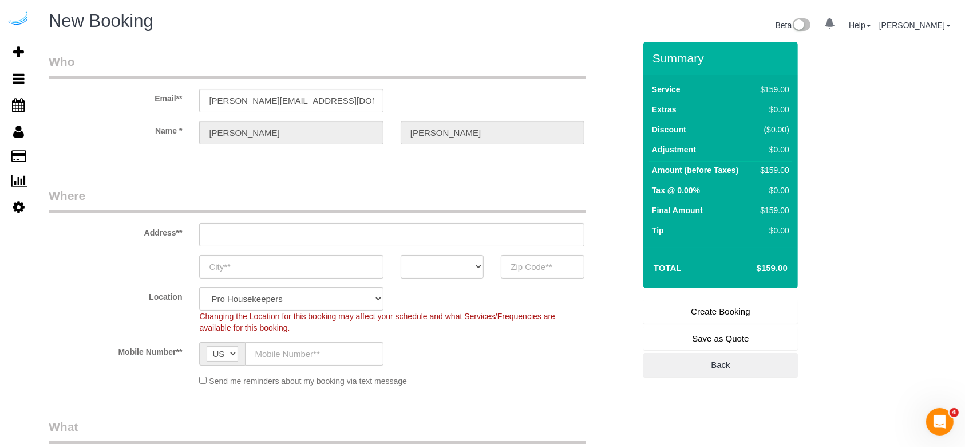
type input "3816 S Lamar Blvd"
type input "Austin"
select select "[GEOGRAPHIC_DATA]"
type input "78704"
select select "9"
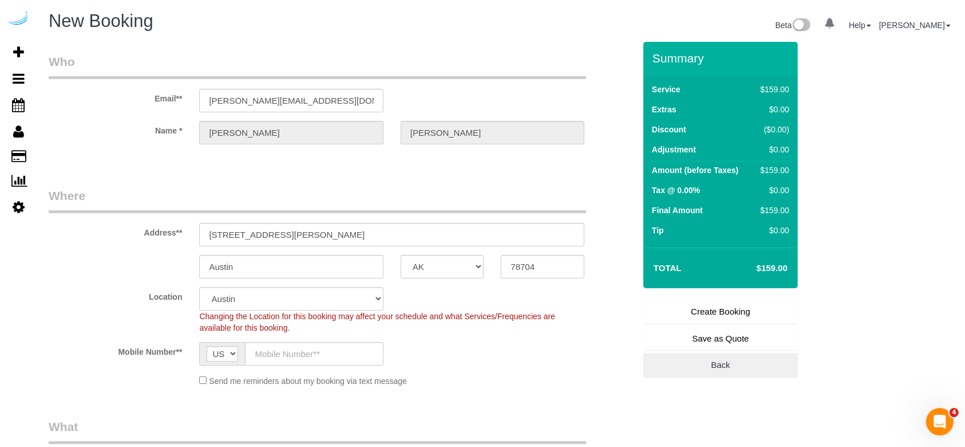
select select "object:6572"
click at [309, 237] on input "3816 S Lamar Blvd" at bounding box center [391, 234] width 385 height 23
paste input "1850 N 34th St, Seattle, WA 98103"
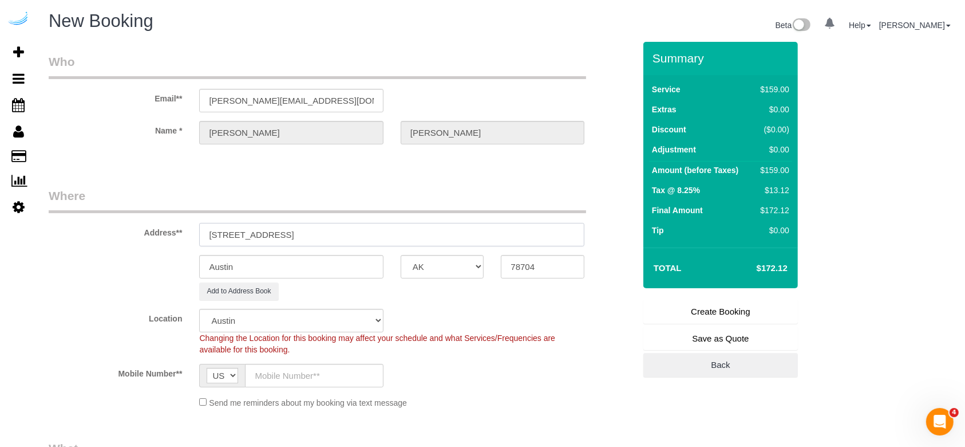
click at [326, 236] on input "1850 N 34th St, Seattle, WA 98103" at bounding box center [391, 234] width 385 height 23
type input "1850 N 34th St, Seattle, WA 98103"
click at [545, 255] on input "78704" at bounding box center [543, 266] width 84 height 23
paste input "98103"
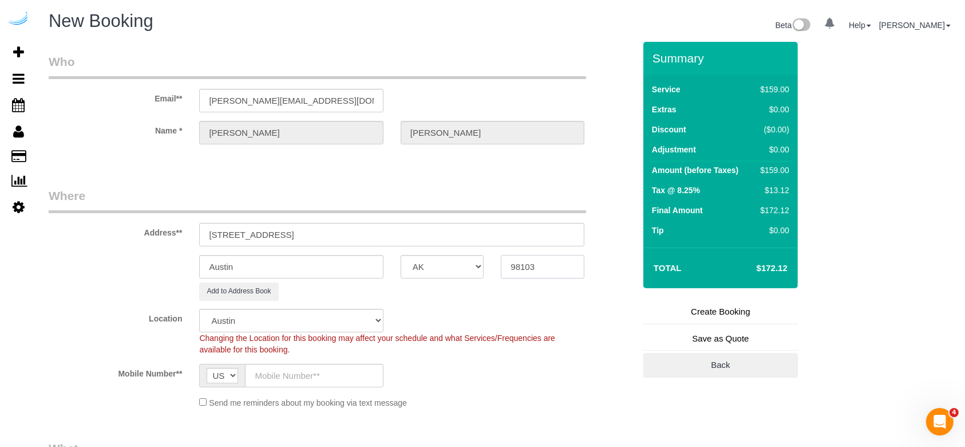
type input "98103"
click at [454, 274] on select "AK AL AR AZ CA CO CT DC DE FL GA HI IA ID IL IN KS KY LA MA MD ME MI MN MO MS M…" at bounding box center [443, 266] width 84 height 23
select select "WA"
click at [401, 255] on select "AK AL AR AZ CA CO CT DC DE FL GA HI IA ID IL IN KS KY LA MA MD ME MI MN MO MS M…" at bounding box center [443, 266] width 84 height 23
select select "4"
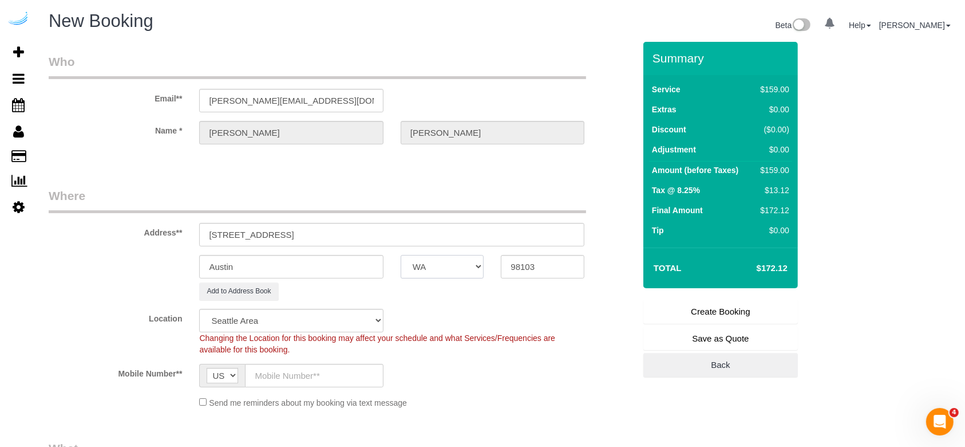
select select "object:6624"
select select "228"
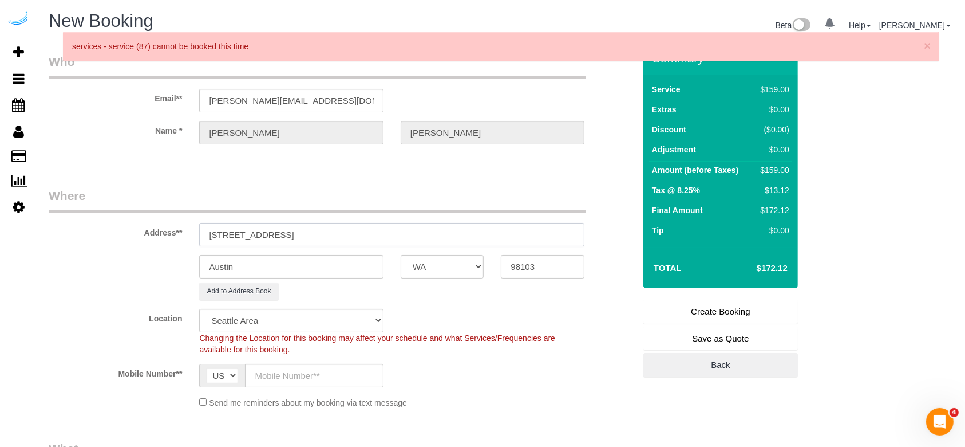
click at [287, 235] on input "1850 N 34th St, Seattle, WA 98103" at bounding box center [391, 234] width 385 height 23
click at [299, 262] on input "Austin" at bounding box center [291, 266] width 184 height 23
paste input "Seattle"
type input "Seattle"
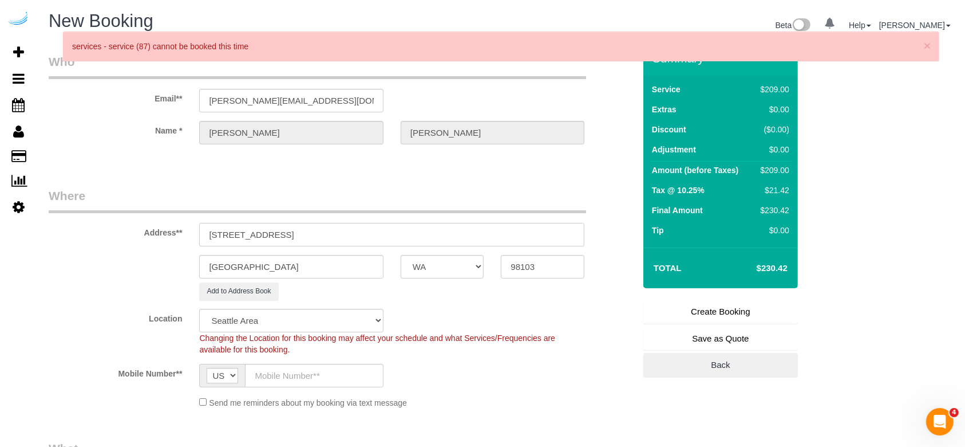
drag, startPoint x: 354, startPoint y: 238, endPoint x: 272, endPoint y: 237, distance: 82.5
click at [272, 237] on input "1850 N 34th St, Seattle, WA 98103" at bounding box center [391, 234] width 385 height 23
paste input "230"
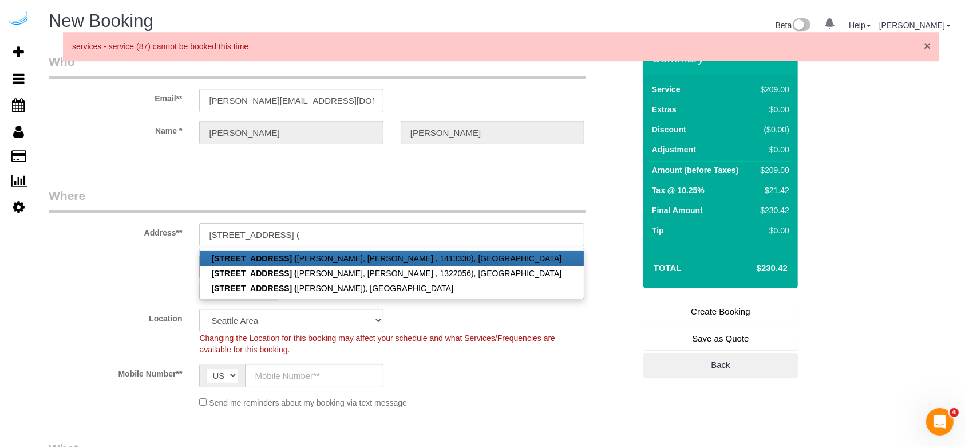
click at [804, 47] on span "×" at bounding box center [927, 45] width 7 height 13
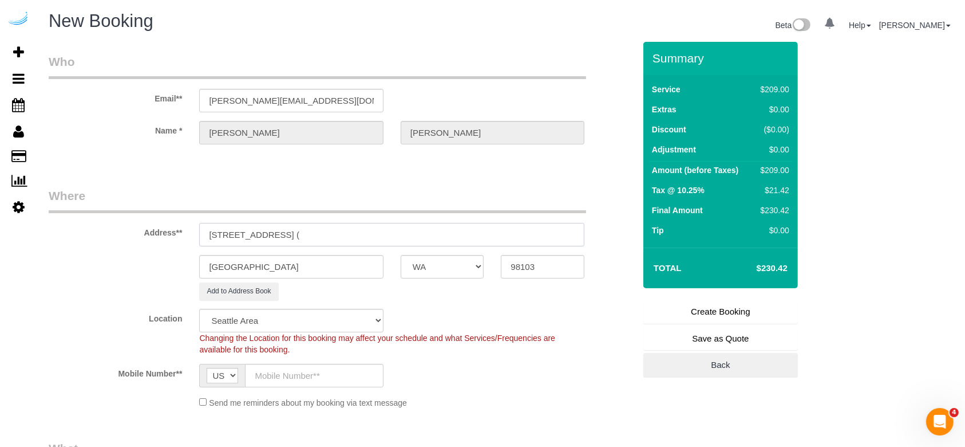
click at [454, 227] on input "1850 N 34th St, Building N, Unit 230 (" at bounding box center [391, 234] width 385 height 23
type input "1850 N 34th St, Building N, Unit 230 (Evan Pierce, AMLI Wallingford , 1413330)"
click at [325, 297] on button "Re-Book Last Service" at bounding box center [321, 291] width 81 height 18
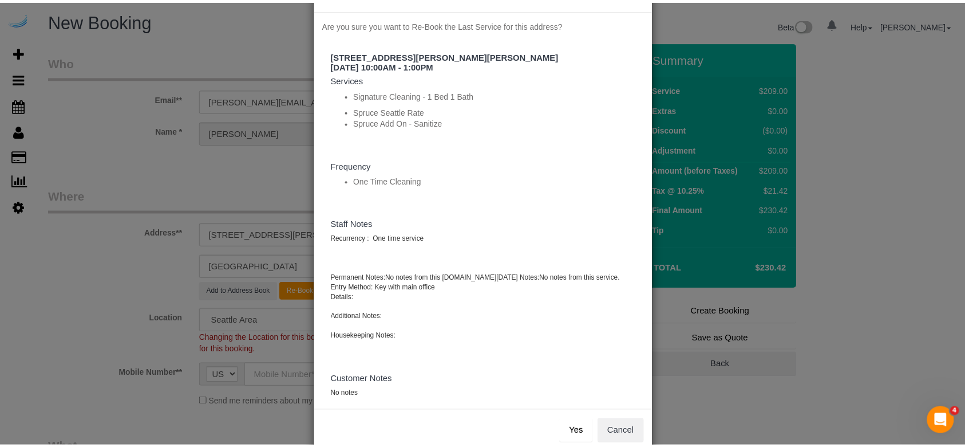
scroll to position [65, 0]
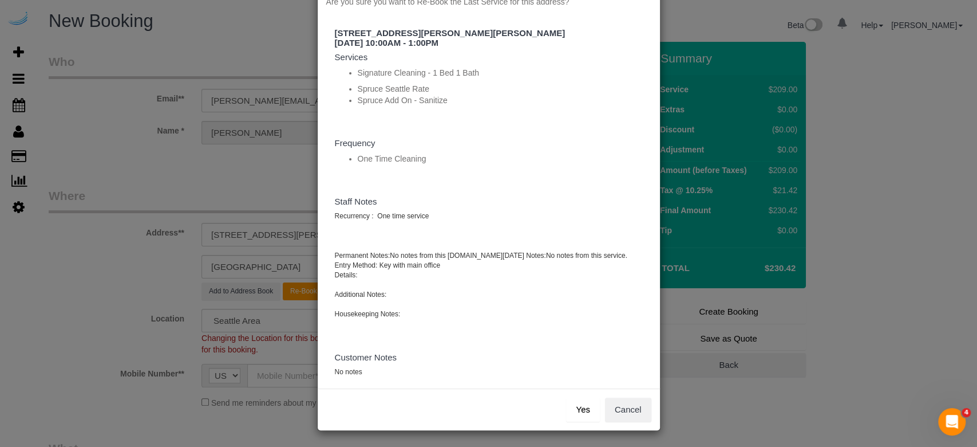
click at [582, 372] on button "Yes" at bounding box center [582, 409] width 33 height 24
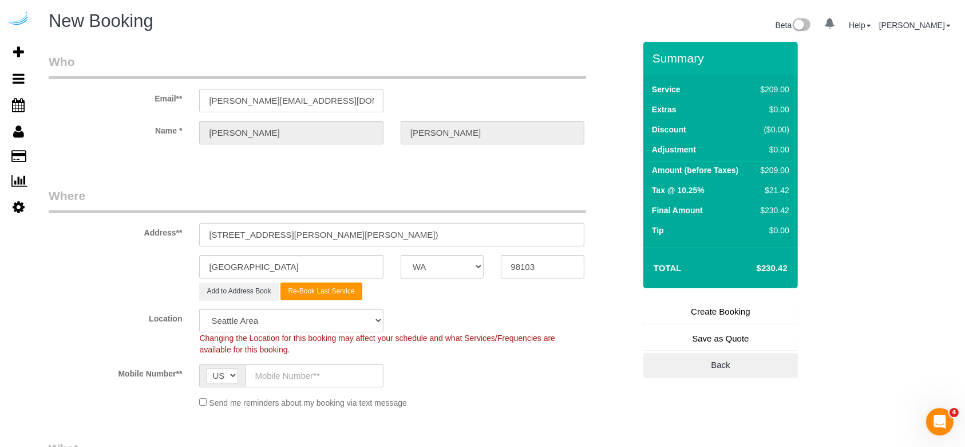
type input "(512) 444-3607"
select select "string:check"
select select "? string:null ?"
type textarea "Recurrency : One time service Permanent Notes:No notes from this customer.Today…"
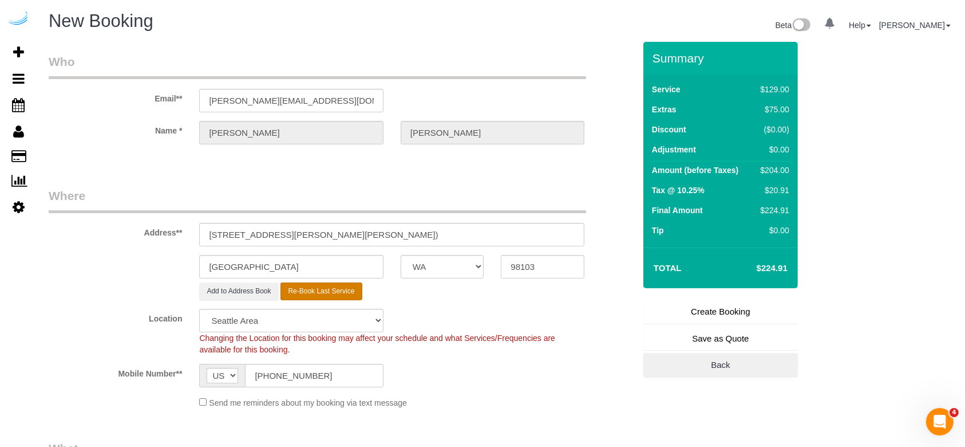
select select "object:6811"
select select "number:9"
click at [495, 228] on input "1850 N 34th St, Building N, Unit 230 (Evan Pierce, AMLI Wallingford , 1413330)" at bounding box center [391, 234] width 385 height 23
select select "282"
click at [495, 227] on input "1850 N 34th St, Building N, Unit 230 (Evan Pierce, AMLI Wallingford , 1413330)" at bounding box center [391, 234] width 385 height 23
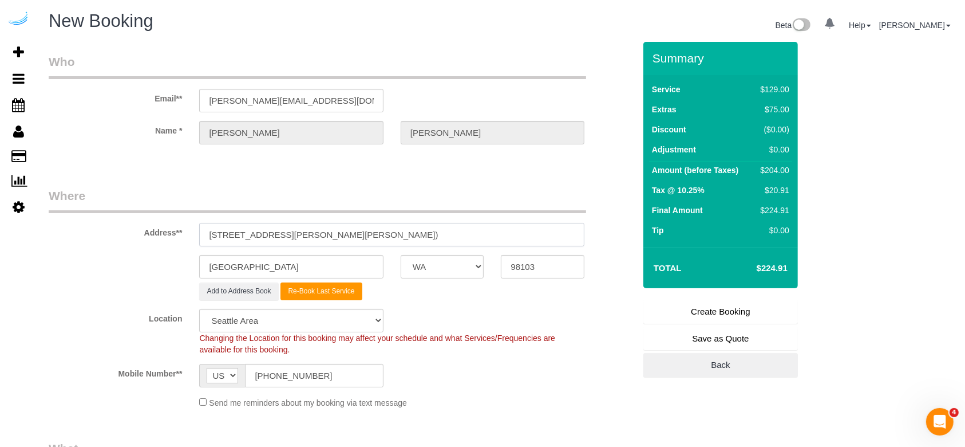
paste input "63372"
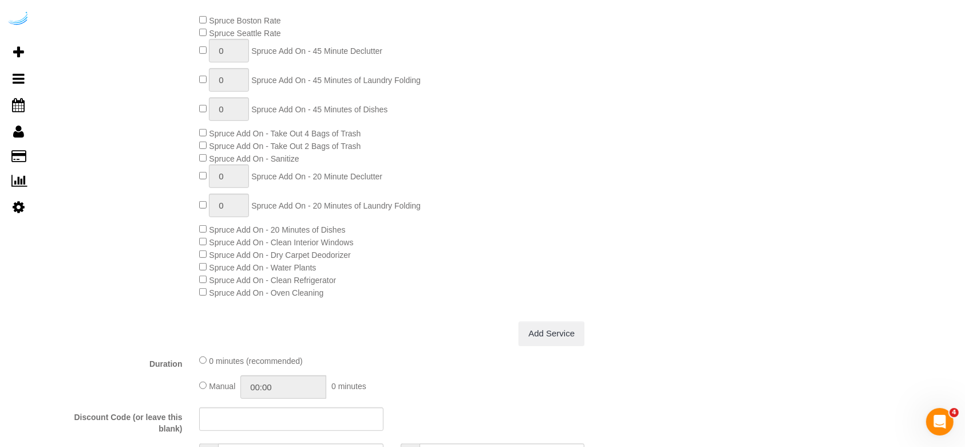
scroll to position [534, 0]
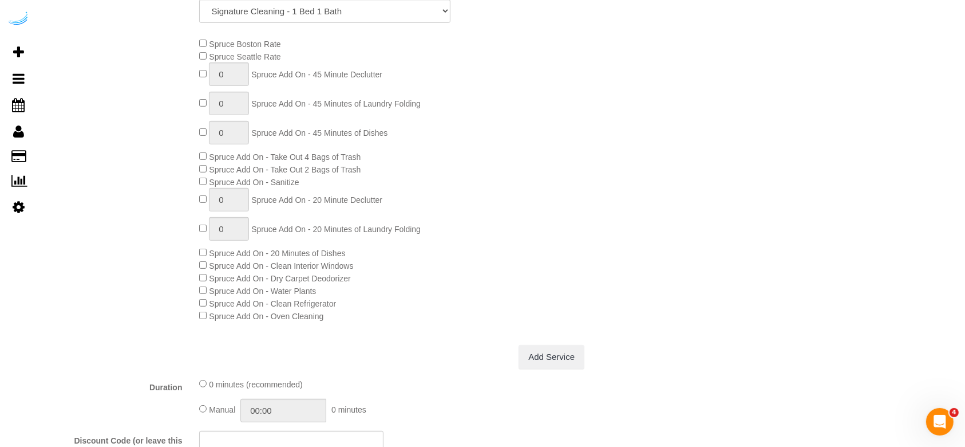
type input "1850 N 34th St, Building N, Unit 230 (Evan Pierce, AMLI Wallingford , 1463372)"
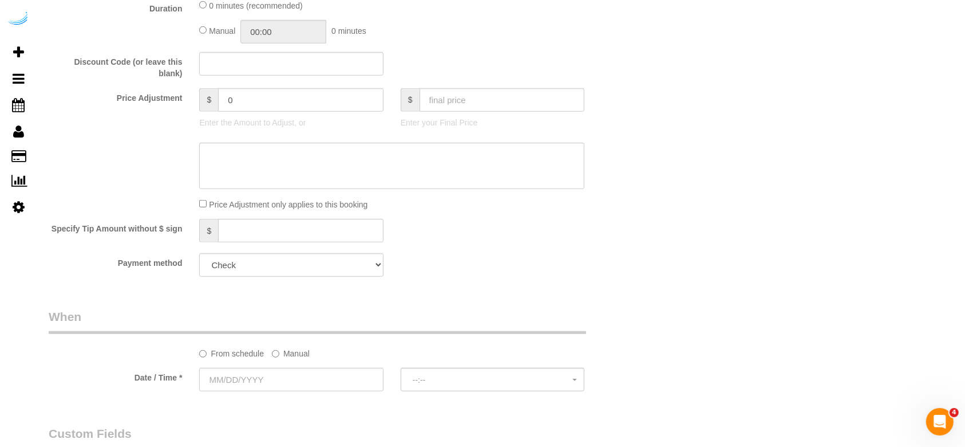
scroll to position [916, 0]
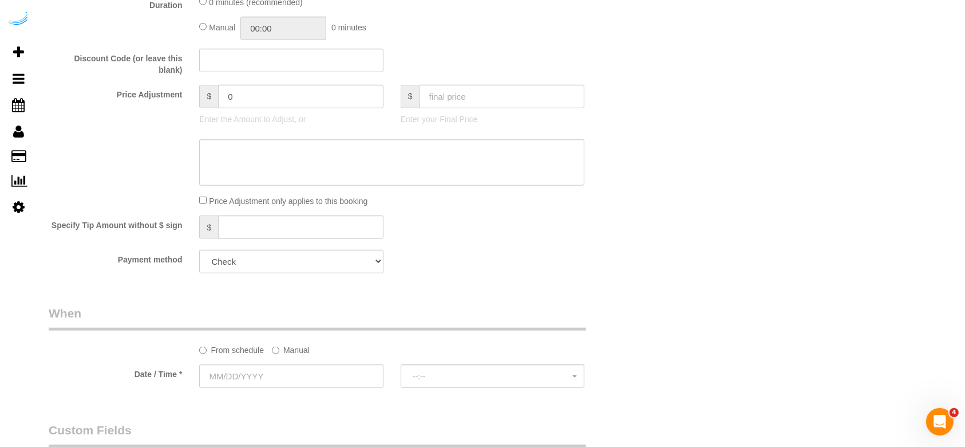
click at [299, 353] on label "Manual" at bounding box center [291, 347] width 38 height 15
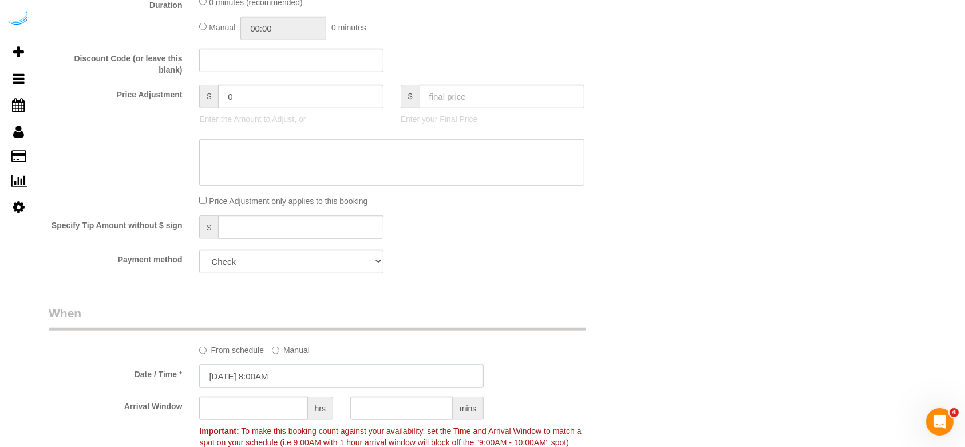
click at [232, 372] on input "08/14/2025 8:00AM" at bounding box center [341, 375] width 285 height 23
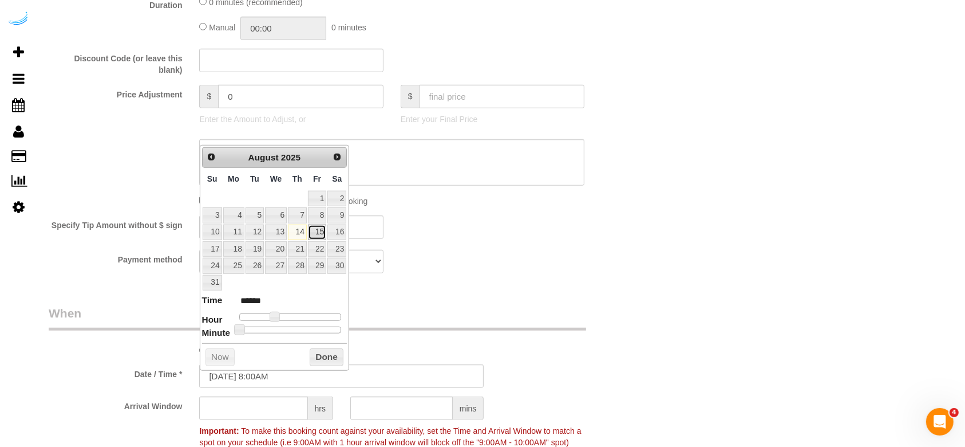
click at [317, 231] on link "15" at bounding box center [317, 231] width 18 height 15
type input "08/15/2025 9:00AM"
type input "******"
type input "08/15/2025 10:00AM"
type input "*******"
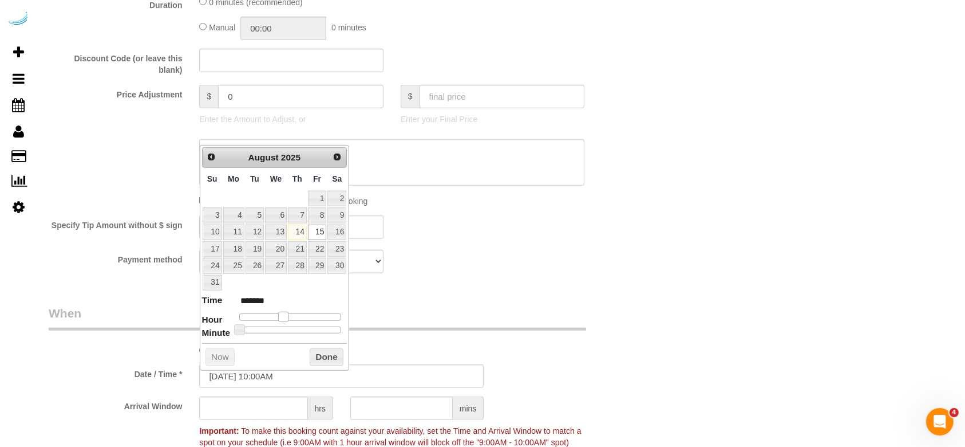
drag, startPoint x: 275, startPoint y: 316, endPoint x: 285, endPoint y: 314, distance: 9.4
click at [285, 314] on span at bounding box center [283, 316] width 10 height 10
click at [358, 305] on div "Who Email** brandie@getspruce.com Name * Brandie Louck Where Address** 1850 N 3…" at bounding box center [341, 131] width 603 height 2011
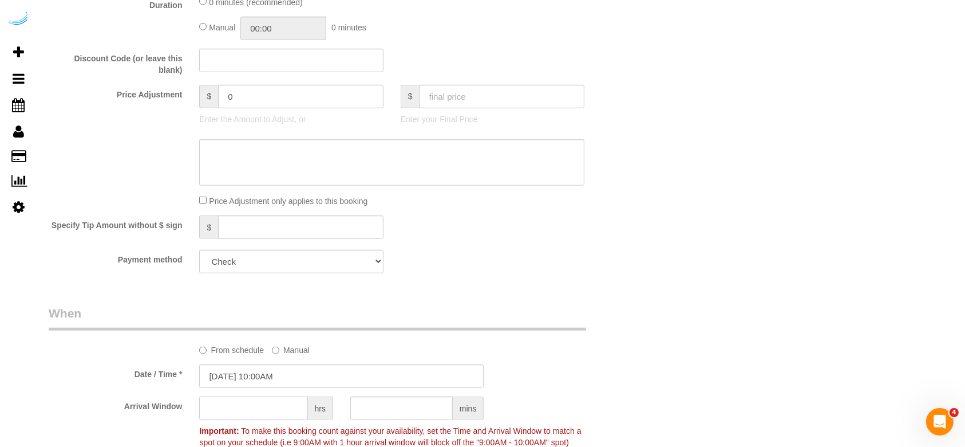
click at [278, 372] on input "text" at bounding box center [253, 407] width 108 height 23
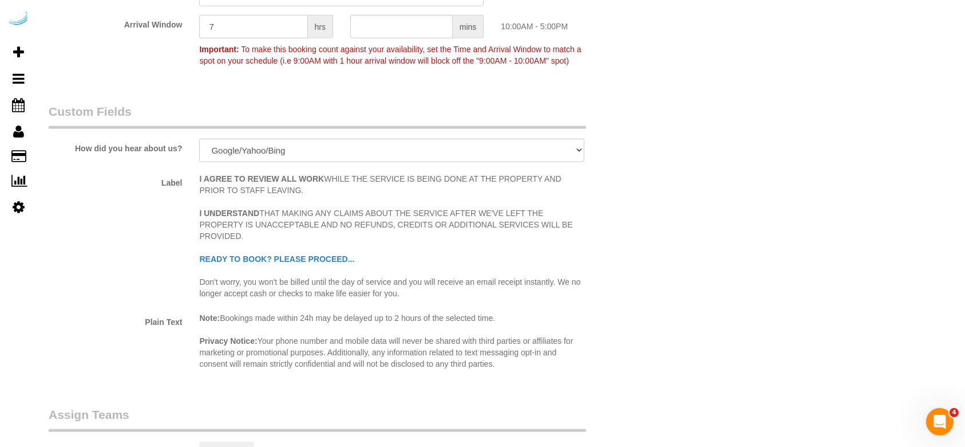
scroll to position [1649, 0]
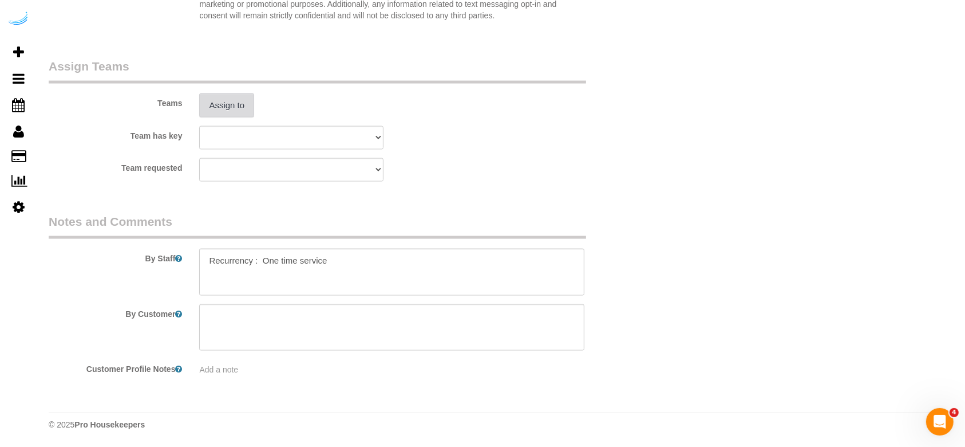
type input "7"
click at [234, 108] on button "Assign to" at bounding box center [226, 105] width 55 height 24
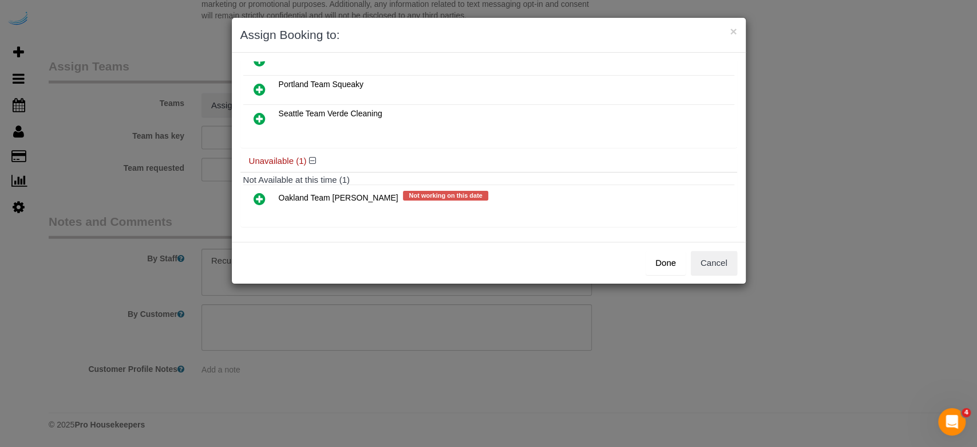
scroll to position [80, 0]
click at [264, 193] on icon at bounding box center [260, 198] width 12 height 14
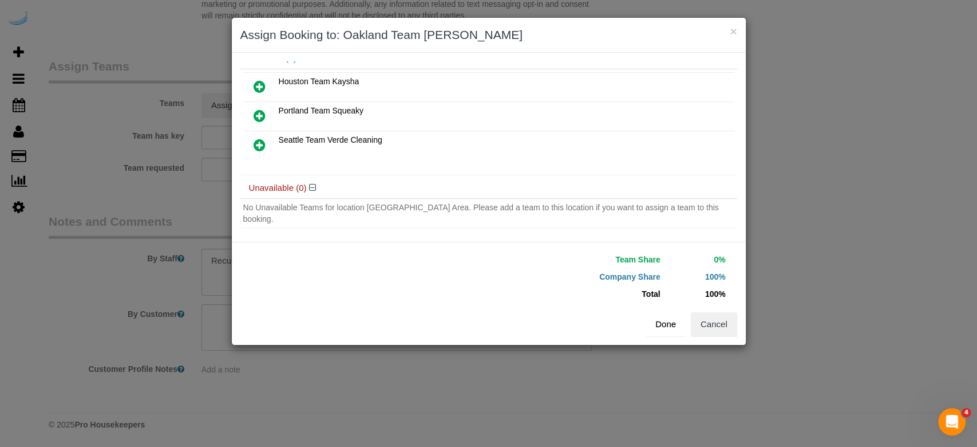
scroll to position [70, 0]
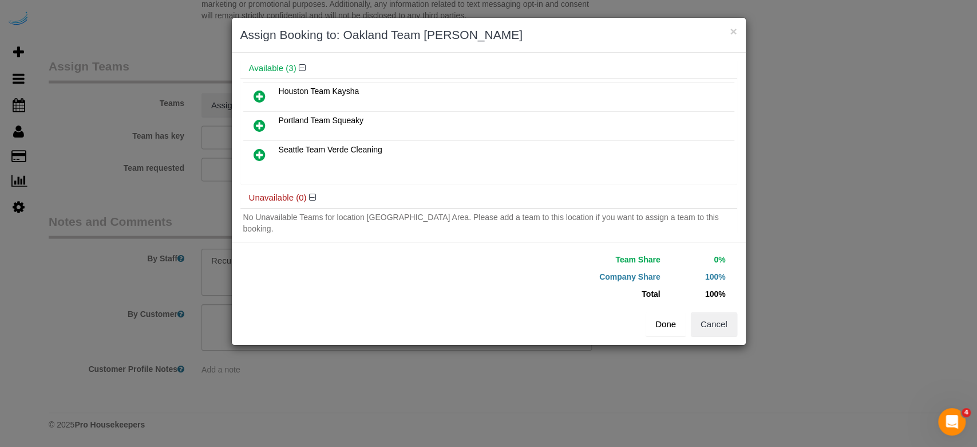
click at [661, 332] on button "Done" at bounding box center [666, 324] width 40 height 24
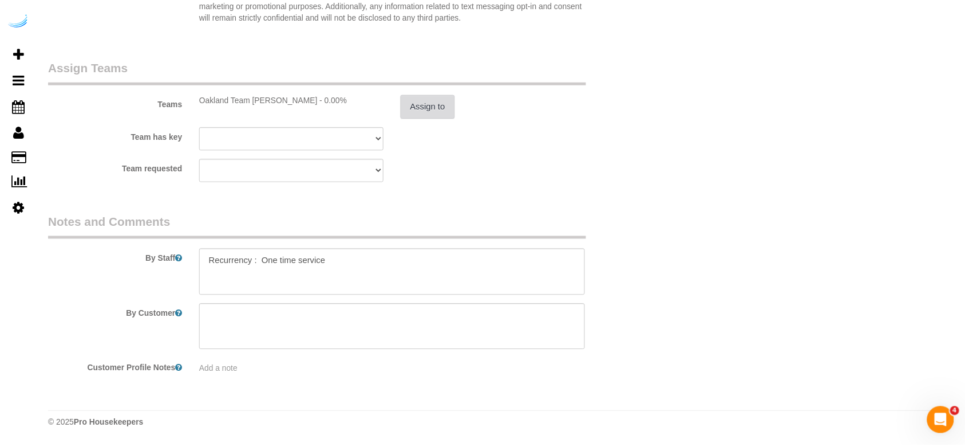
scroll to position [1649, 0]
click at [345, 267] on textarea at bounding box center [391, 271] width 385 height 47
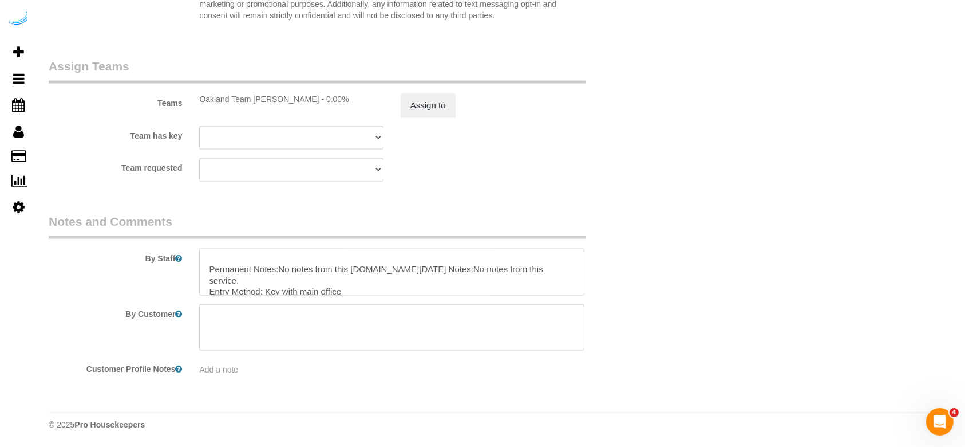
scroll to position [14, 0]
drag, startPoint x: 211, startPoint y: 275, endPoint x: 414, endPoint y: 337, distance: 212.5
click at [414, 337] on sui-booking-comments "By Staff By Customer Customer Profile Notes Add a note" at bounding box center [342, 294] width 586 height 163
paste textarea
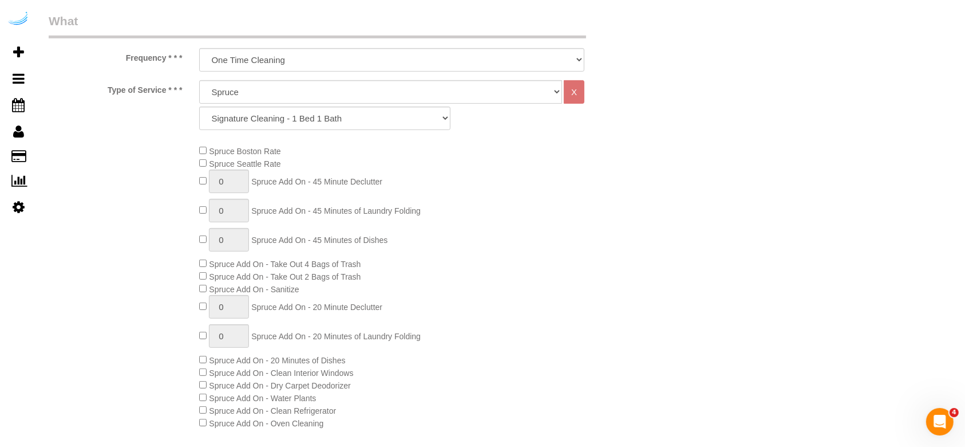
scroll to position [0, 0]
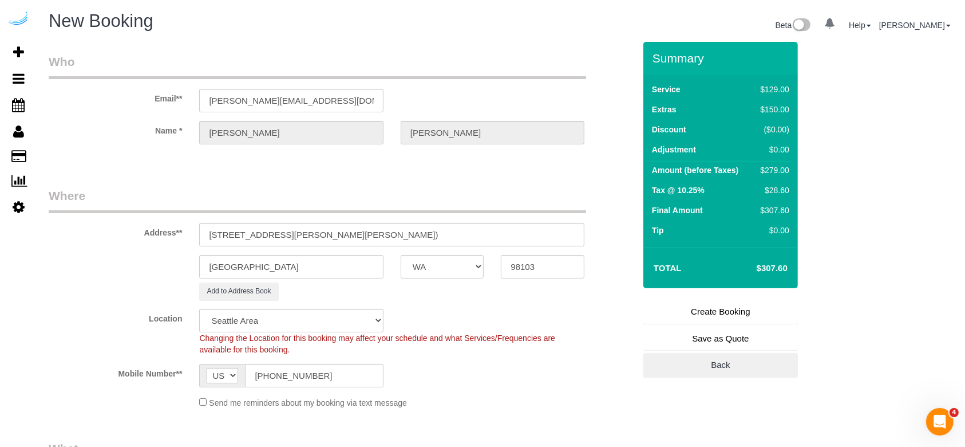
type textarea "Recurrency : One time service Permanent Notes:No notes from this customer.Today…"
click at [737, 300] on link "Create Booking" at bounding box center [721, 311] width 155 height 24
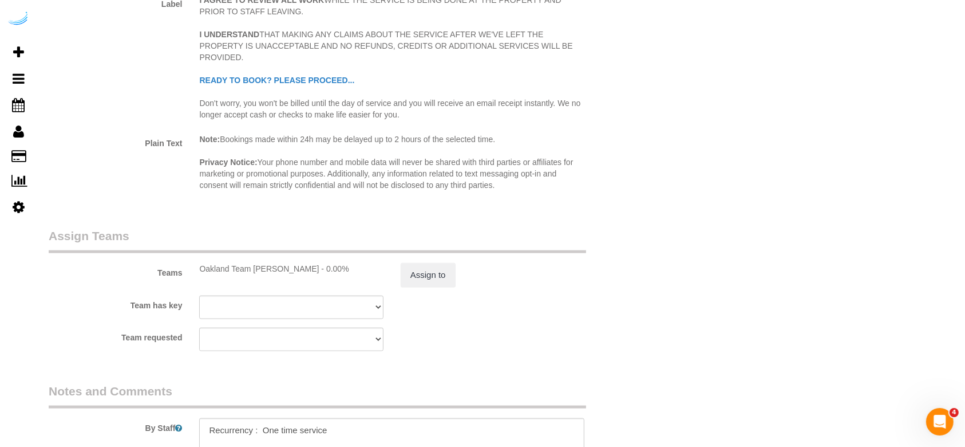
scroll to position [1649, 0]
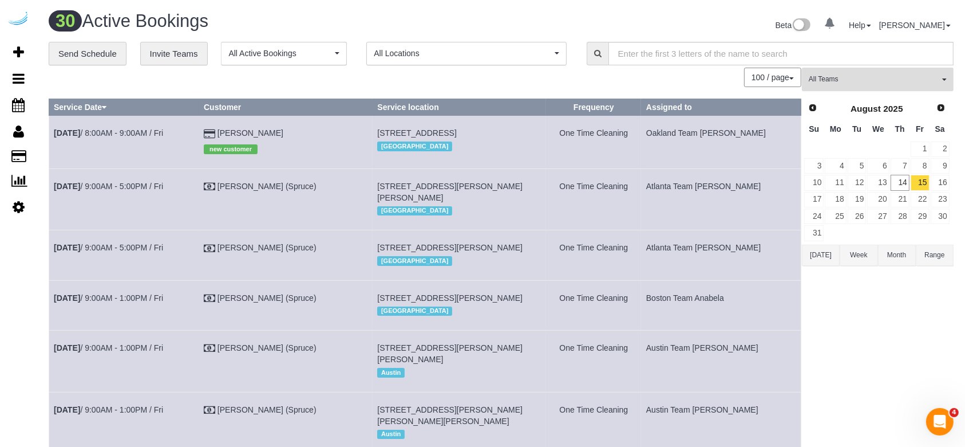
click at [804, 85] on button "All Teams" at bounding box center [878, 79] width 152 height 23
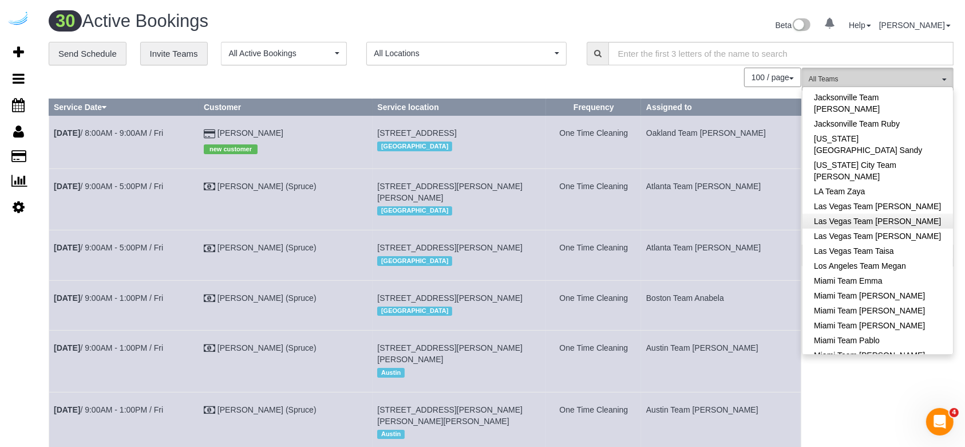
scroll to position [534, 0]
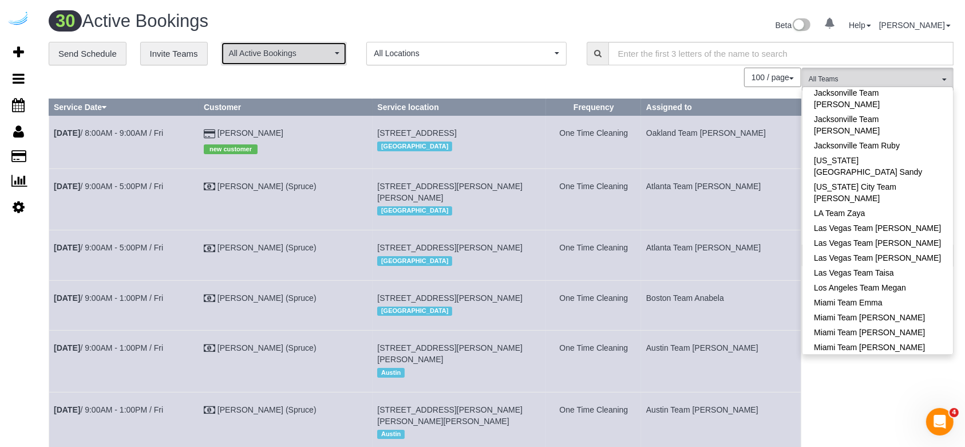
click at [307, 50] on span "All Active Bookings" at bounding box center [280, 53] width 104 height 11
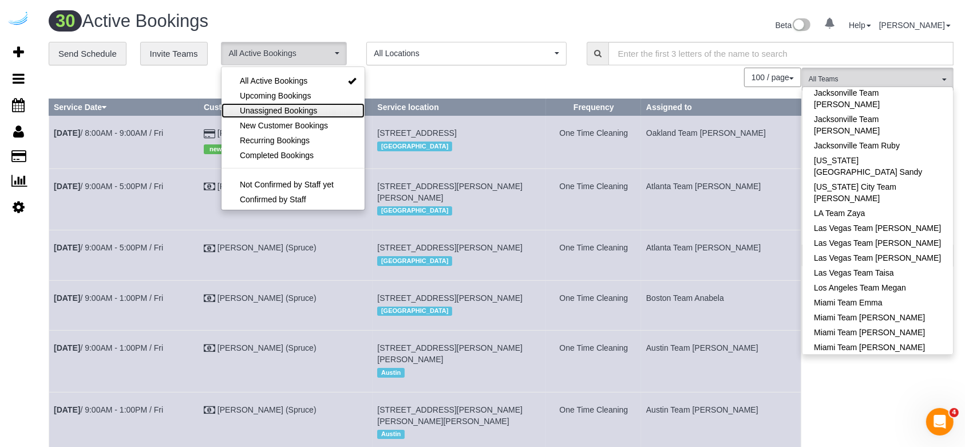
click at [317, 109] on span "Unassigned Bookings" at bounding box center [278, 110] width 77 height 11
select select "**********"
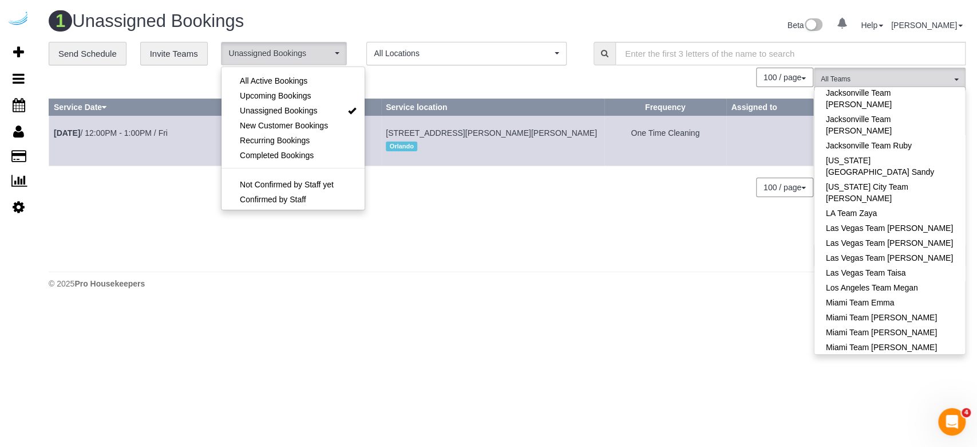
click at [443, 86] on div "100 / page 10 / page 20 / page 30 / page 40 / page 50 / page 100 / page" at bounding box center [431, 77] width 765 height 19
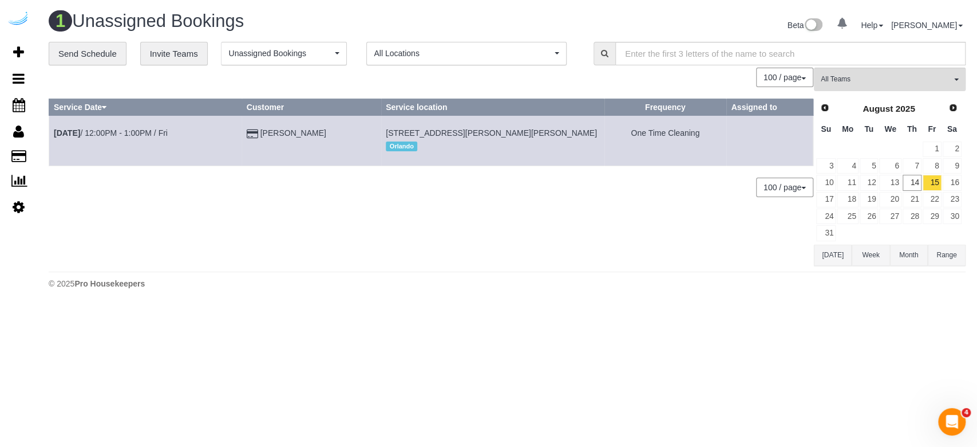
click at [804, 252] on button "Week" at bounding box center [871, 254] width 38 height 21
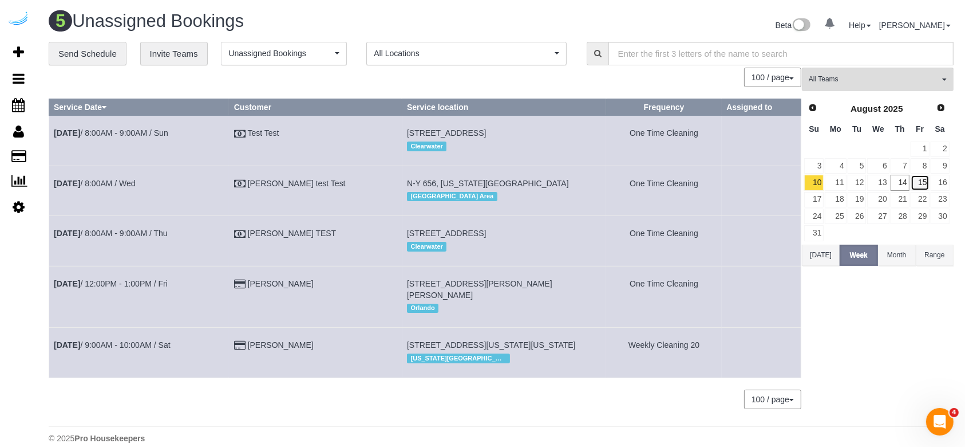
click at [804, 183] on link "15" at bounding box center [920, 182] width 19 height 15
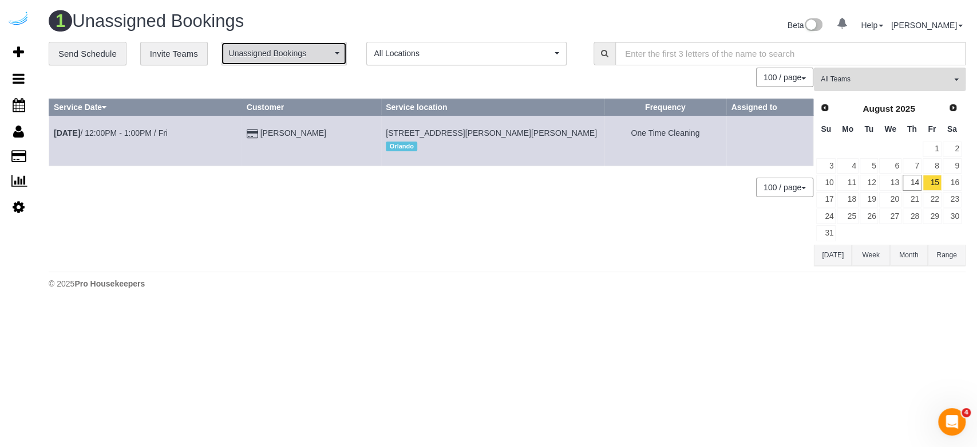
click at [301, 48] on button "Unassigned Bookings" at bounding box center [284, 53] width 126 height 23
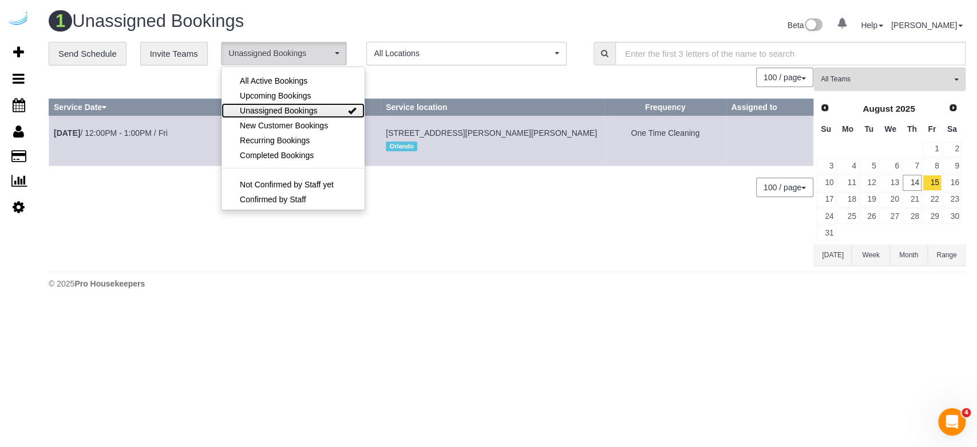
drag, startPoint x: 302, startPoint y: 111, endPoint x: 385, endPoint y: 109, distance: 82.5
click at [302, 108] on span "Unassigned Bookings" at bounding box center [278, 110] width 77 height 11
select select
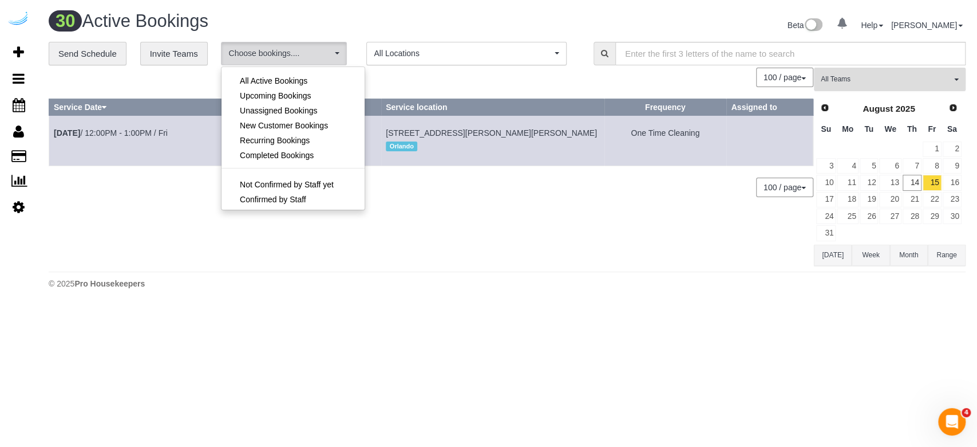
click at [804, 78] on span "All Teams" at bounding box center [886, 79] width 131 height 10
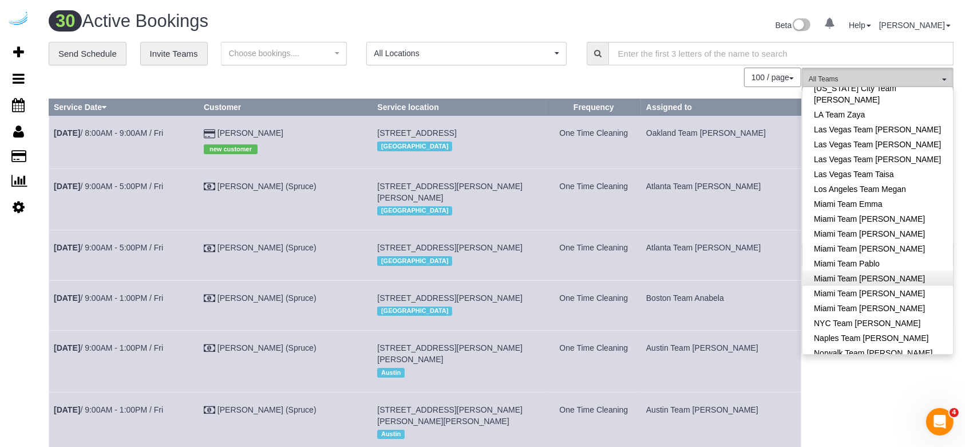
scroll to position [763, 0]
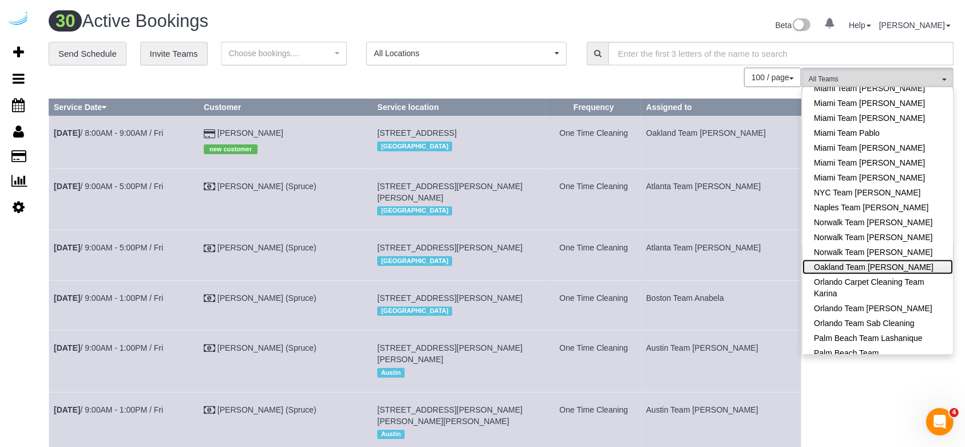
click at [804, 259] on link "Oakland Team [PERSON_NAME]" at bounding box center [878, 266] width 151 height 15
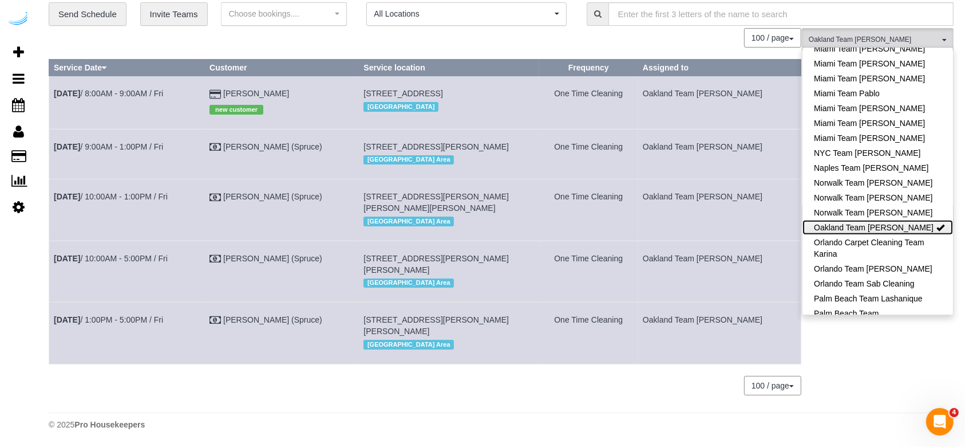
scroll to position [64, 0]
drag, startPoint x: 164, startPoint y: 128, endPoint x: 48, endPoint y: 131, distance: 116.3
click at [49, 131] on table "Service Date Customer Service location Frequency Assigned to Aug 15th / 8:00AM …" at bounding box center [425, 211] width 753 height 305
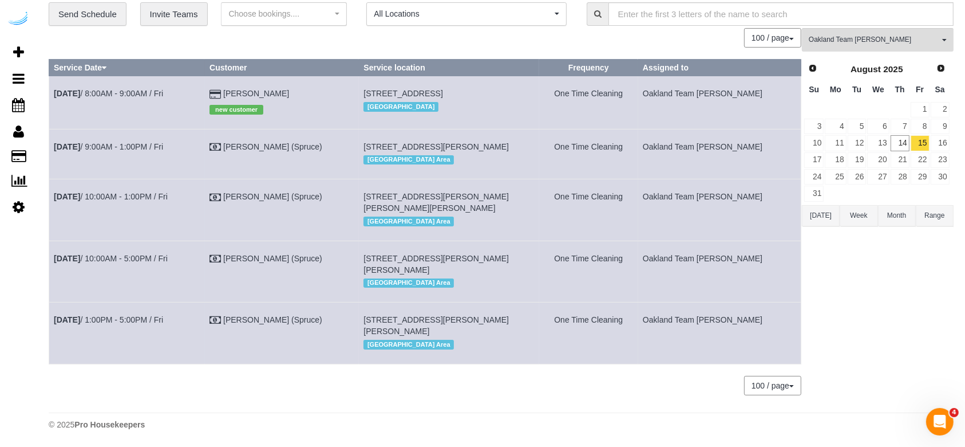
drag, startPoint x: 194, startPoint y: 114, endPoint x: 55, endPoint y: 131, distance: 139.6
click at [55, 131] on td "[DATE] 9:00AM - 1:00PM / Fri" at bounding box center [127, 154] width 156 height 50
drag, startPoint x: 553, startPoint y: 136, endPoint x: 376, endPoint y: 125, distance: 177.3
click at [376, 129] on tr "Aug 15th / 9:00AM - 1:00PM / Fri Brandie Louck (Spruce) 1823 Minor Ave, Buildin…" at bounding box center [425, 154] width 752 height 50
drag, startPoint x: 766, startPoint y: 126, endPoint x: 674, endPoint y: 126, distance: 91.6
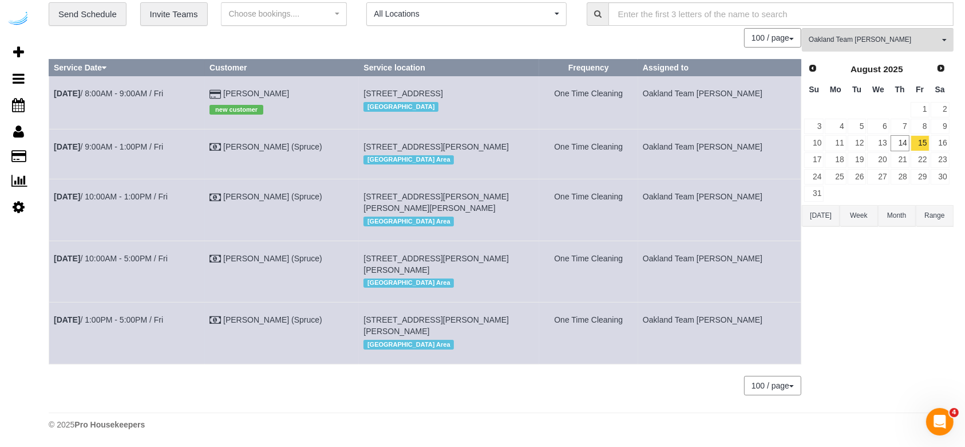
click at [674, 129] on tr "Aug 15th / 9:00AM - 1:00PM / Fri Brandie Louck (Spruce) 1823 Minor Ave, Buildin…" at bounding box center [425, 154] width 752 height 50
drag, startPoint x: 196, startPoint y: 178, endPoint x: 54, endPoint y: 196, distance: 142.6
click at [54, 196] on td "[DATE] 10:00AM - 1:00PM / Fri" at bounding box center [127, 209] width 156 height 61
drag, startPoint x: 489, startPoint y: 203, endPoint x: 426, endPoint y: 172, distance: 70.2
click at [423, 179] on td "1800 Boren Ave, Unit 2125 ( Tina Pan, Amli Arc , 1462269 ), Seattle, WA 98101 S…" at bounding box center [449, 209] width 180 height 61
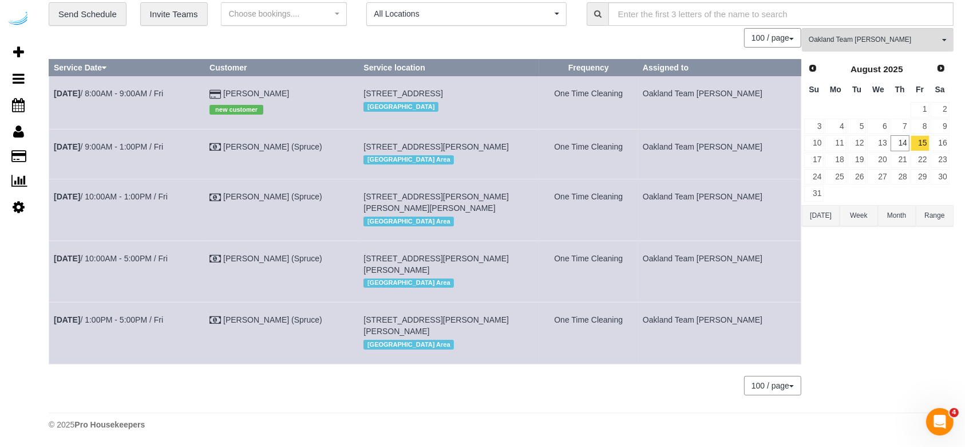
click at [378, 179] on td "1800 Boren Ave, Unit 2125 ( Tina Pan, Amli Arc , 1462269 ), Seattle, WA 98101 S…" at bounding box center [449, 209] width 180 height 61
drag, startPoint x: 474, startPoint y: 198, endPoint x: 384, endPoint y: 180, distance: 92.2
click at [380, 180] on td "1800 Boren Ave, Unit 2125 ( Tina Pan, Amli Arc , 1462269 ), Seattle, WA 98101 S…" at bounding box center [449, 209] width 180 height 61
click at [724, 186] on td "Oakland Team [PERSON_NAME]" at bounding box center [719, 209] width 163 height 61
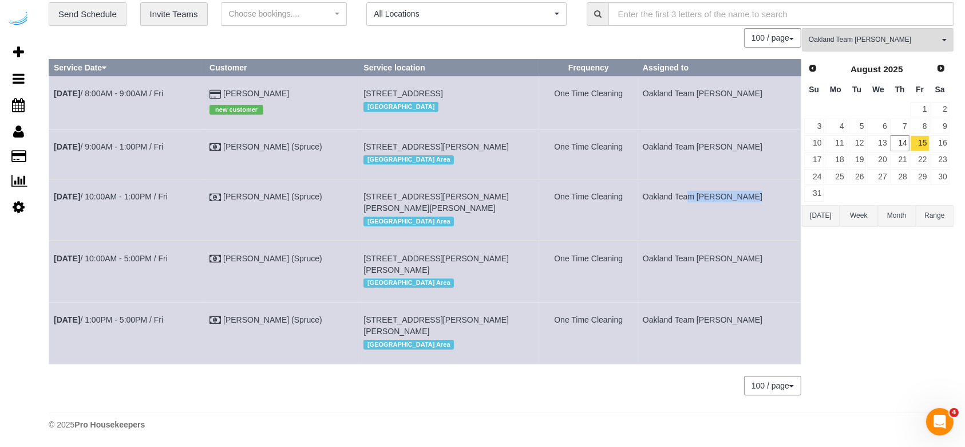
click at [724, 186] on td "Oakland Team [PERSON_NAME]" at bounding box center [719, 209] width 163 height 61
drag, startPoint x: 199, startPoint y: 240, endPoint x: 52, endPoint y: 255, distance: 147.9
click at [52, 255] on td "Aug 15th / 10:00AM - 5:00PM / Fri" at bounding box center [127, 270] width 156 height 61
click at [453, 251] on td "1850 N 34th St, Building N, Unit 230 (Evan Pierce, Amli Wallingford , 1463372),…" at bounding box center [449, 270] width 180 height 61
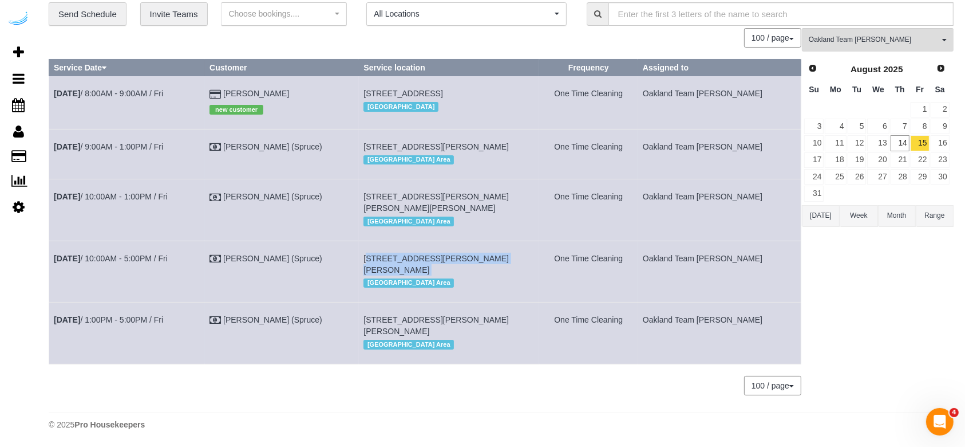
click at [453, 251] on td "1850 N 34th St, Building N, Unit 230 (Evan Pierce, Amli Wallingford , 1463372),…" at bounding box center [449, 270] width 180 height 61
click at [723, 246] on td "Oakland Team [PERSON_NAME]" at bounding box center [719, 270] width 163 height 61
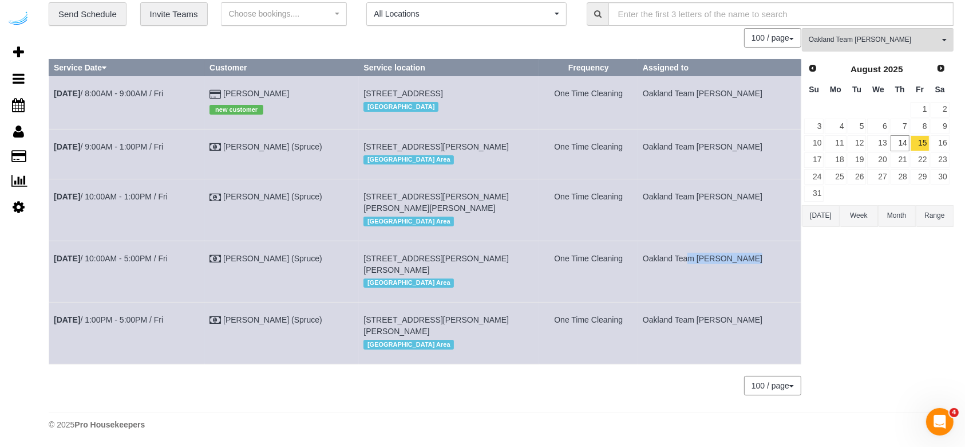
click at [723, 246] on td "Oakland Team [PERSON_NAME]" at bounding box center [719, 270] width 163 height 61
drag, startPoint x: 201, startPoint y: 311, endPoint x: 53, endPoint y: 315, distance: 148.3
click at [53, 315] on td "[DATE] 1:00PM - 5:00PM / Fri" at bounding box center [127, 332] width 156 height 61
click at [451, 315] on span "[STREET_ADDRESS][PERSON_NAME][PERSON_NAME]" at bounding box center [436, 325] width 145 height 21
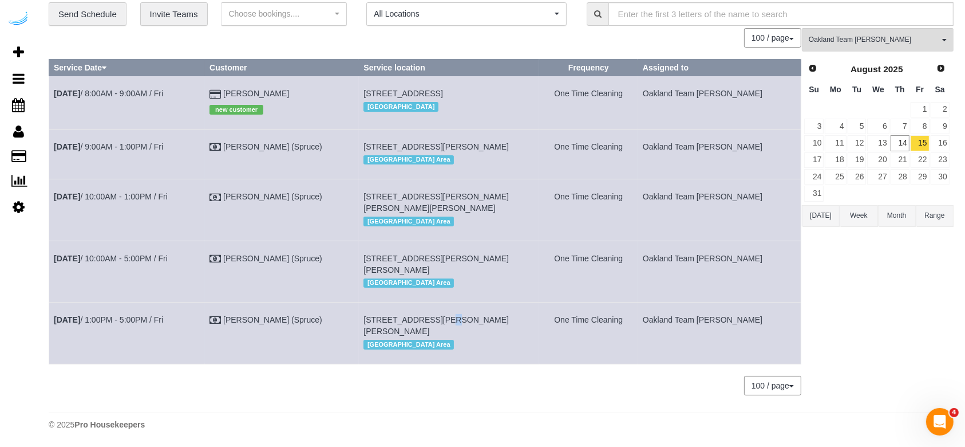
click at [451, 315] on span "[STREET_ADDRESS][PERSON_NAME][PERSON_NAME]" at bounding box center [436, 325] width 145 height 21
click at [709, 306] on td "Oakland Team [PERSON_NAME]" at bounding box center [719, 332] width 163 height 61
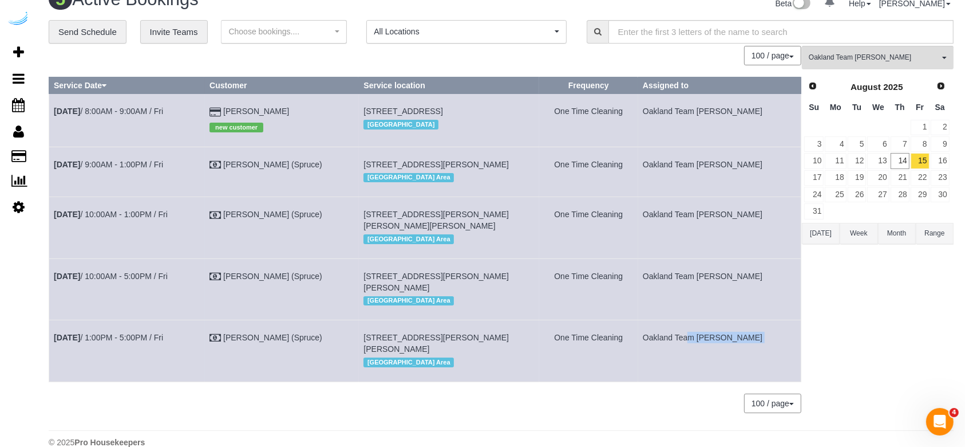
scroll to position [0, 0]
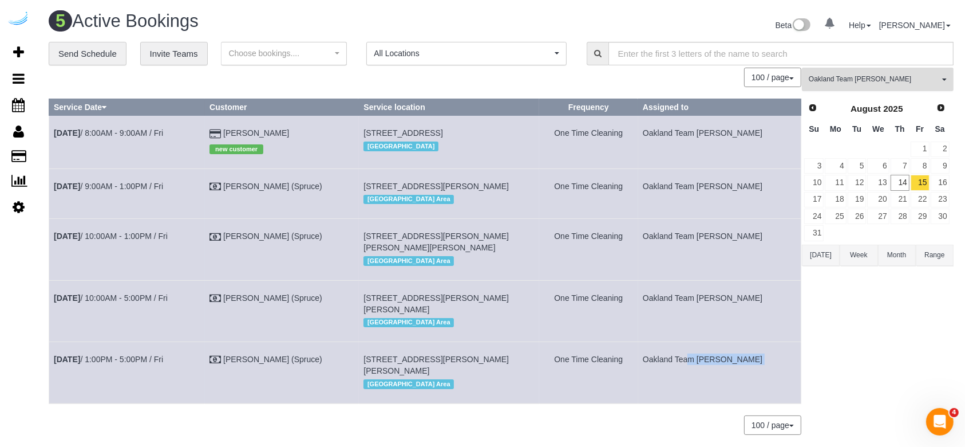
click at [804, 82] on span "Oakland Team [PERSON_NAME]" at bounding box center [874, 79] width 131 height 10
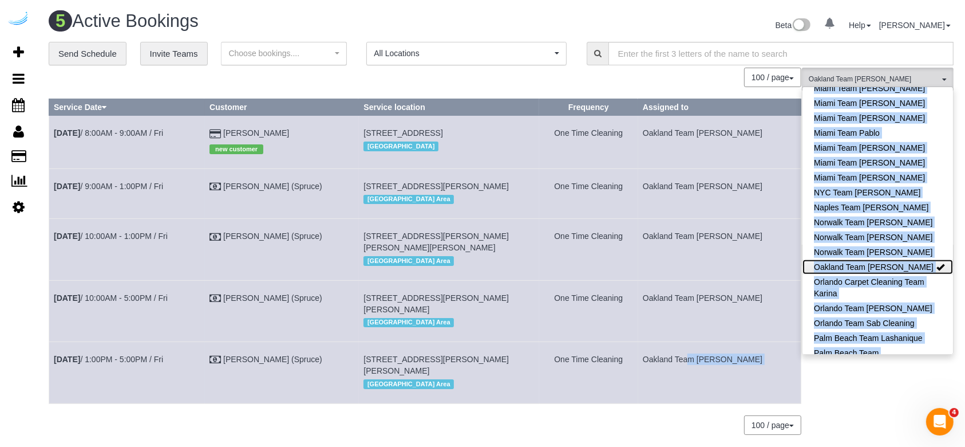
click at [804, 259] on link "Oakland Team [PERSON_NAME]" at bounding box center [878, 266] width 151 height 15
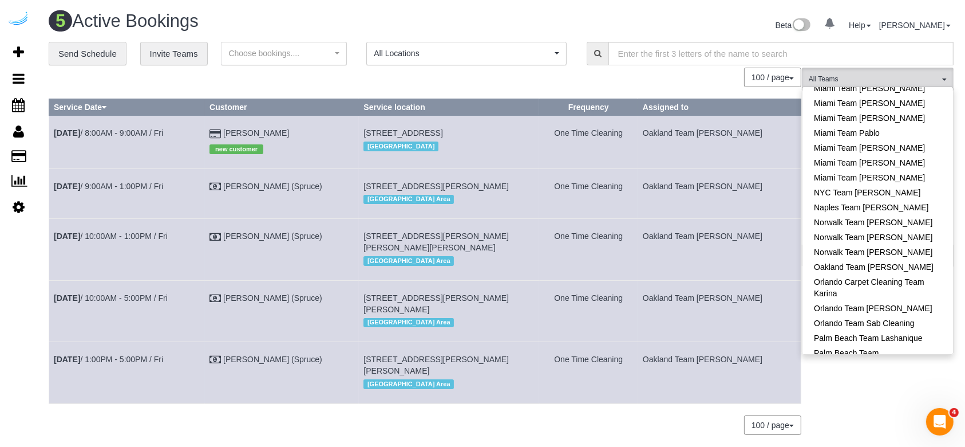
click at [804, 372] on div "All Teams Remove Team Filters Atlanta Team Andrea Atlanta Team Eliane Atlanta T…" at bounding box center [878, 257] width 152 height 378
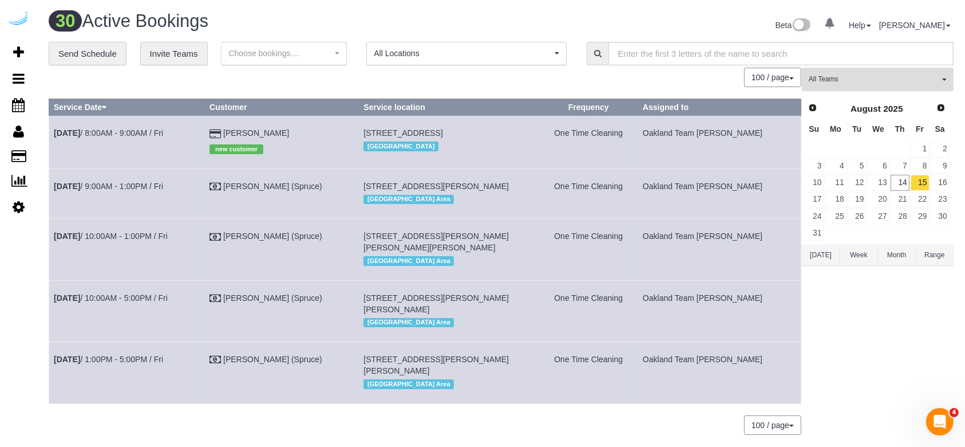
click at [804, 89] on button "All Teams" at bounding box center [878, 79] width 152 height 23
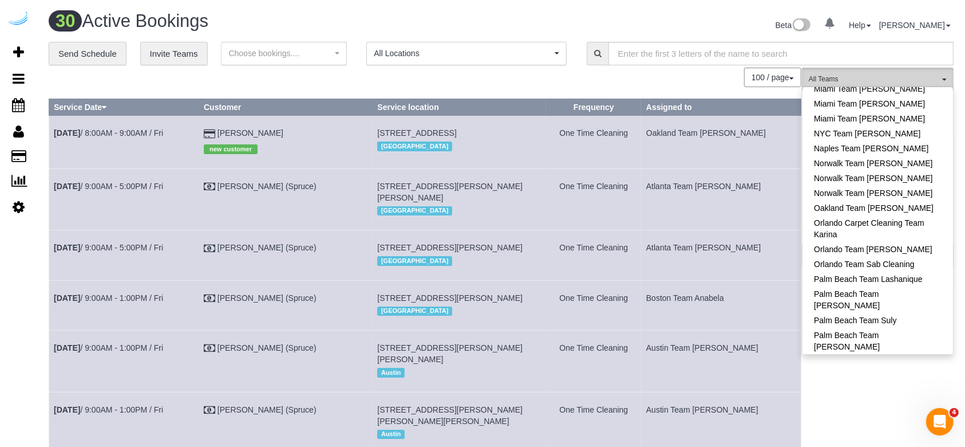
scroll to position [1068, 0]
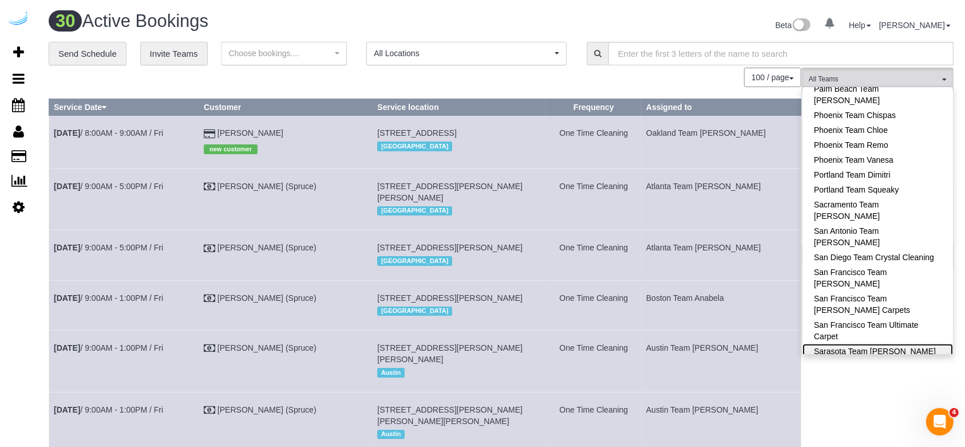
click at [804, 344] on link "Sarasota Team [PERSON_NAME]" at bounding box center [878, 351] width 151 height 15
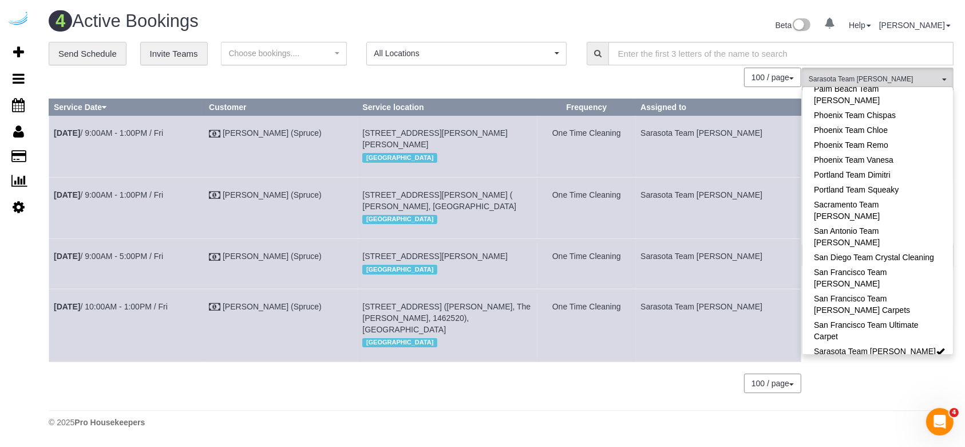
click at [545, 81] on div "100 / page 10 / page 20 / page 30 / page 40 / page 50 / page 100 / page" at bounding box center [425, 77] width 753 height 19
